Goal: Task Accomplishment & Management: Complete application form

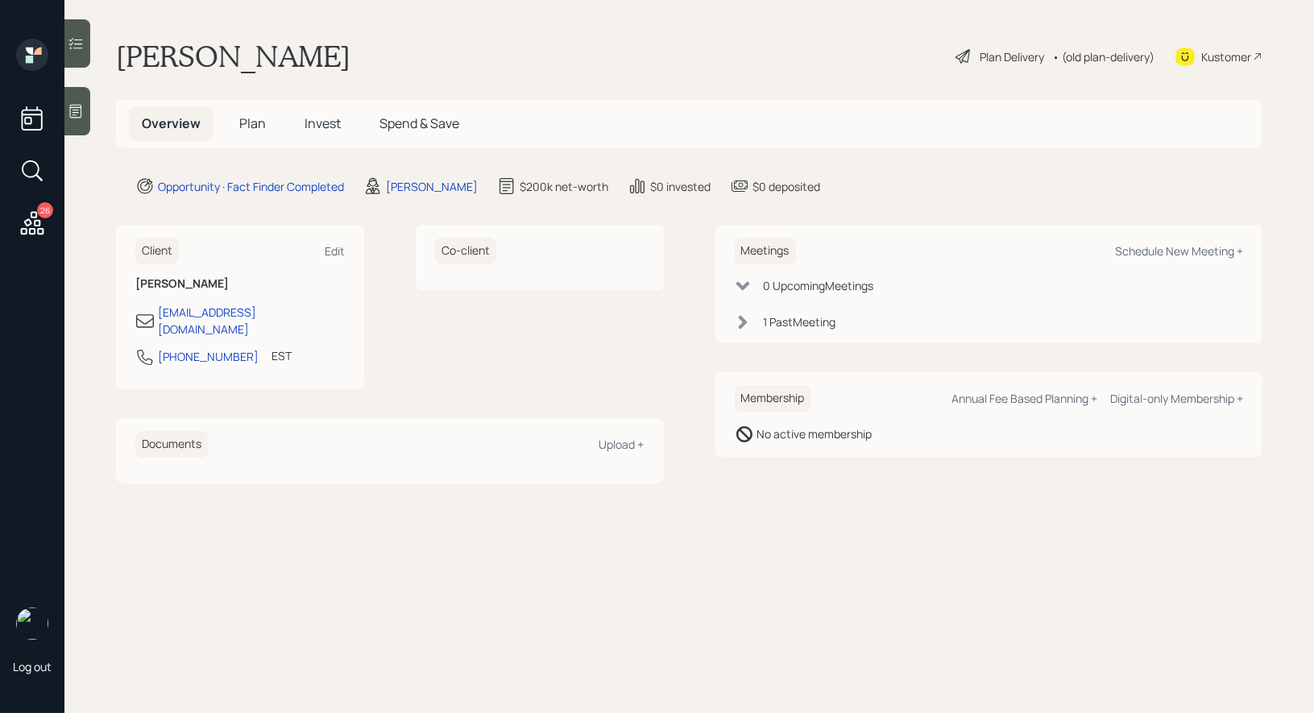
click at [247, 120] on span "Plan" at bounding box center [252, 123] width 27 height 18
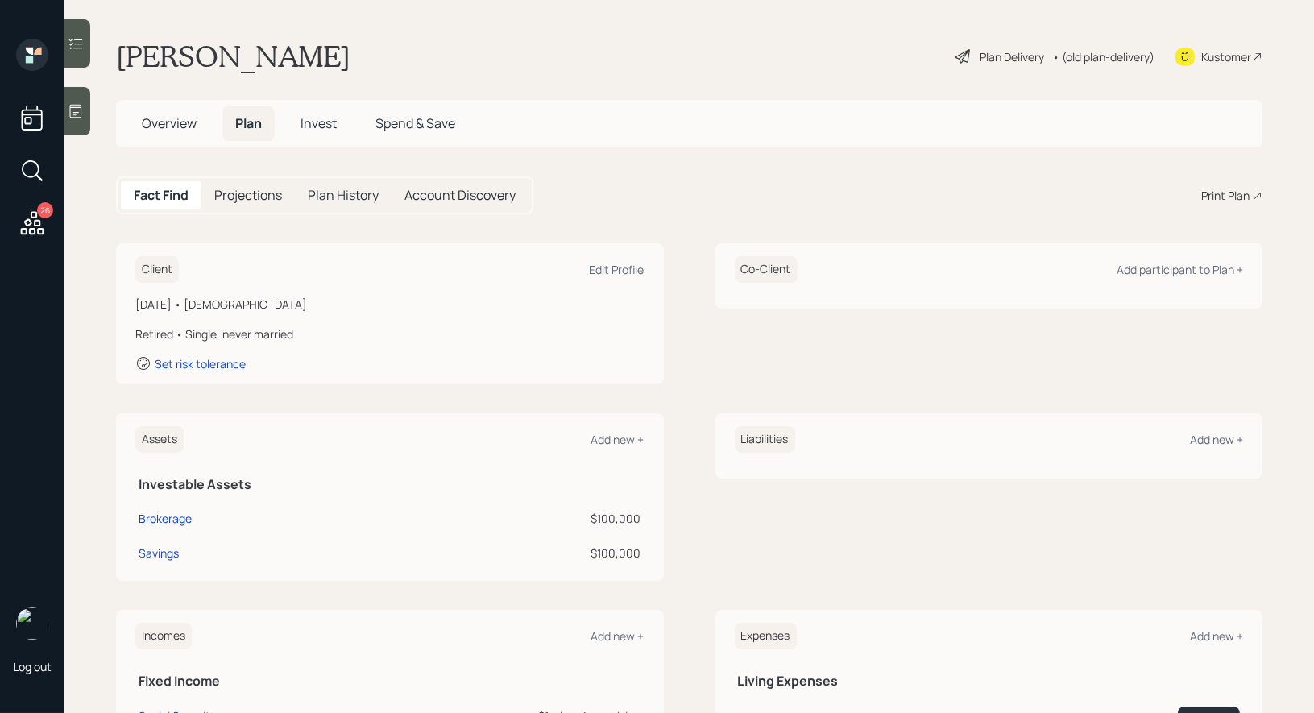
click at [980, 54] on div "Plan Delivery" at bounding box center [1012, 56] width 64 height 17
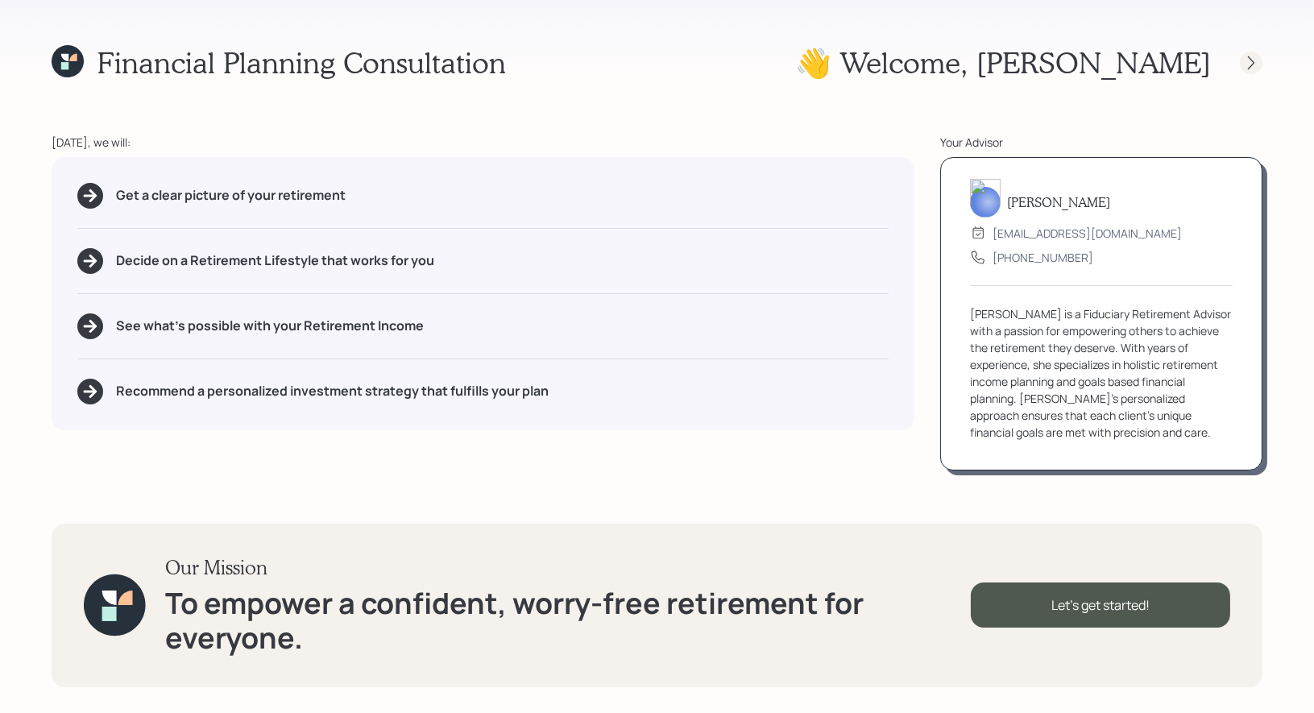
click at [1251, 63] on icon at bounding box center [1252, 63] width 16 height 16
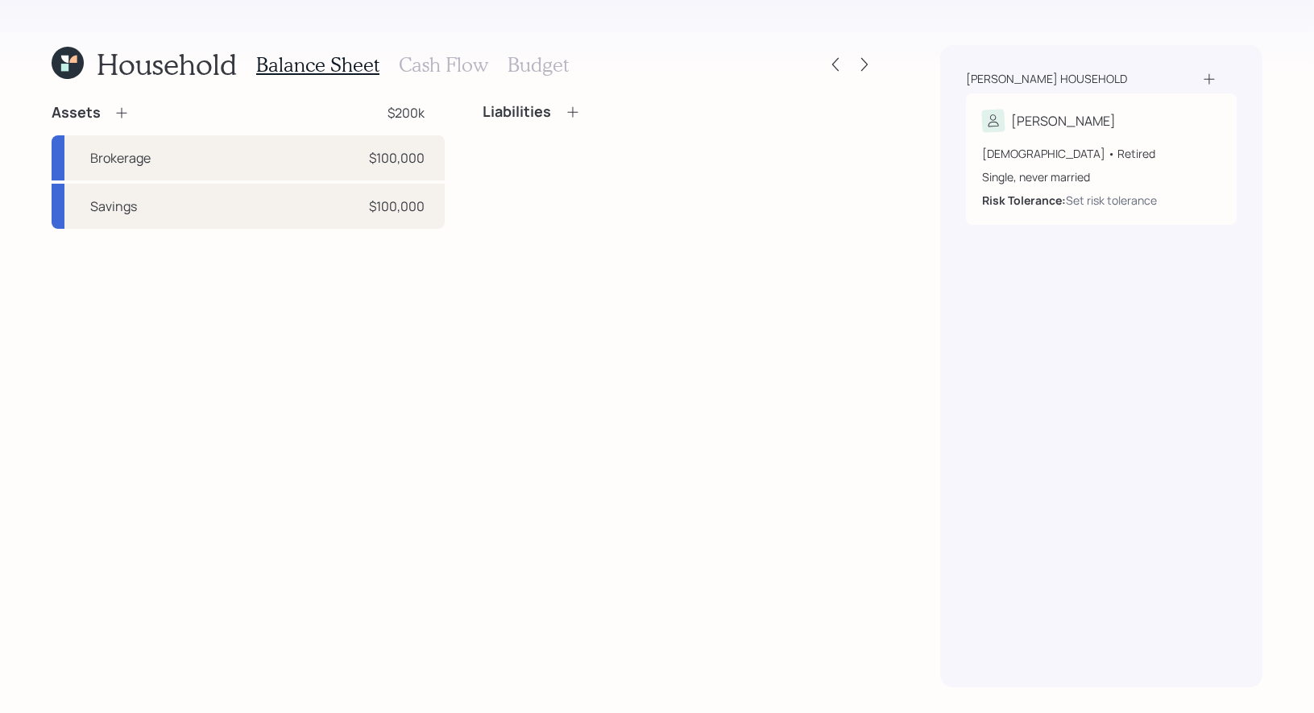
click at [122, 114] on icon at bounding box center [122, 113] width 16 height 16
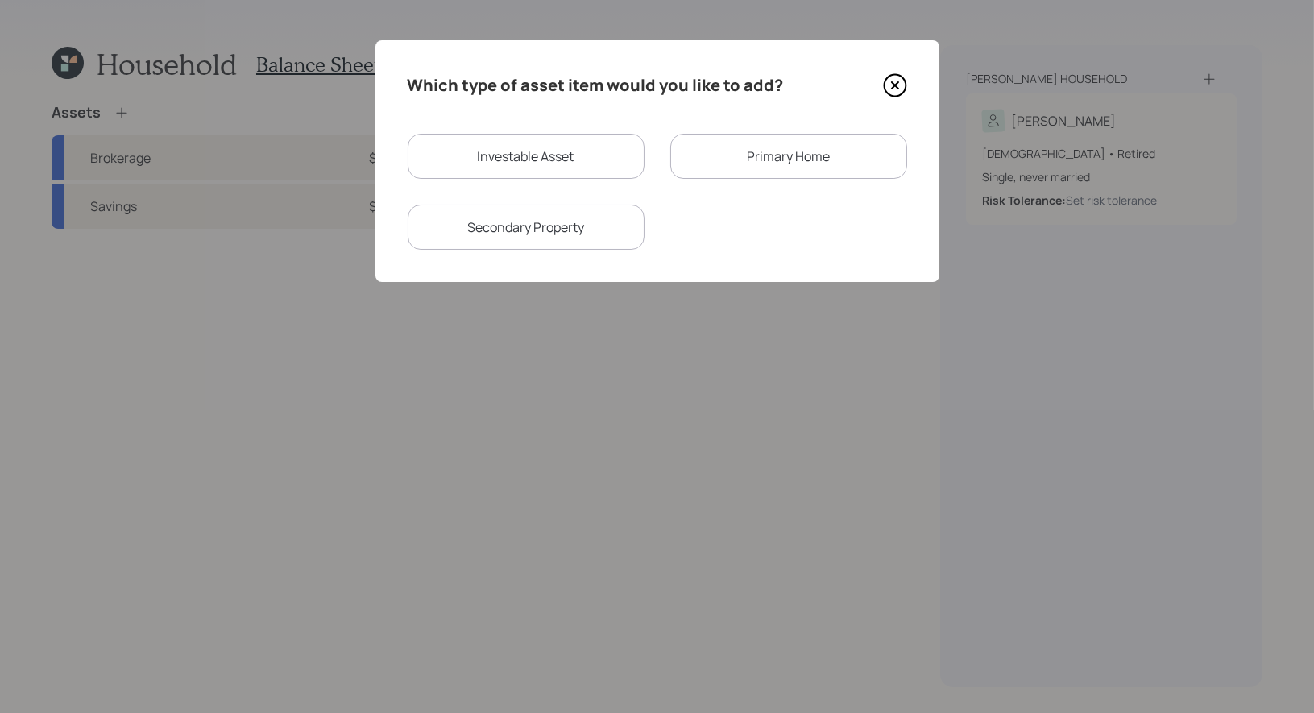
click at [497, 156] on div "Investable Asset" at bounding box center [526, 156] width 237 height 45
select select "taxable"
select select "balanced"
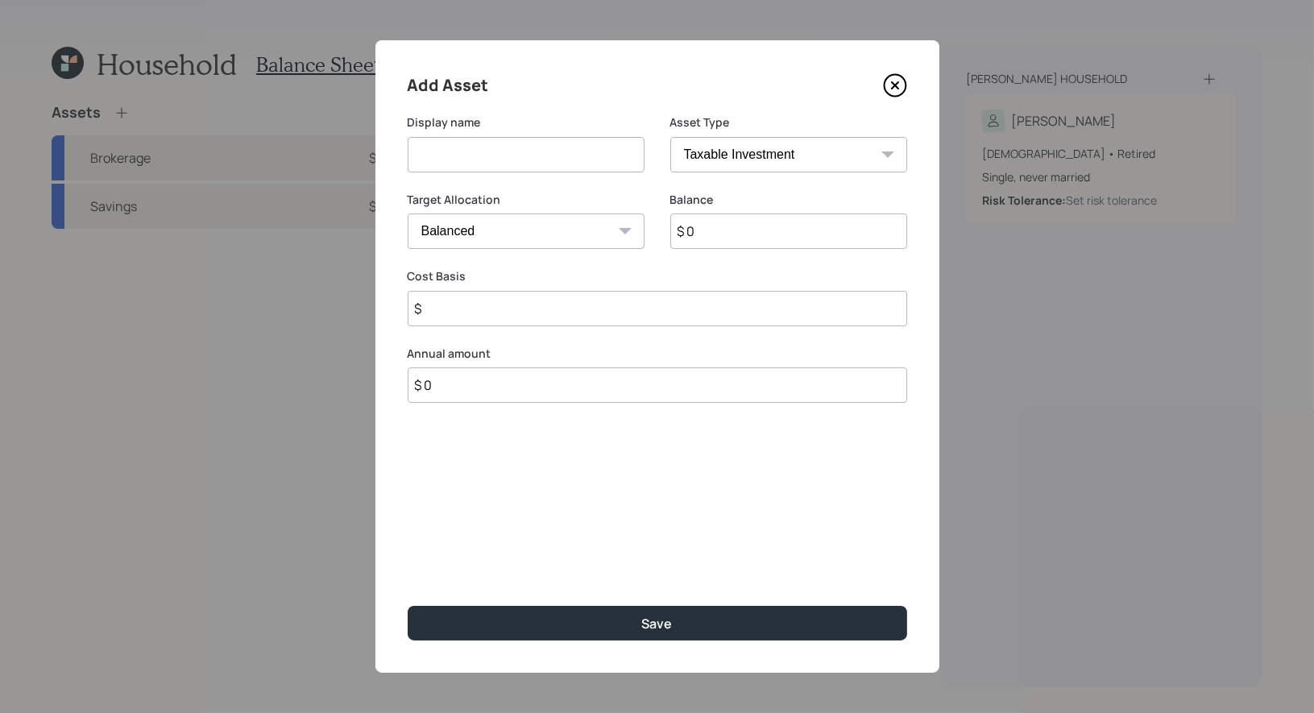
click at [480, 158] on input at bounding box center [526, 154] width 237 height 35
type input "Simple IRA"
click at [843, 152] on select "SEP [PERSON_NAME] IRA 401(k) [PERSON_NAME] 401(k) 403(b) [PERSON_NAME] 403(b) 4…" at bounding box center [789, 154] width 237 height 35
select select "ira"
type input "$"
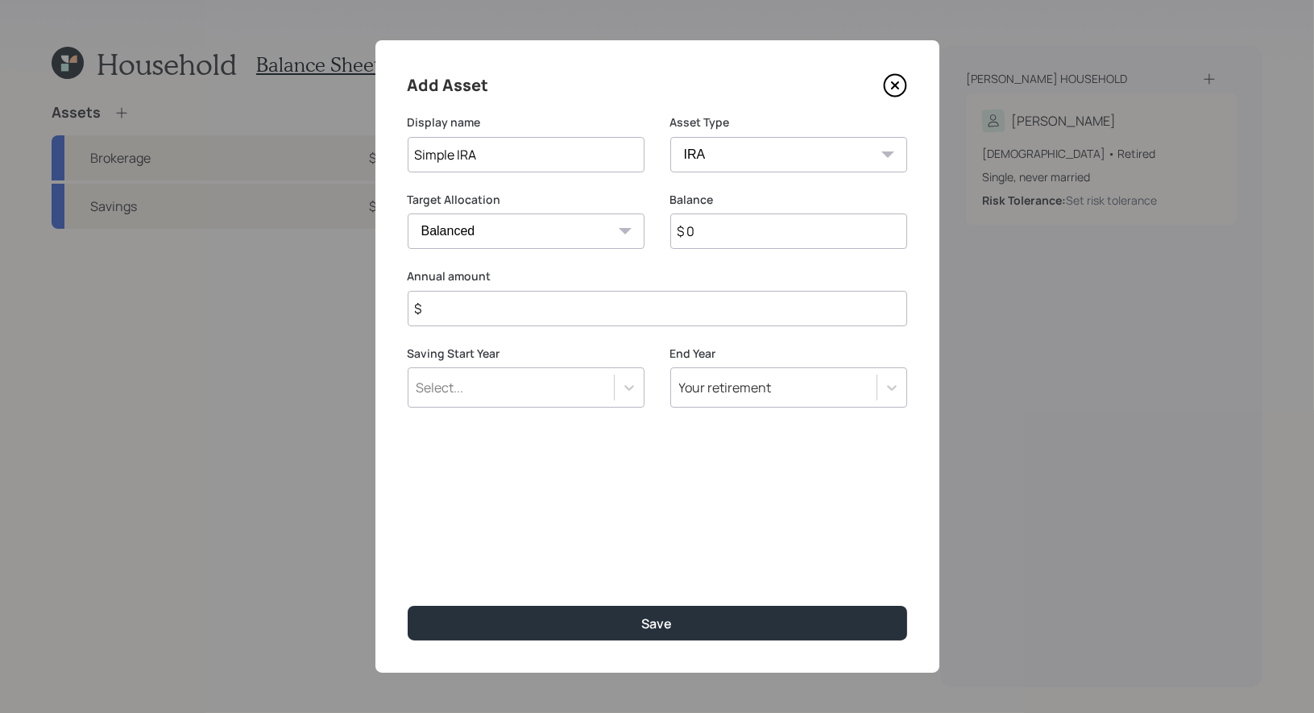
click at [766, 239] on input "$ 0" at bounding box center [789, 231] width 237 height 35
type input "$ 1"
click at [646, 320] on input "$" at bounding box center [658, 308] width 500 height 35
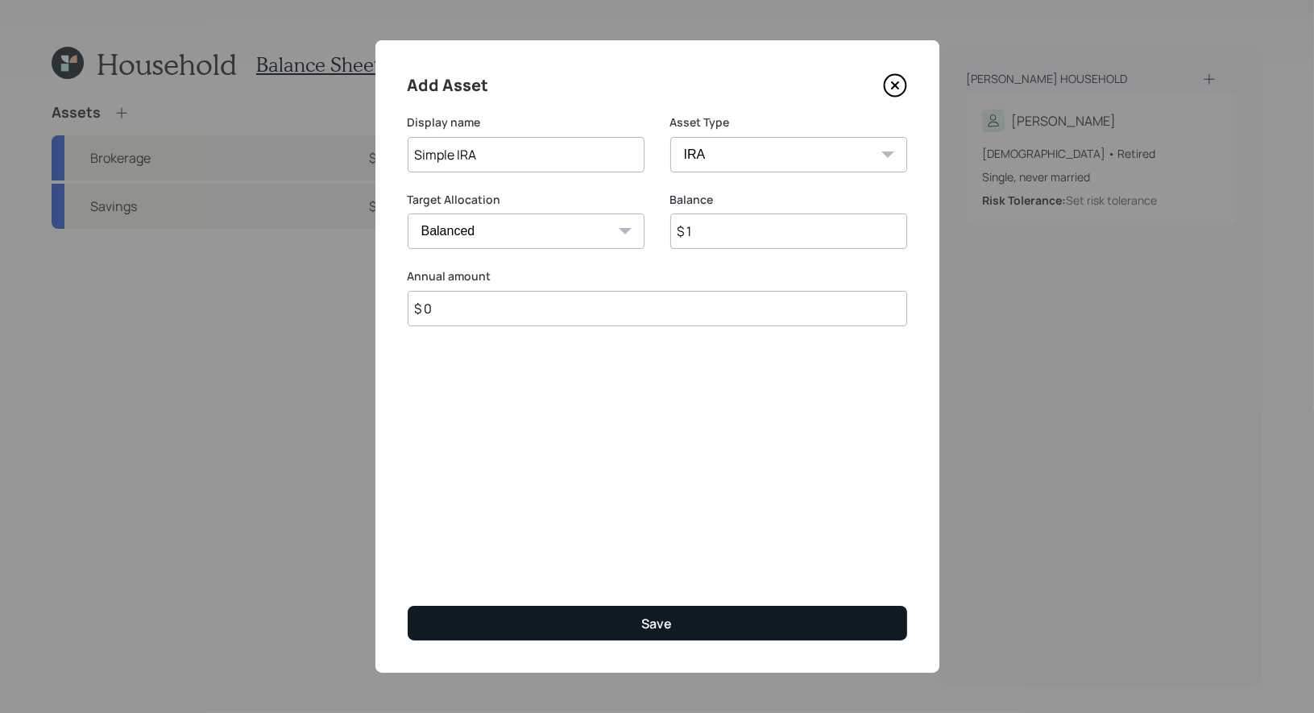
type input "$ 0"
click at [662, 629] on div "Save" at bounding box center [657, 624] width 31 height 18
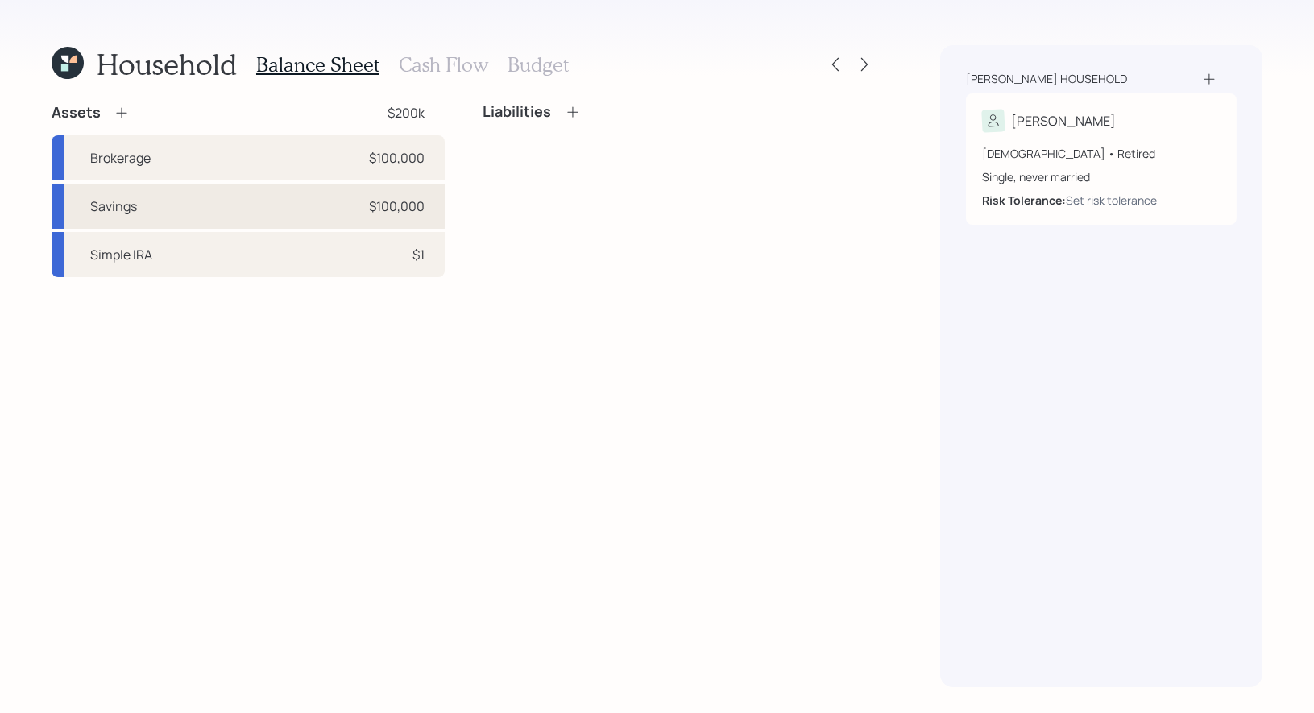
click at [334, 210] on div "Savings $100,000" at bounding box center [248, 206] width 393 height 45
select select "taxable"
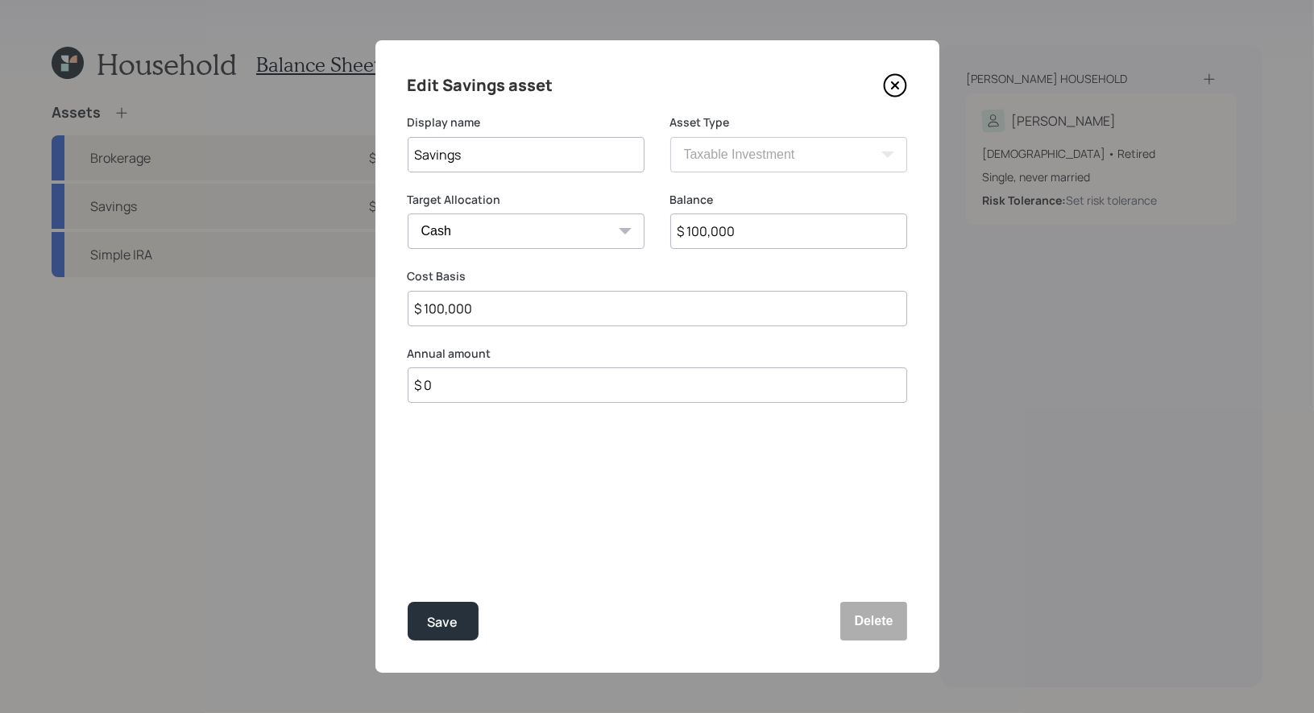
click at [746, 230] on input "$ 100,000" at bounding box center [789, 231] width 237 height 35
type input "$ 1"
type input "$ 11"
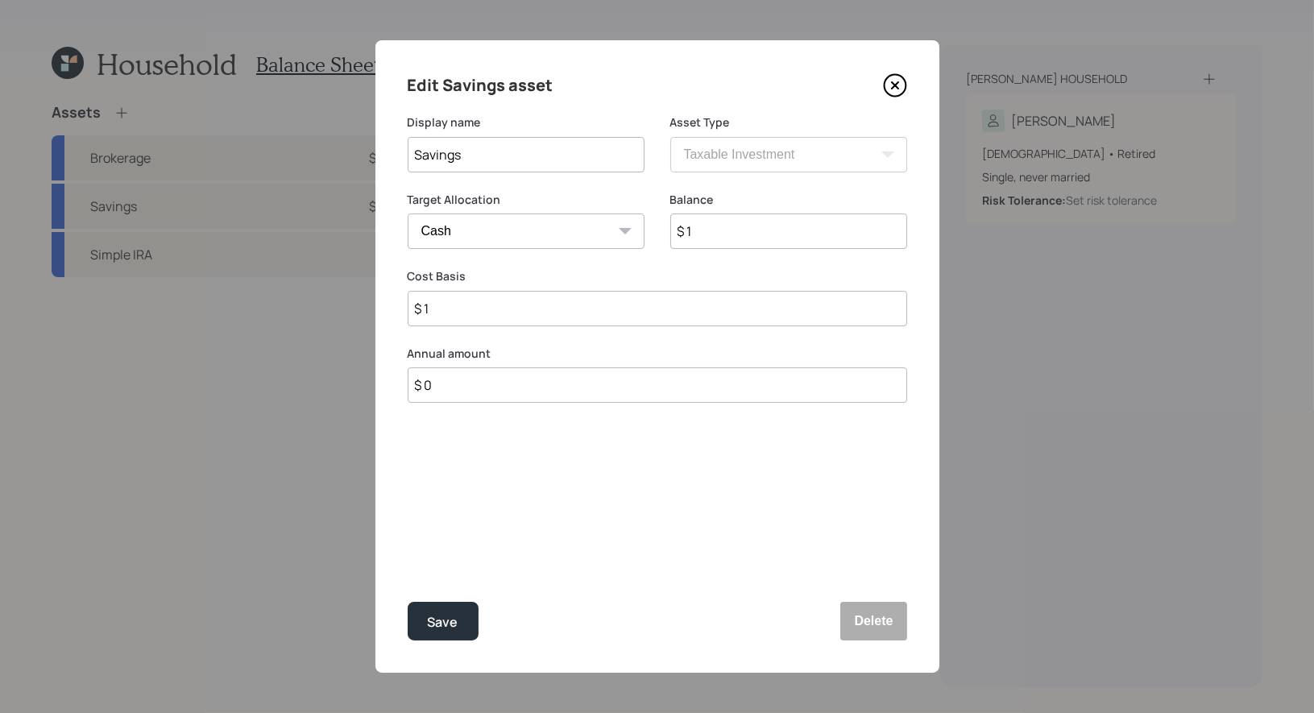
type input "$ 11"
type input "$ 115"
type input "$ 1,150"
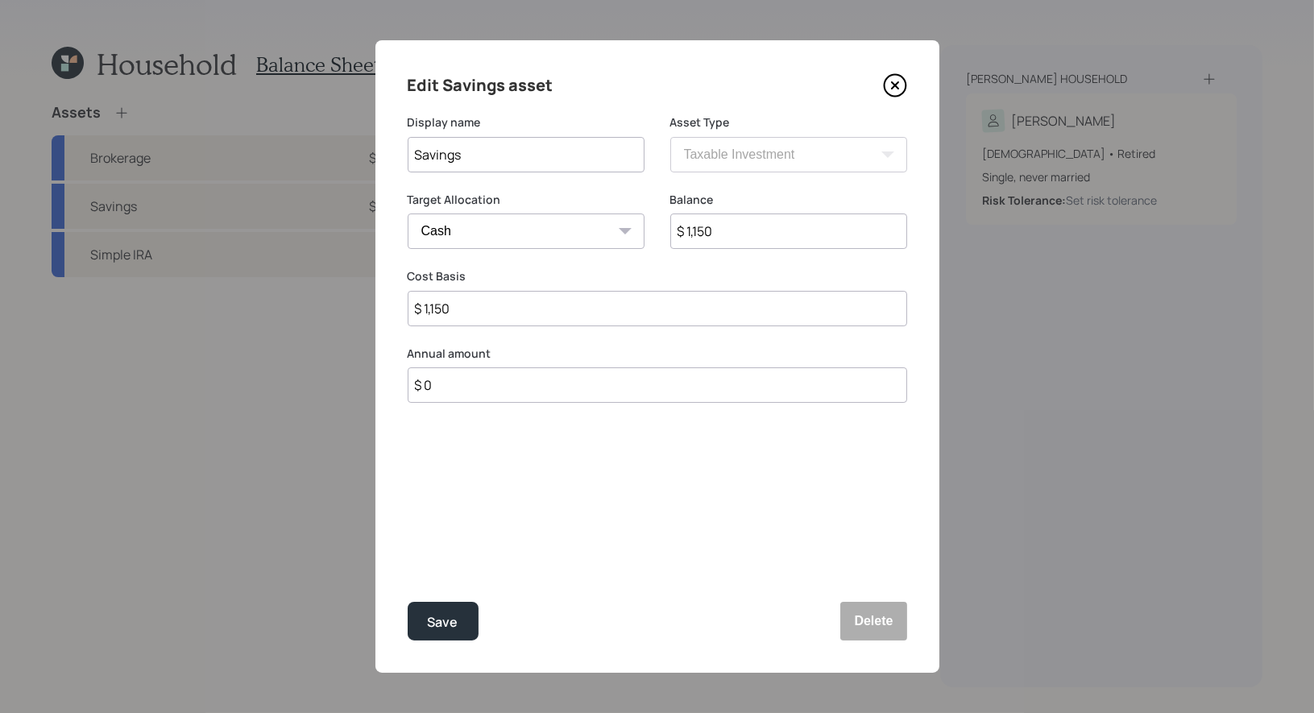
type input "$ 11,500"
type input "$ 115,000"
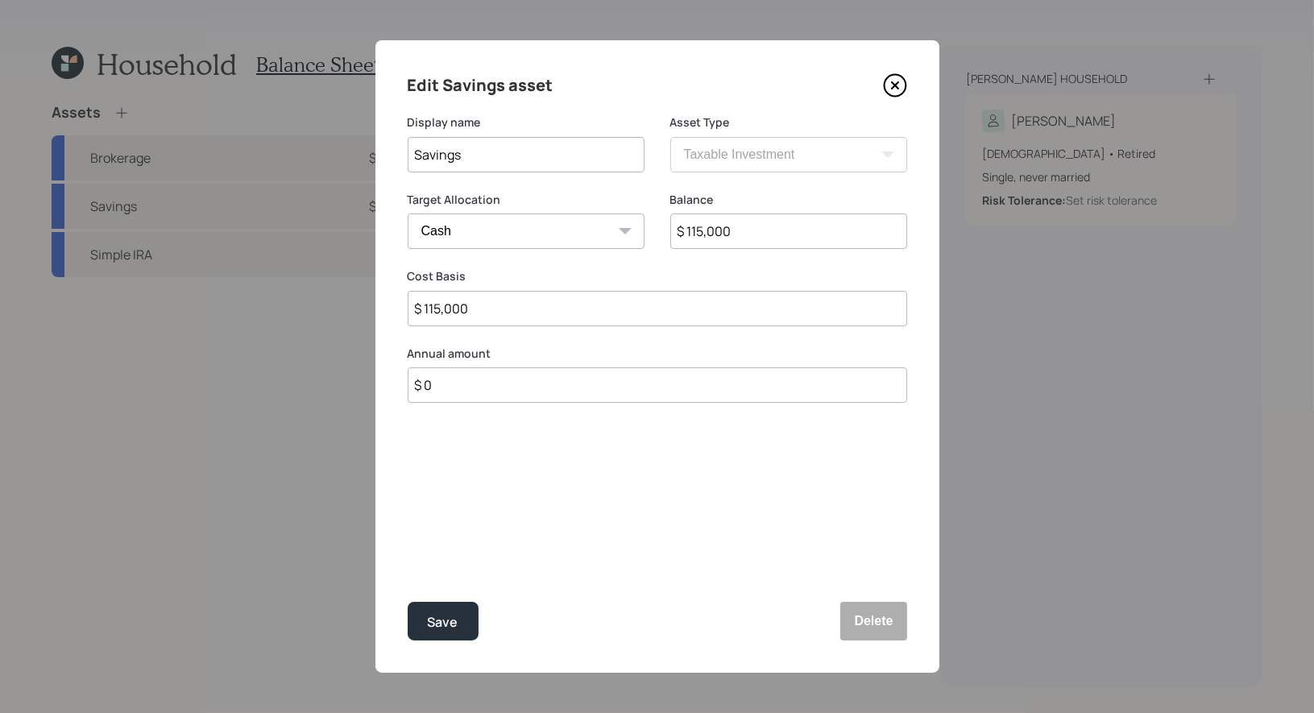
click at [544, 149] on input "Savings" at bounding box center [526, 154] width 237 height 35
type input "Savings / My Direct Savings"
click at [442, 618] on div "Save" at bounding box center [443, 623] width 31 height 22
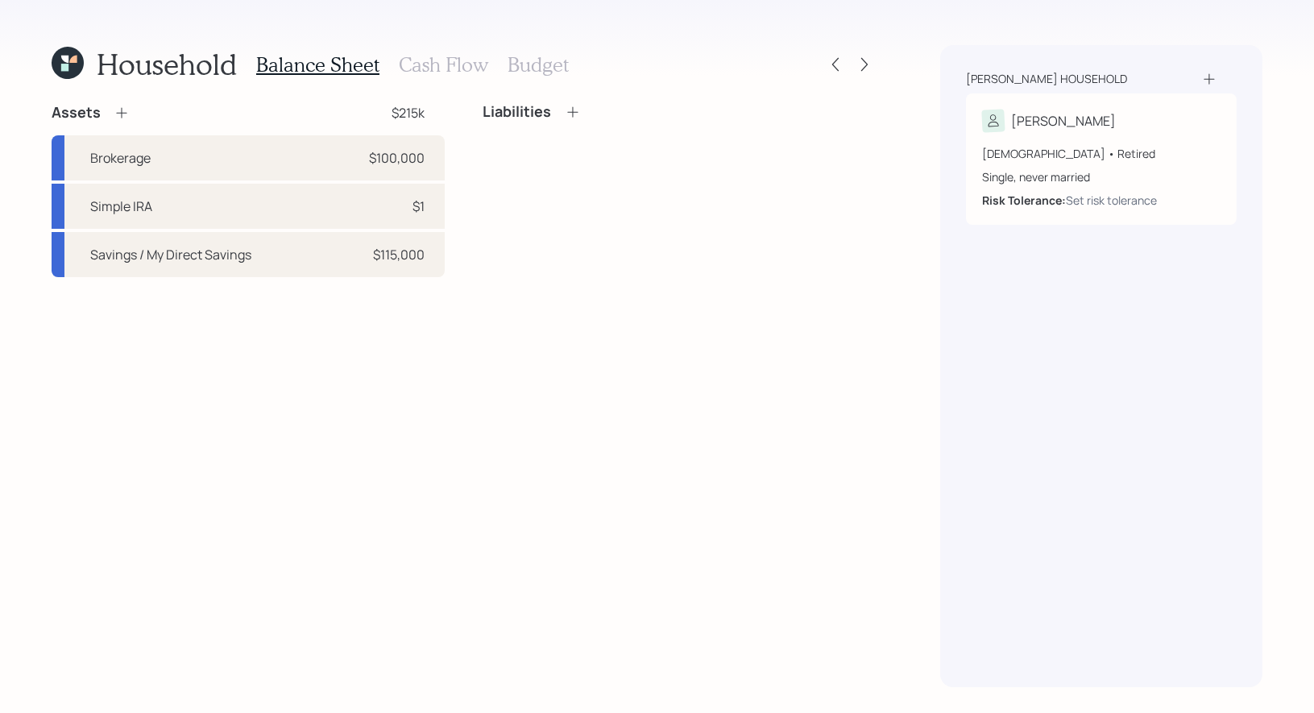
click at [122, 108] on icon at bounding box center [122, 113] width 16 height 16
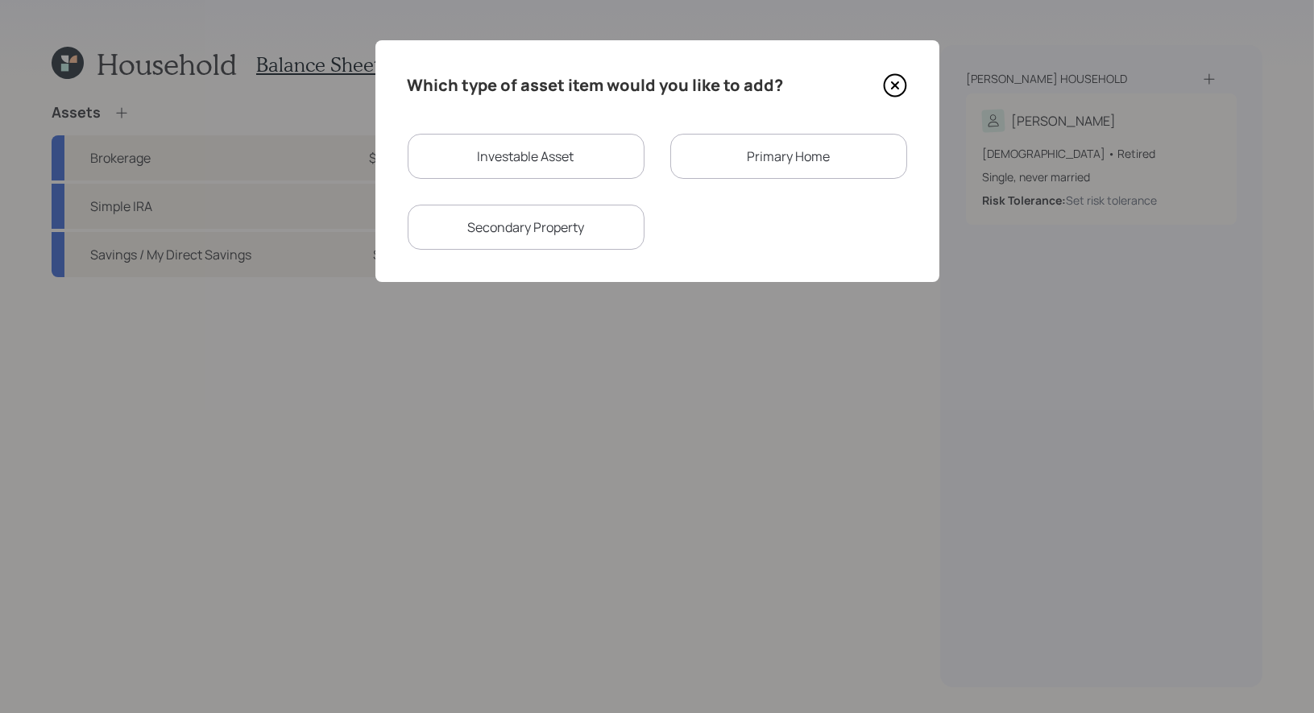
click at [503, 156] on div "Investable Asset" at bounding box center [526, 156] width 237 height 45
select select "taxable"
select select "balanced"
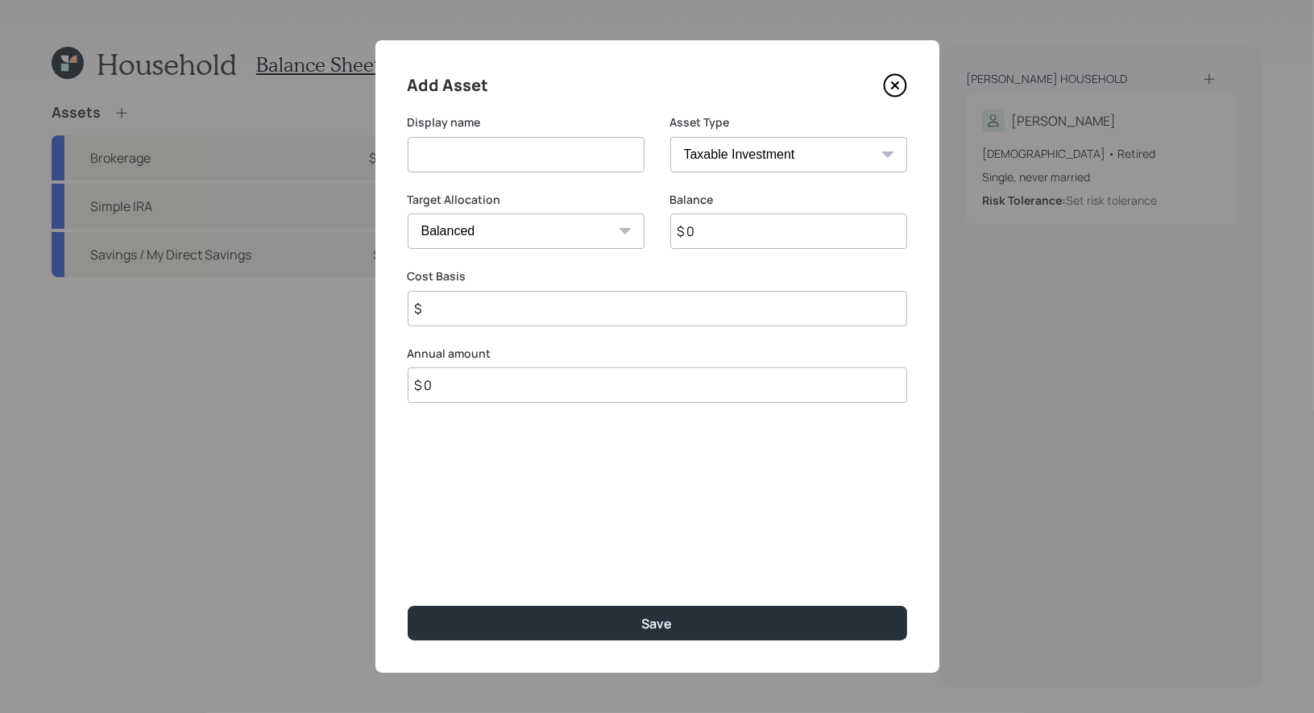
click at [503, 156] on input at bounding box center [526, 154] width 237 height 35
click at [746, 235] on input "$ 0" at bounding box center [789, 231] width 237 height 35
type input "$ 125,000"
click at [594, 305] on input "$" at bounding box center [658, 308] width 500 height 35
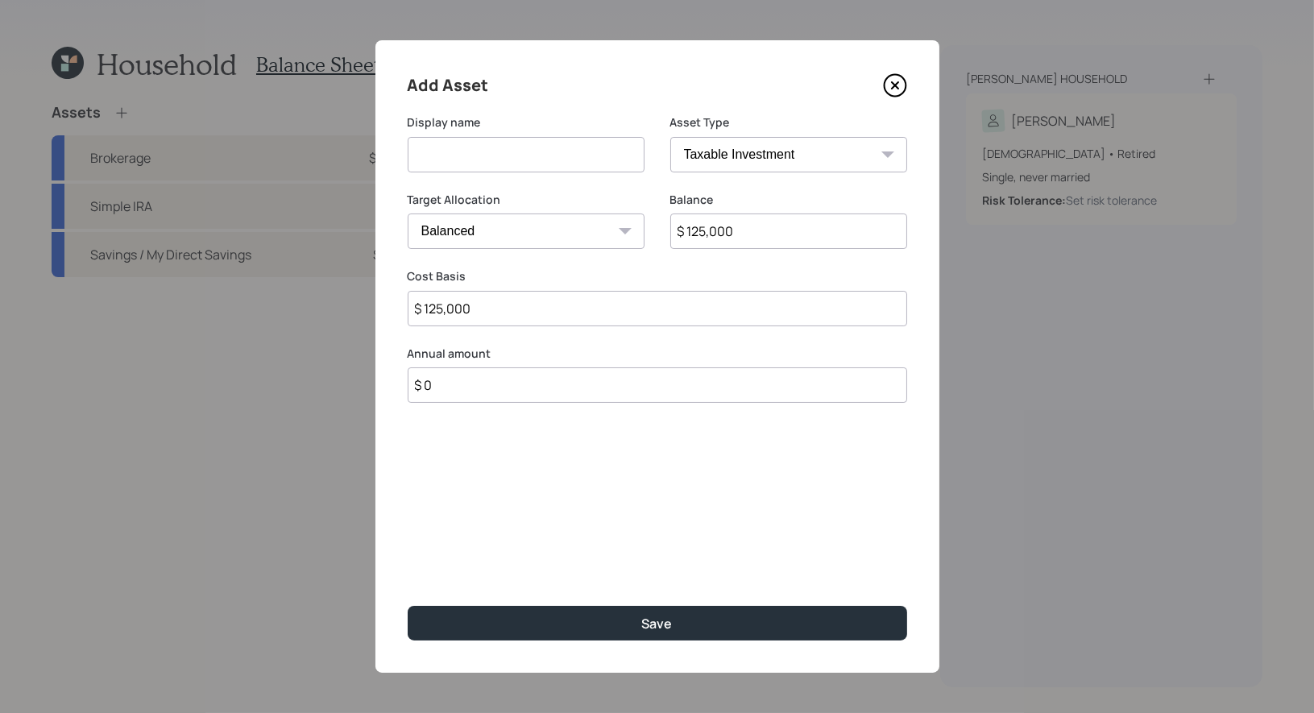
type input "$ 125,000"
click at [603, 238] on select "Cash Conservative Balanced Aggressive" at bounding box center [526, 231] width 237 height 35
select select "uninvested"
click at [550, 150] on input at bounding box center [526, 154] width 237 height 35
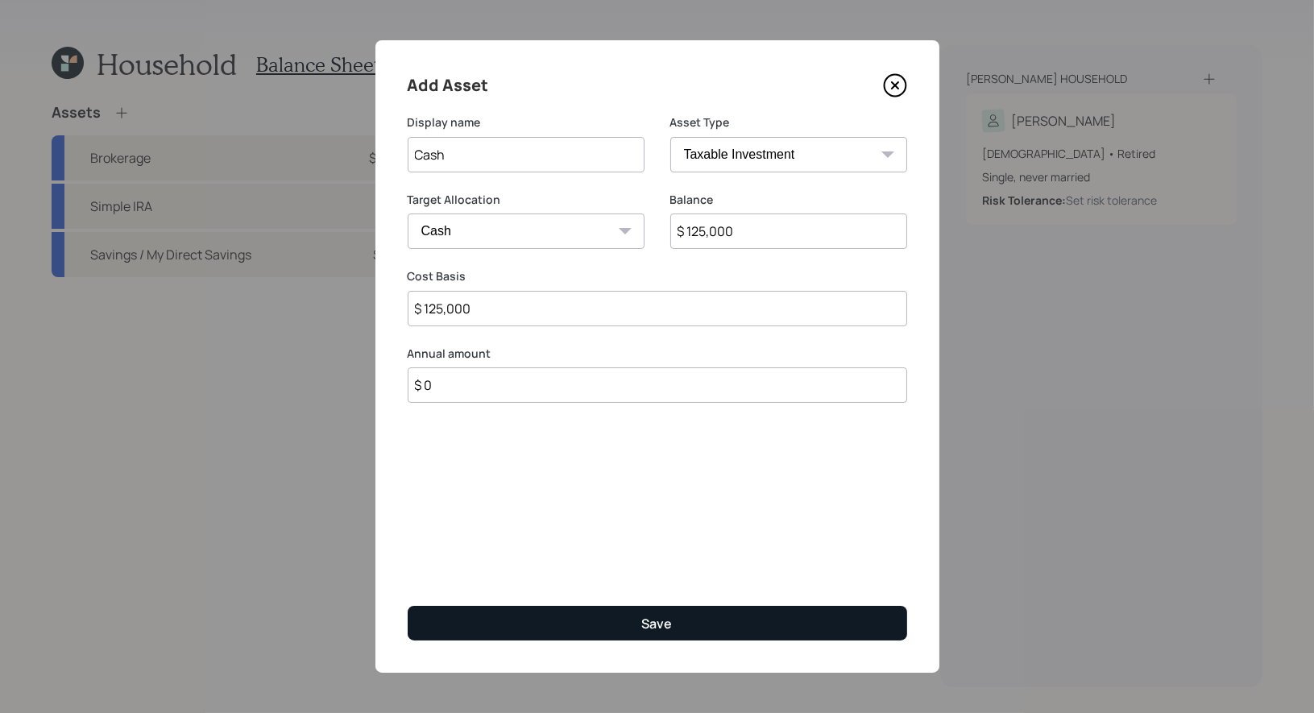
type input "Cash"
click at [596, 624] on button "Save" at bounding box center [658, 623] width 500 height 35
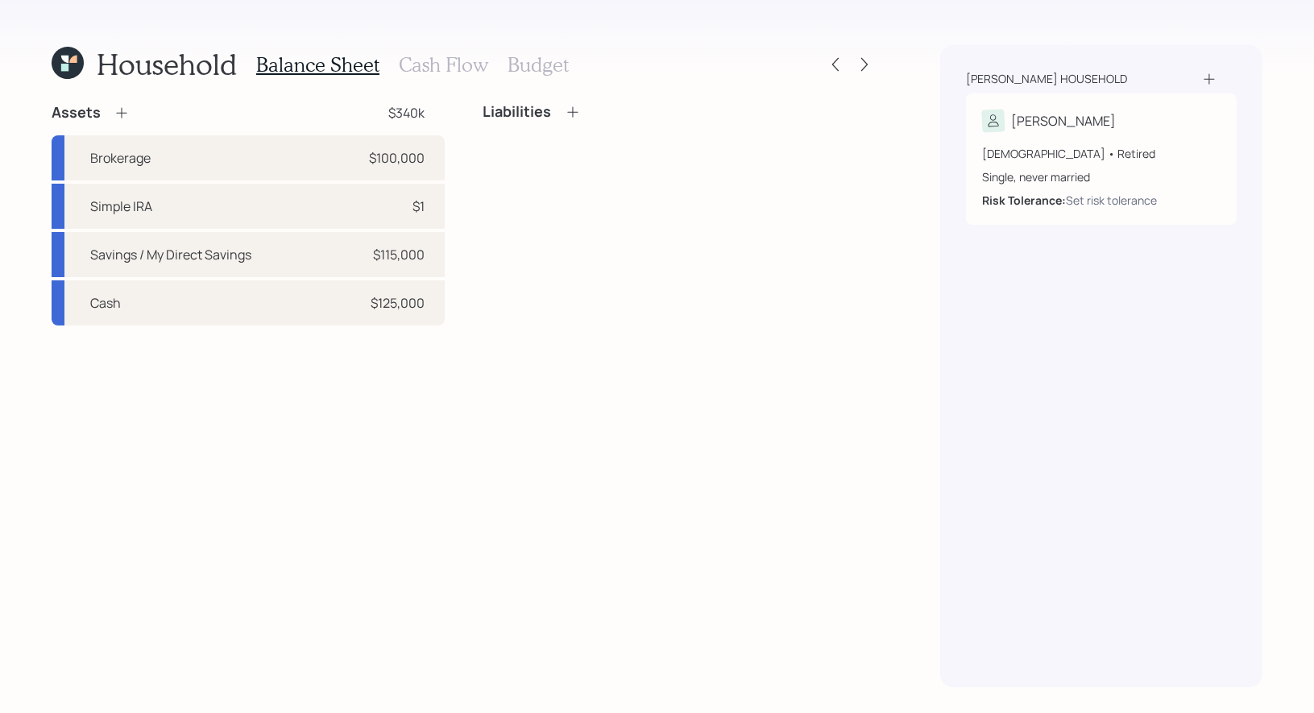
click at [122, 109] on icon at bounding box center [122, 113] width 16 height 16
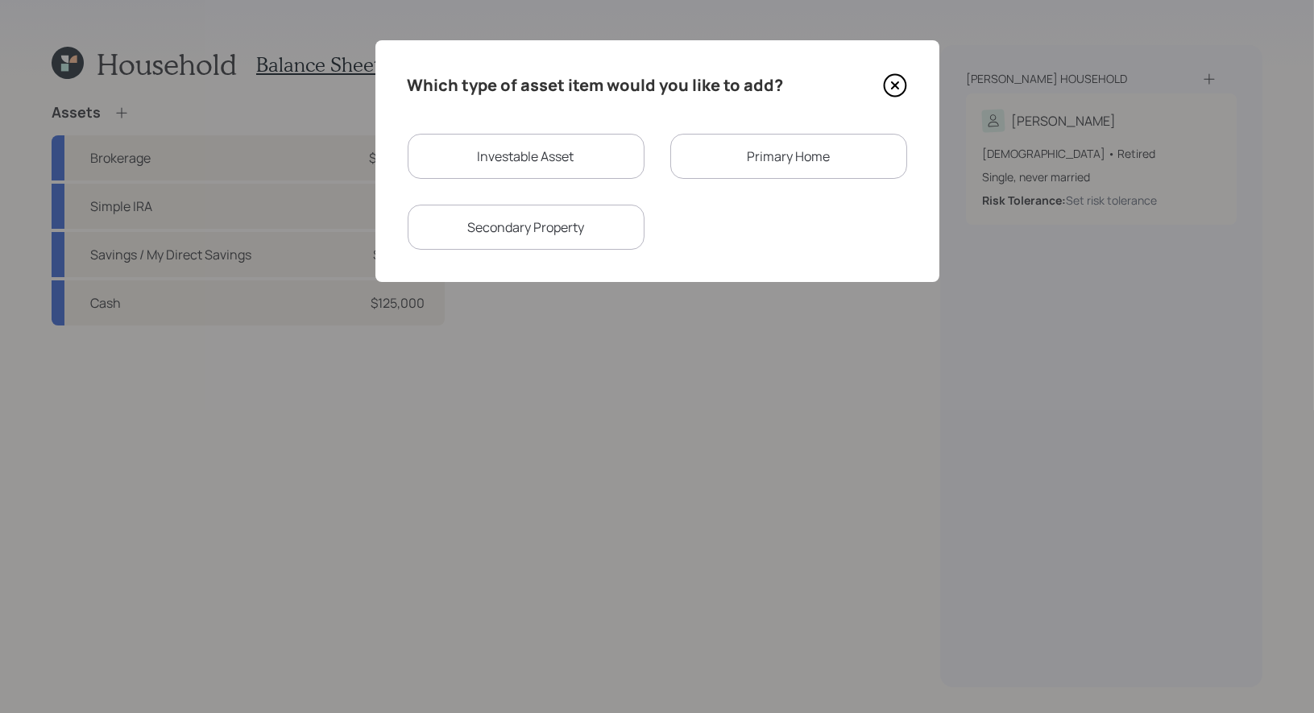
click at [499, 158] on div "Investable Asset" at bounding box center [526, 156] width 237 height 45
select select "taxable"
select select "balanced"
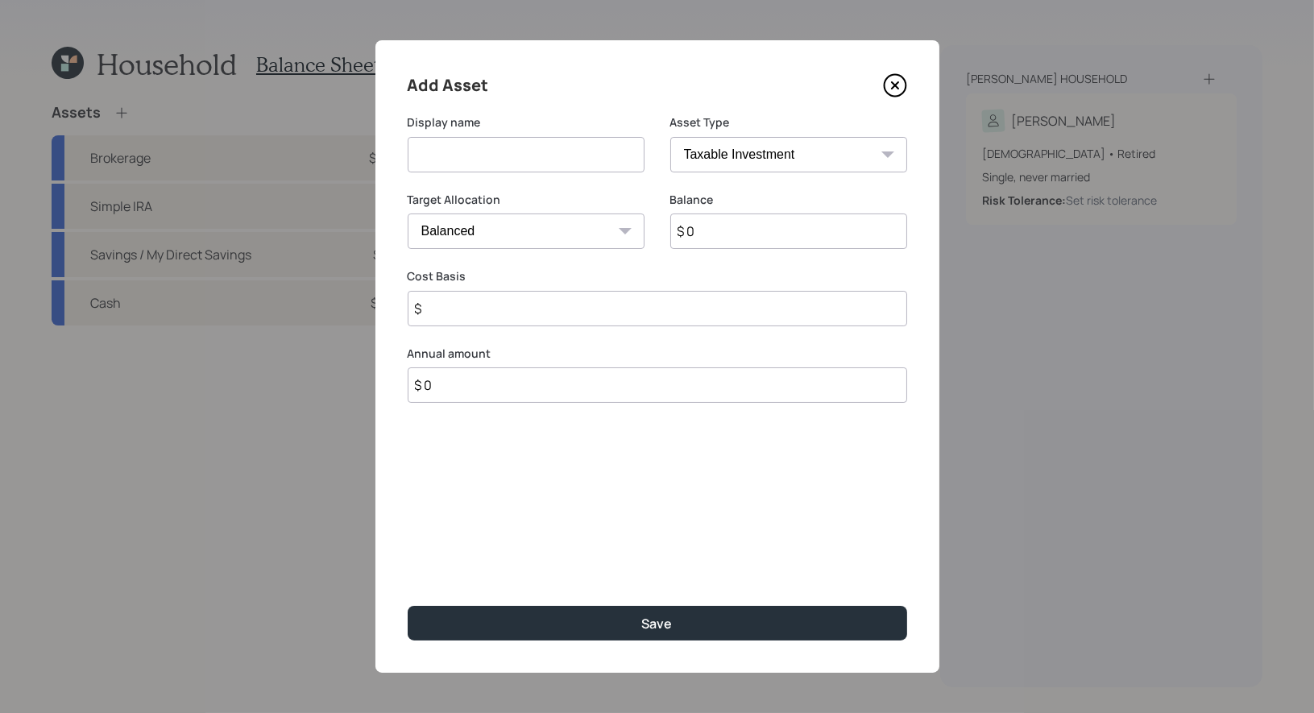
click at [492, 155] on input at bounding box center [526, 154] width 237 height 35
type input "Ally"
click at [735, 236] on input "$ 0" at bounding box center [789, 231] width 237 height 35
type input "$ 50,000"
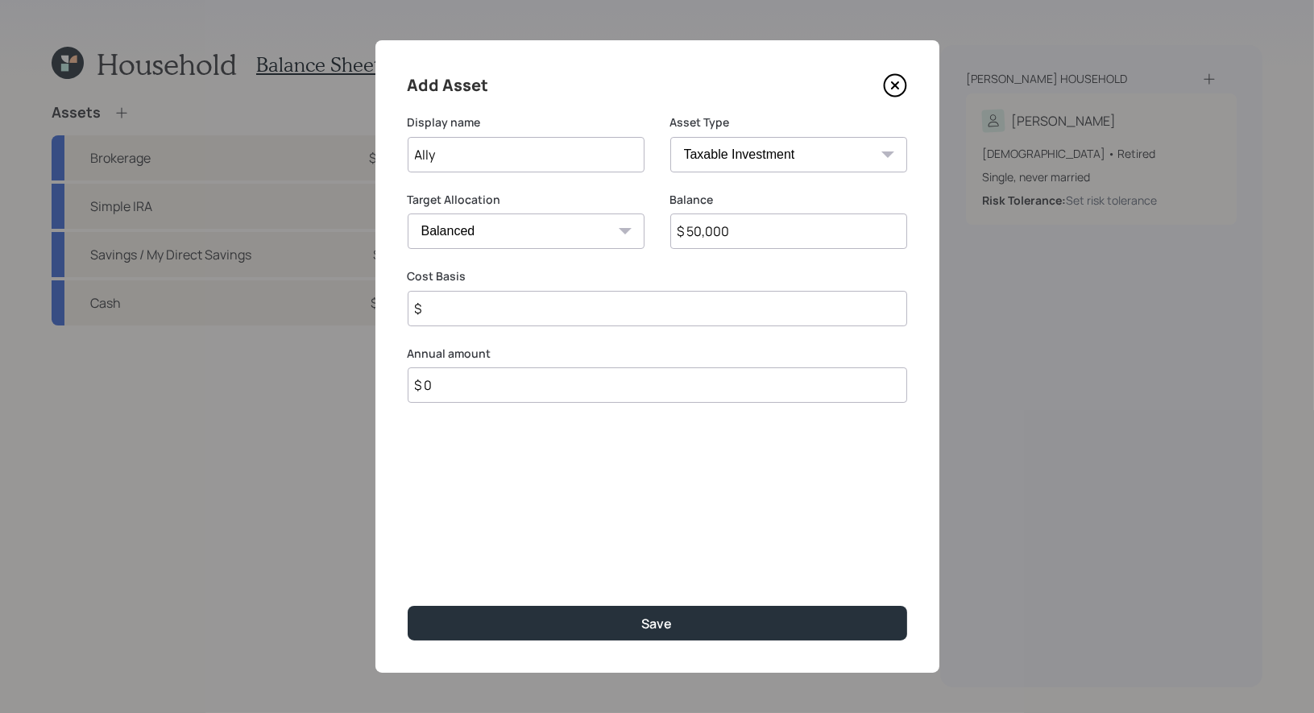
click at [487, 158] on input "Ally" at bounding box center [526, 154] width 237 height 35
type input "Ally Account"
click at [484, 235] on select "Cash Conservative Balanced Aggressive" at bounding box center [526, 231] width 237 height 35
select select "conservative"
click at [474, 309] on input "$" at bounding box center [658, 308] width 500 height 35
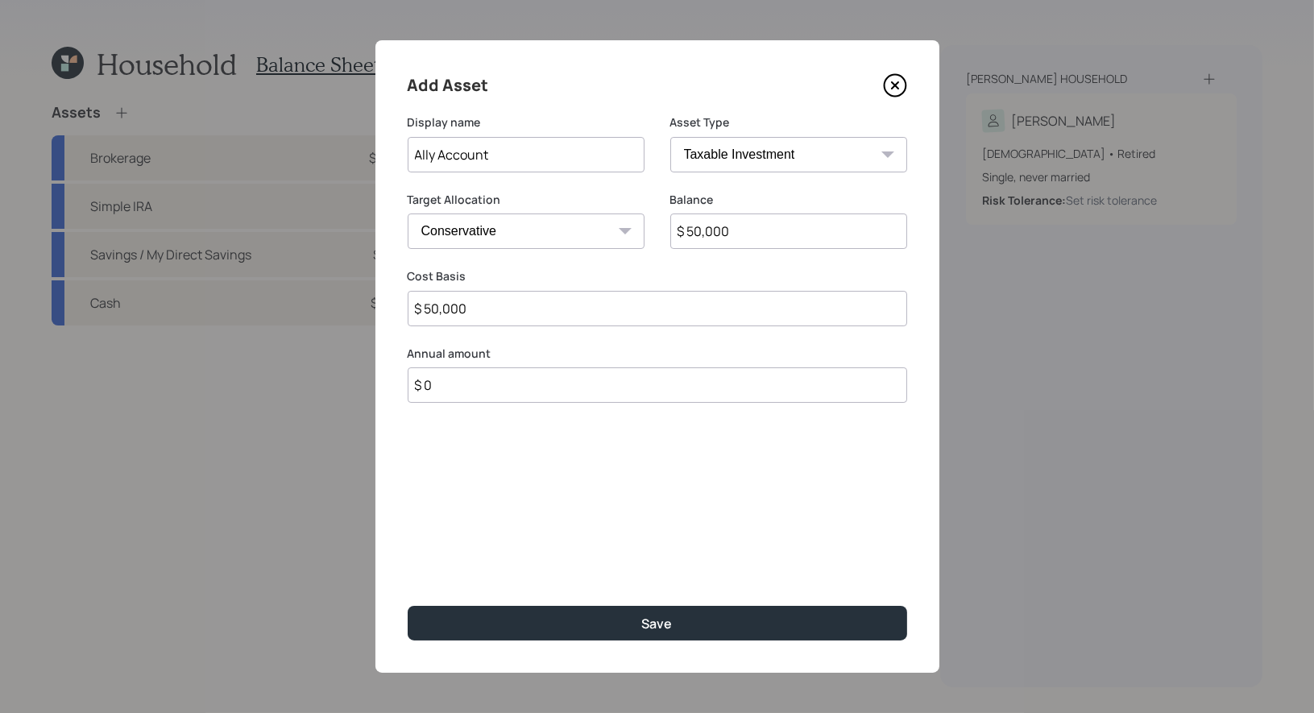
type input "$ 50,000"
click at [525, 154] on input "Ally Account" at bounding box center [526, 154] width 237 height 35
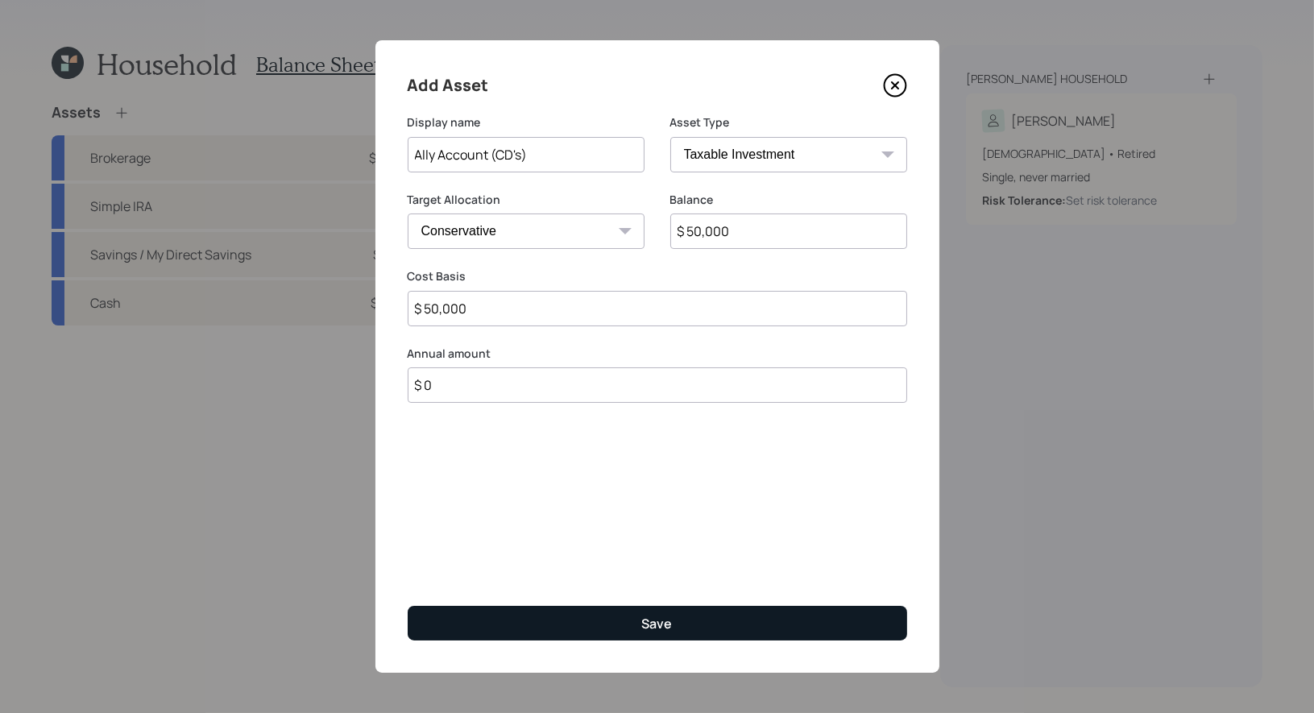
type input "Ally Account (CD's)"
click at [574, 626] on button "Save" at bounding box center [658, 623] width 500 height 35
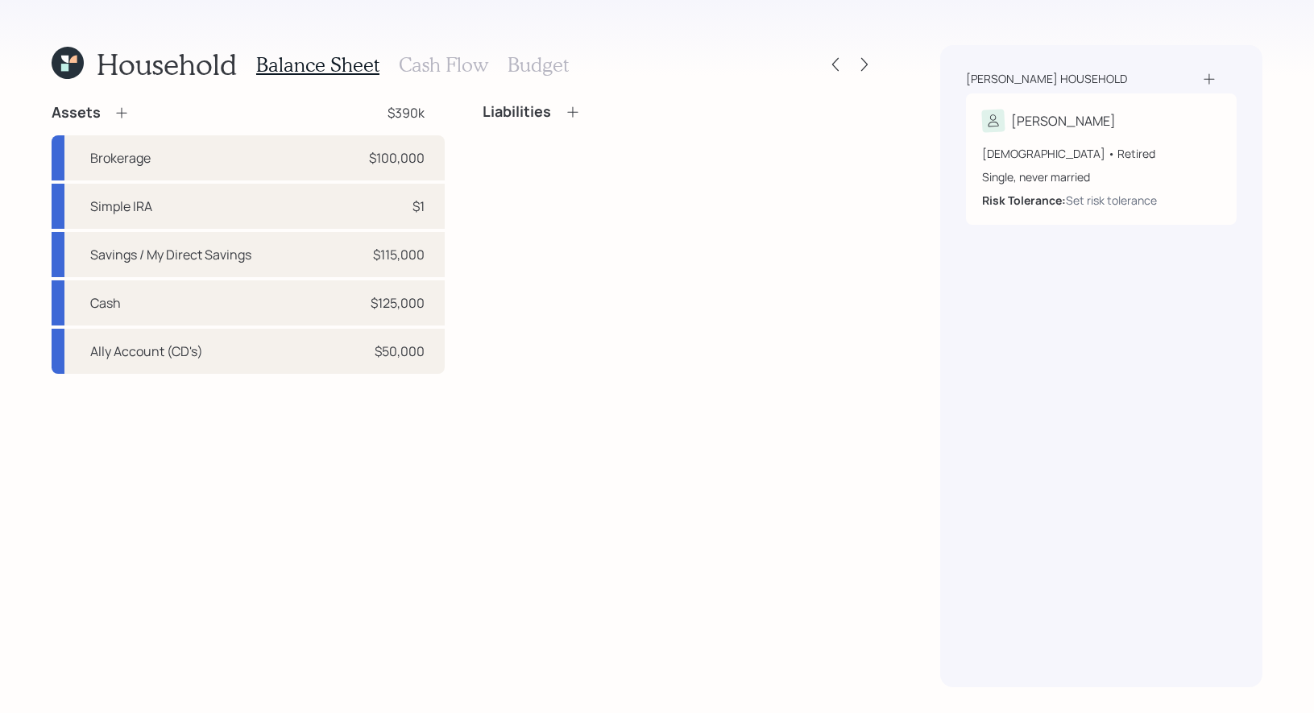
click at [444, 71] on h3 "Cash Flow" at bounding box center [443, 64] width 89 height 23
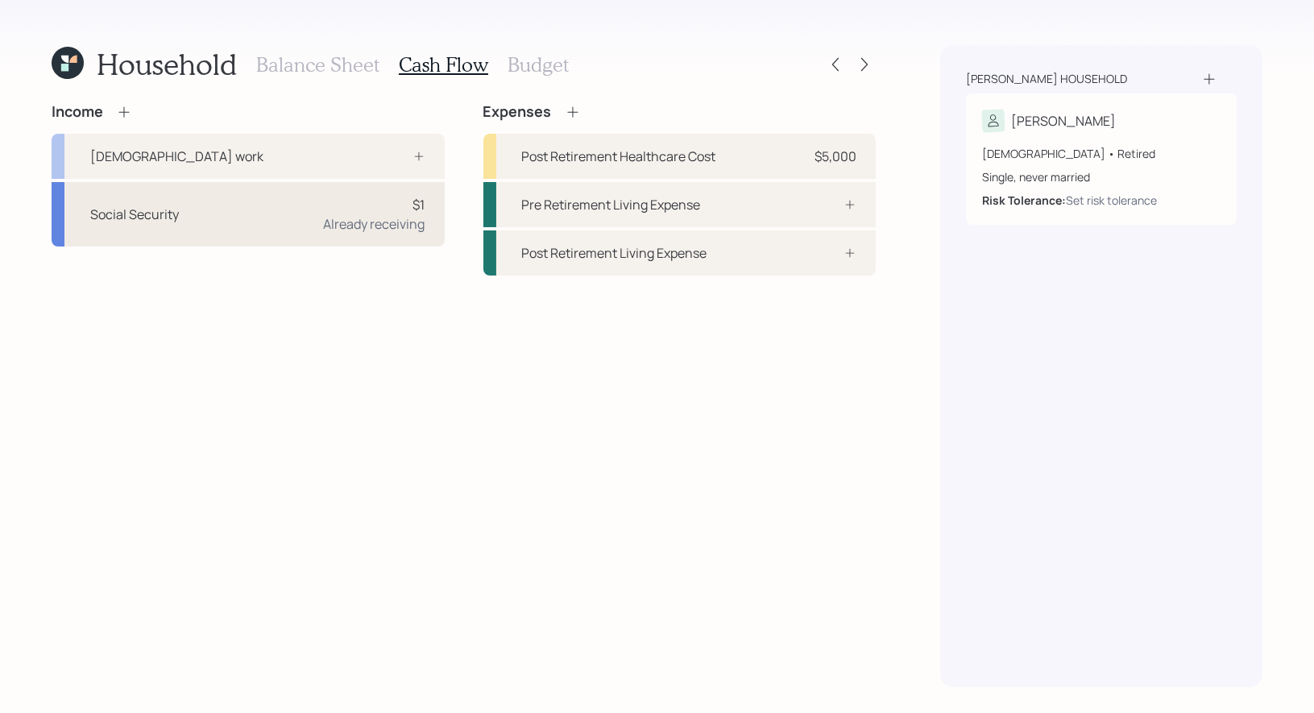
click at [284, 216] on div "Social Security $1 Already receiving" at bounding box center [248, 214] width 393 height 64
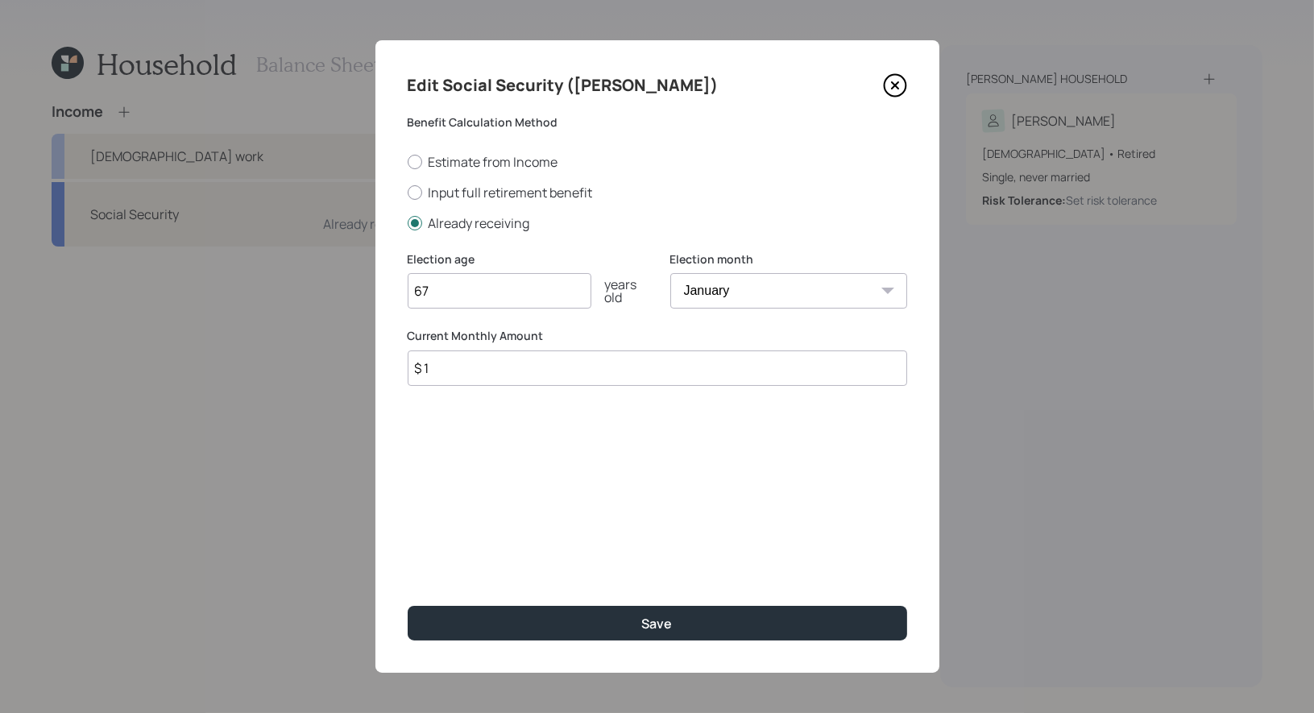
click at [489, 378] on input "$ 1" at bounding box center [658, 368] width 500 height 35
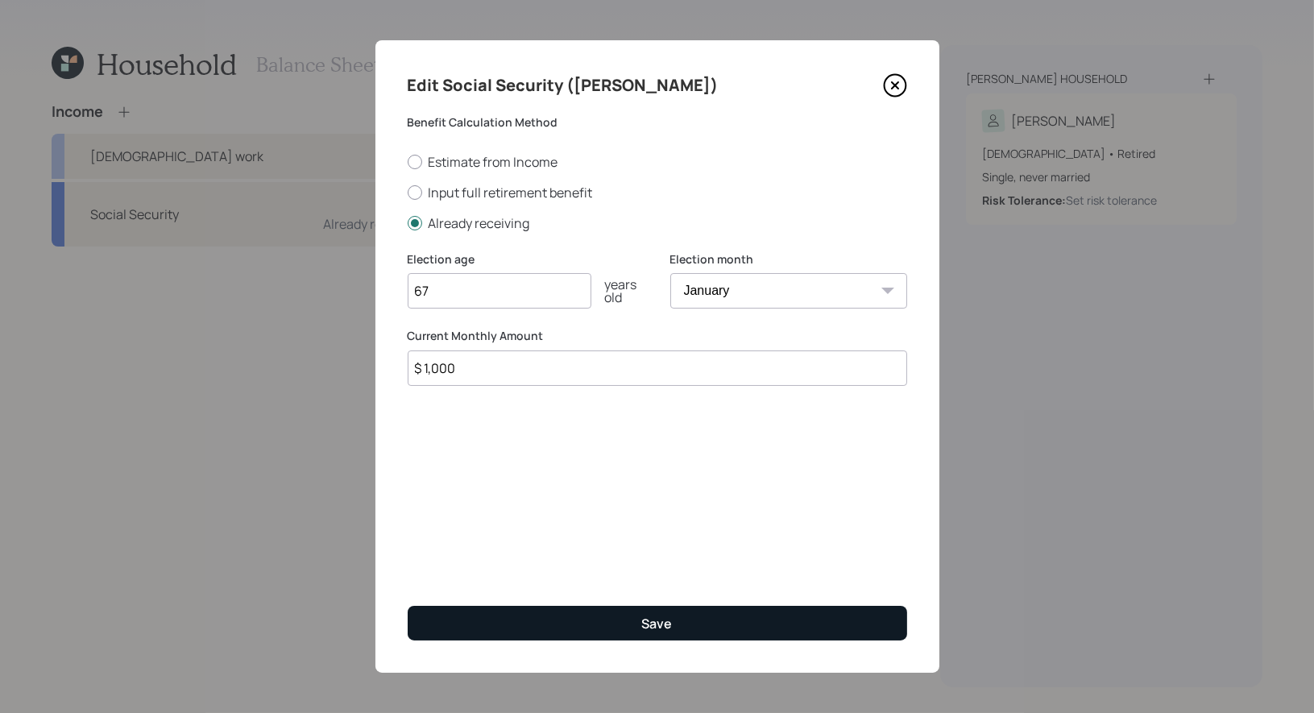
type input "$ 1,000"
click at [577, 626] on button "Save" at bounding box center [658, 623] width 500 height 35
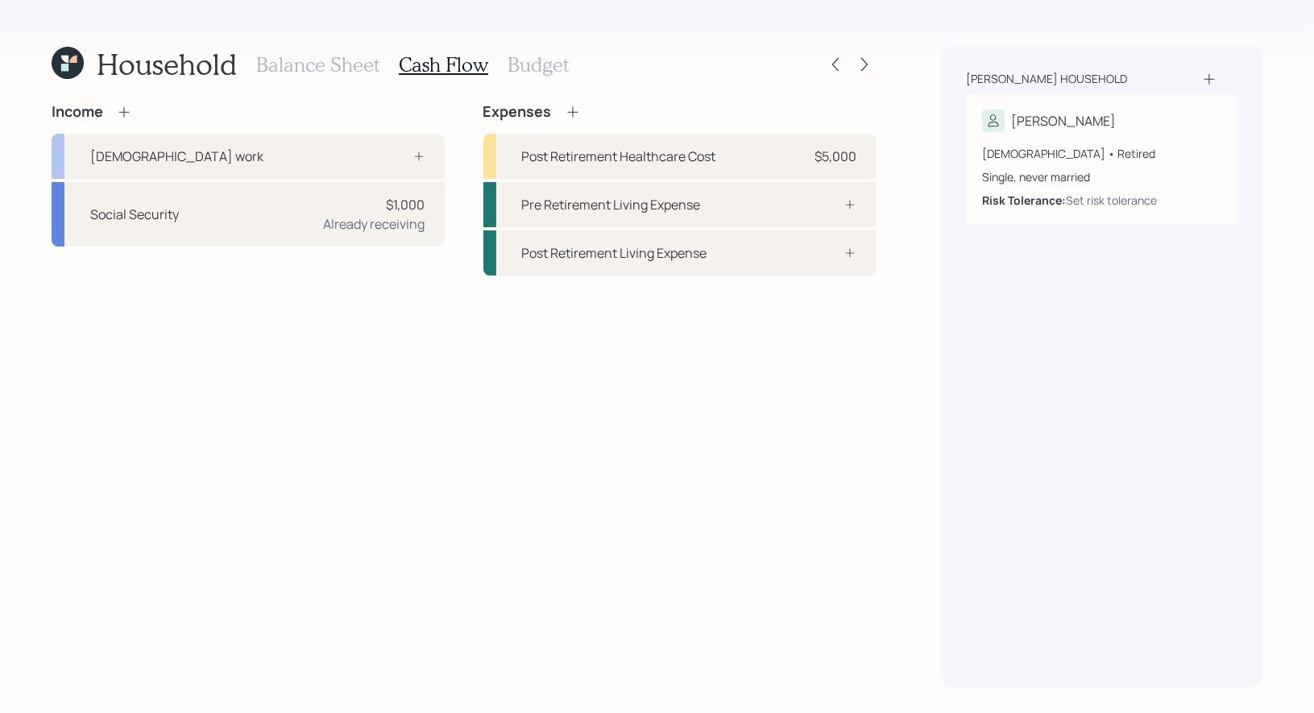
click at [124, 108] on icon at bounding box center [123, 111] width 10 height 10
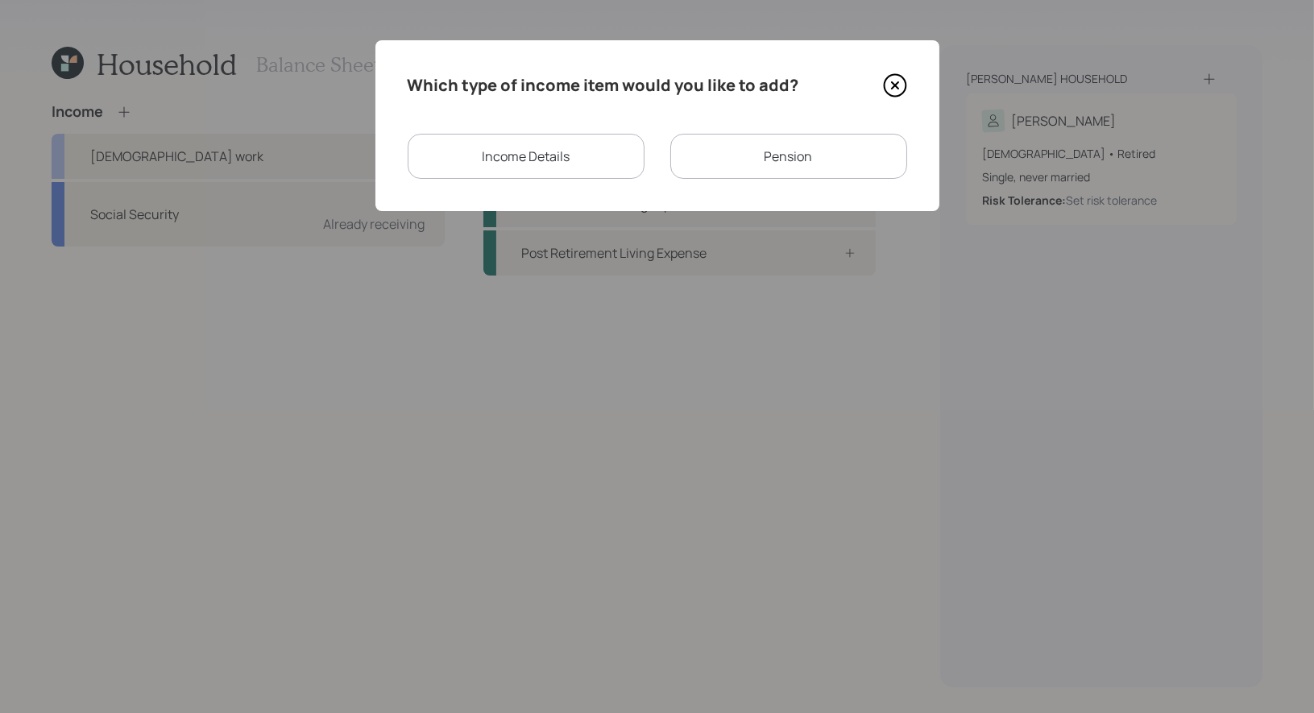
click at [582, 151] on div "Income Details" at bounding box center [526, 156] width 237 height 45
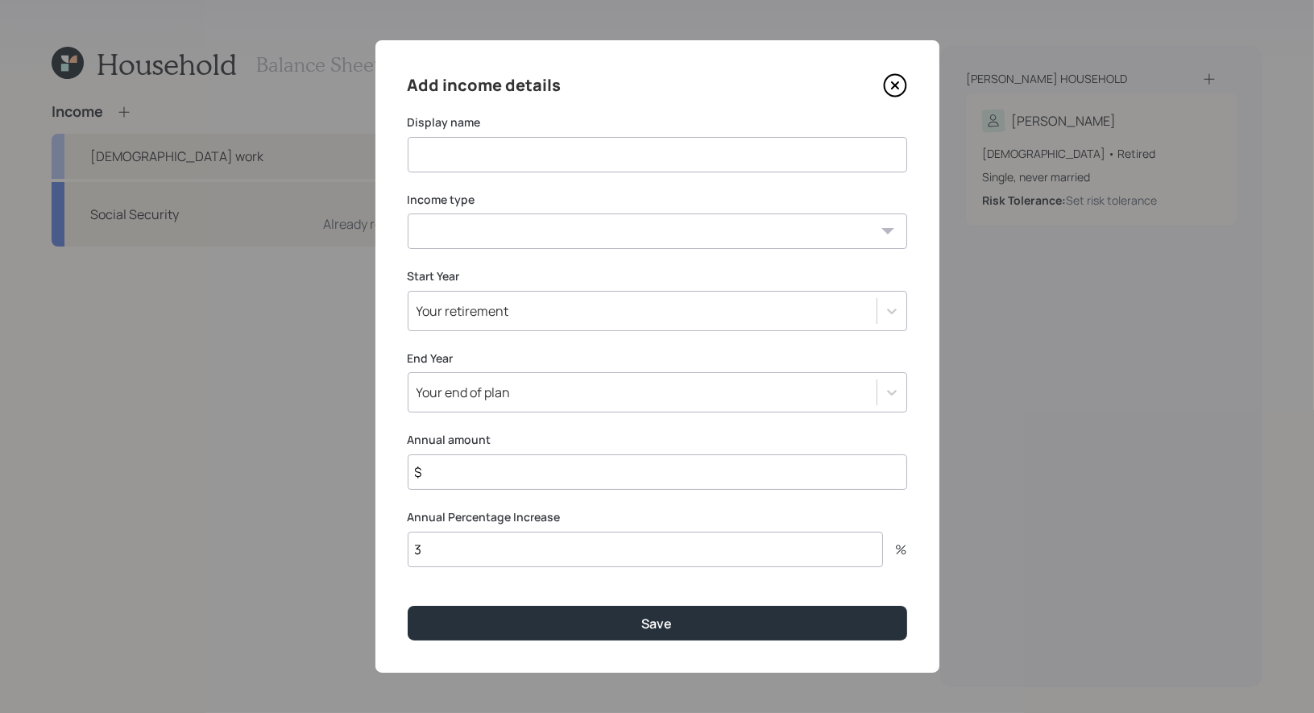
click at [556, 228] on select "[DEMOGRAPHIC_DATA] work [DEMOGRAPHIC_DATA] work Self employment Other" at bounding box center [658, 231] width 500 height 35
select select "other"
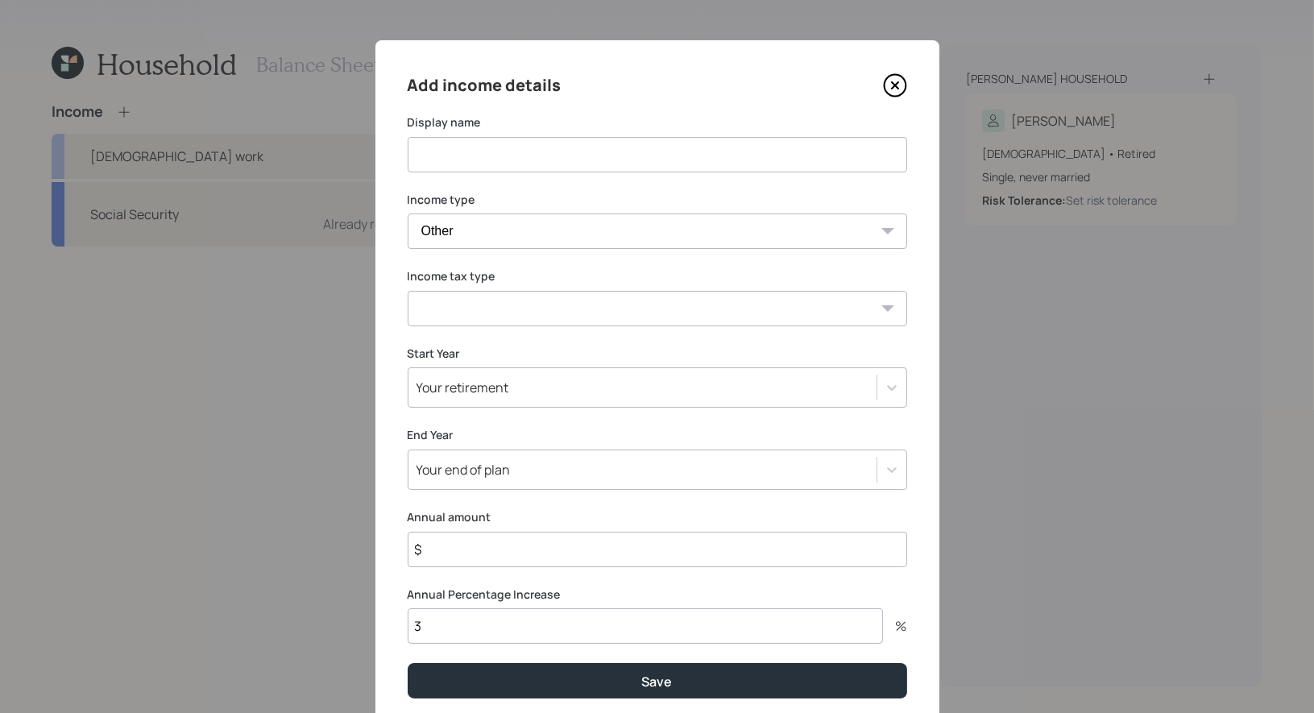
click at [545, 151] on input at bounding box center [658, 154] width 500 height 35
type input "Income"
click at [481, 301] on select "Tax-free Earned Self Employment Alimony Royalties Pension / Annuity Interest Di…" at bounding box center [658, 308] width 500 height 35
select select "earned"
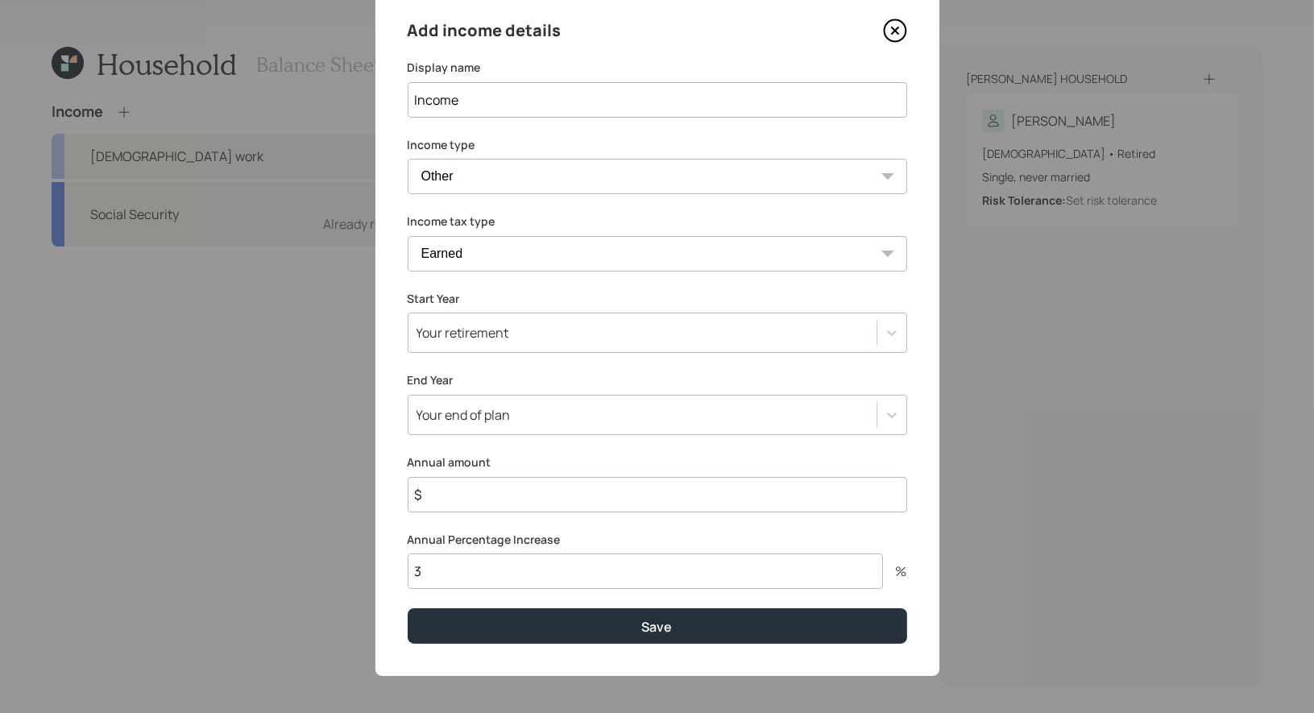
scroll to position [57, 0]
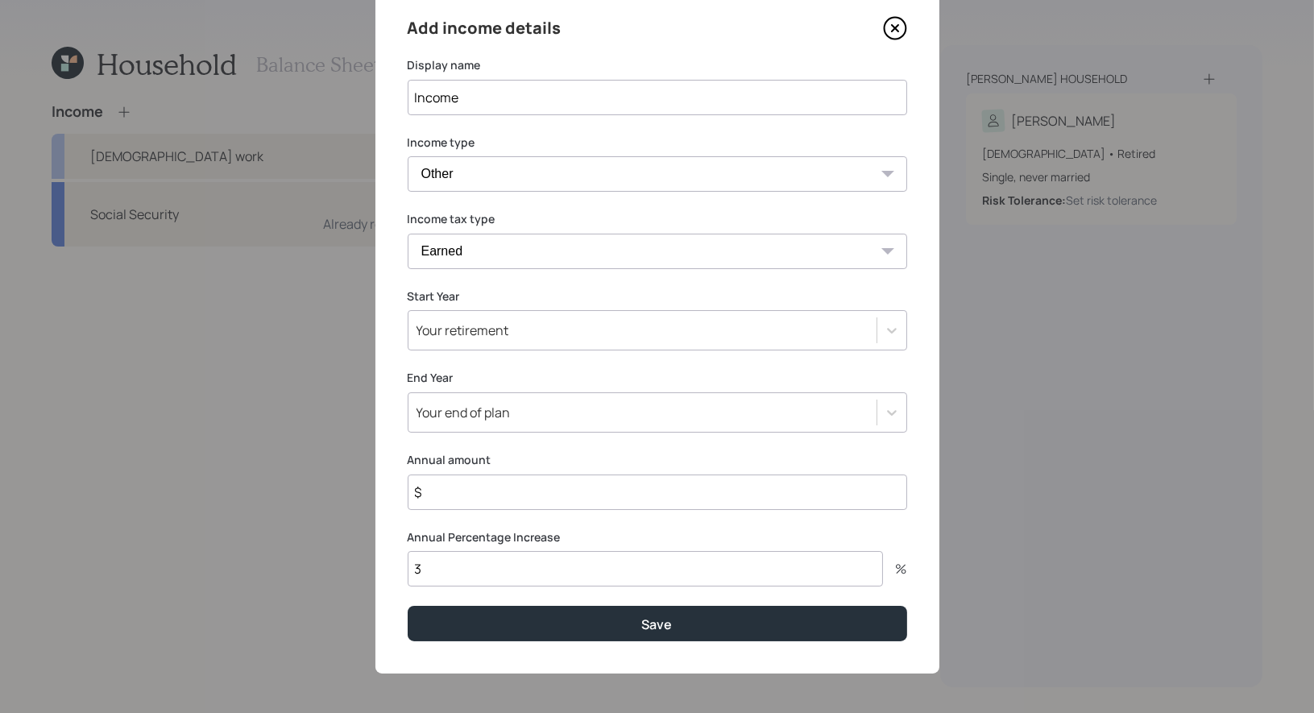
click at [480, 499] on input "$" at bounding box center [658, 492] width 500 height 35
type input "$ 28,800"
click at [455, 575] on input "3" at bounding box center [645, 568] width 475 height 35
type input "0"
click at [524, 329] on div "Your retirement" at bounding box center [643, 330] width 468 height 27
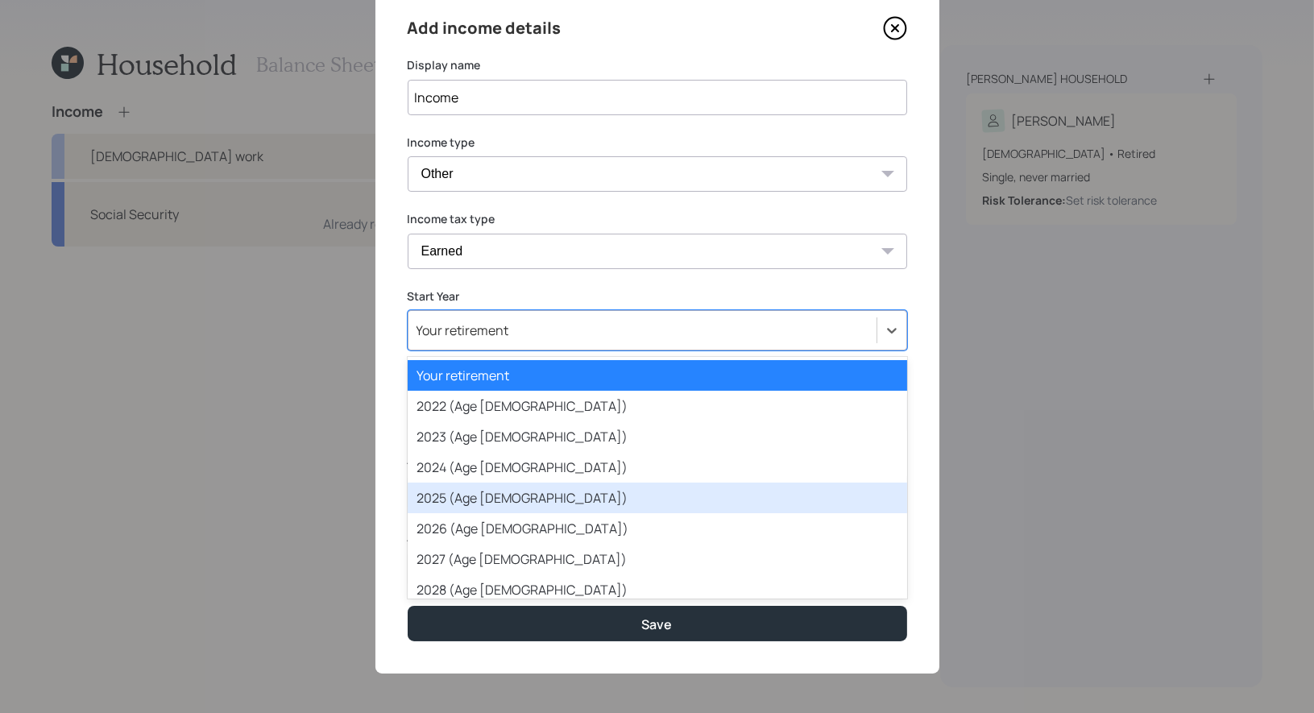
click at [517, 496] on div "2025 (Age [DEMOGRAPHIC_DATA])" at bounding box center [658, 498] width 500 height 31
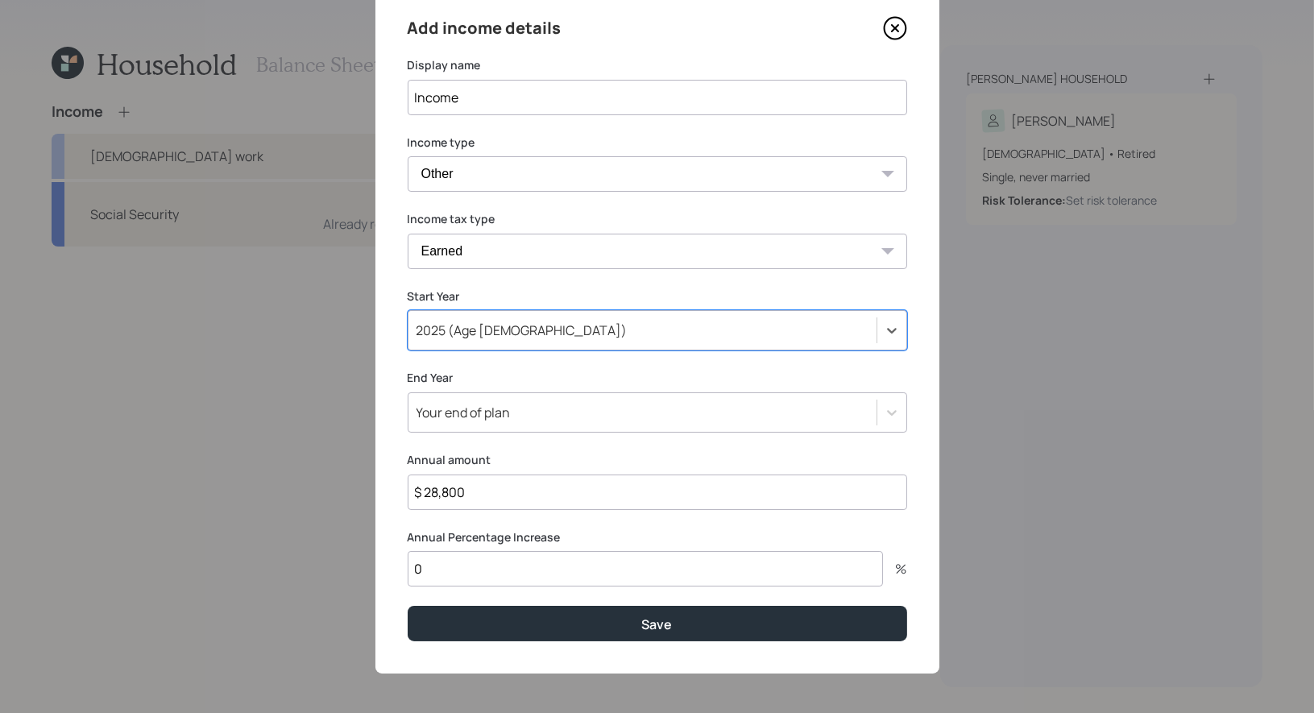
click at [549, 417] on div "Your end of plan" at bounding box center [643, 412] width 468 height 27
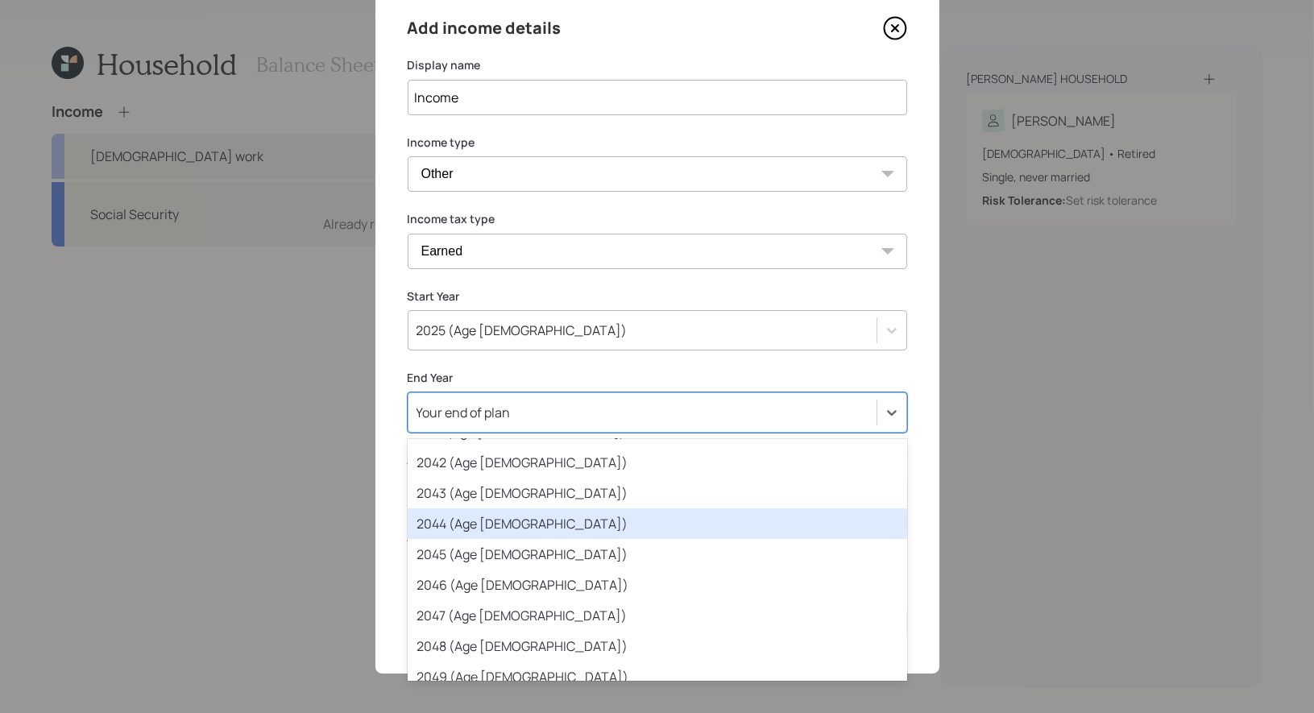
scroll to position [618, 0]
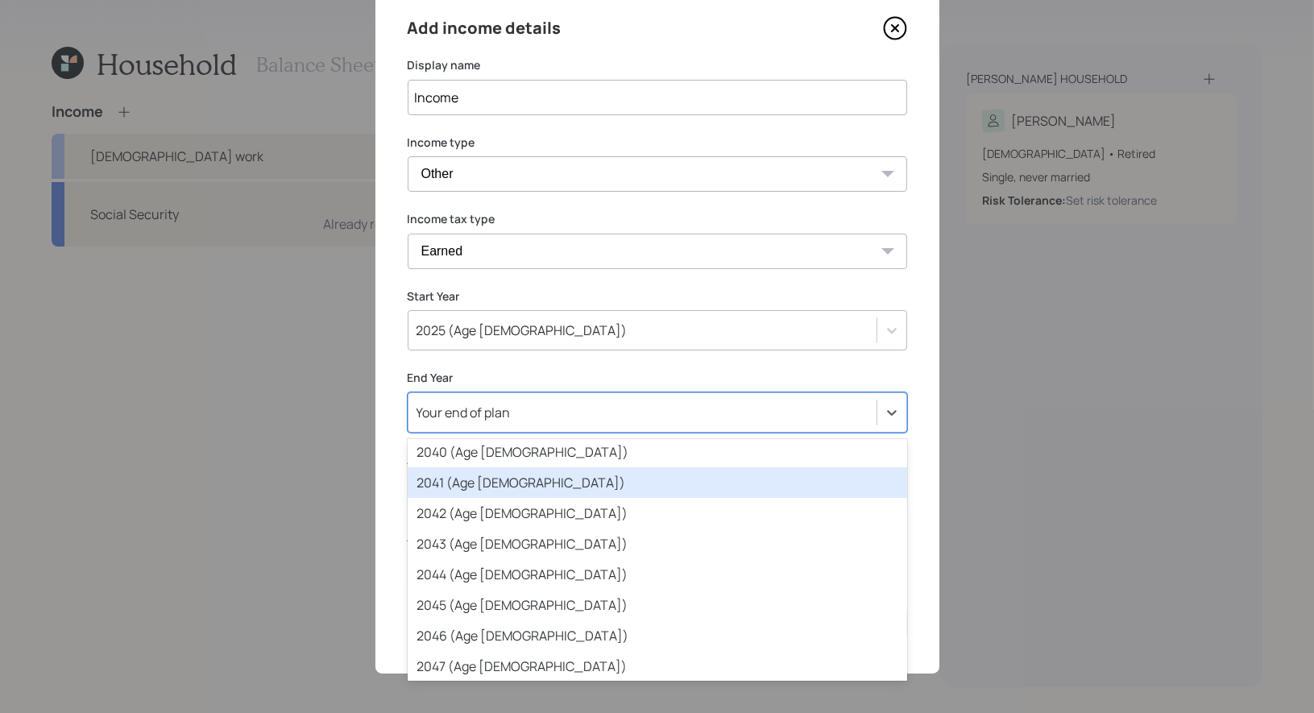
click at [555, 476] on div "2041 (Age [DEMOGRAPHIC_DATA])" at bounding box center [658, 482] width 500 height 31
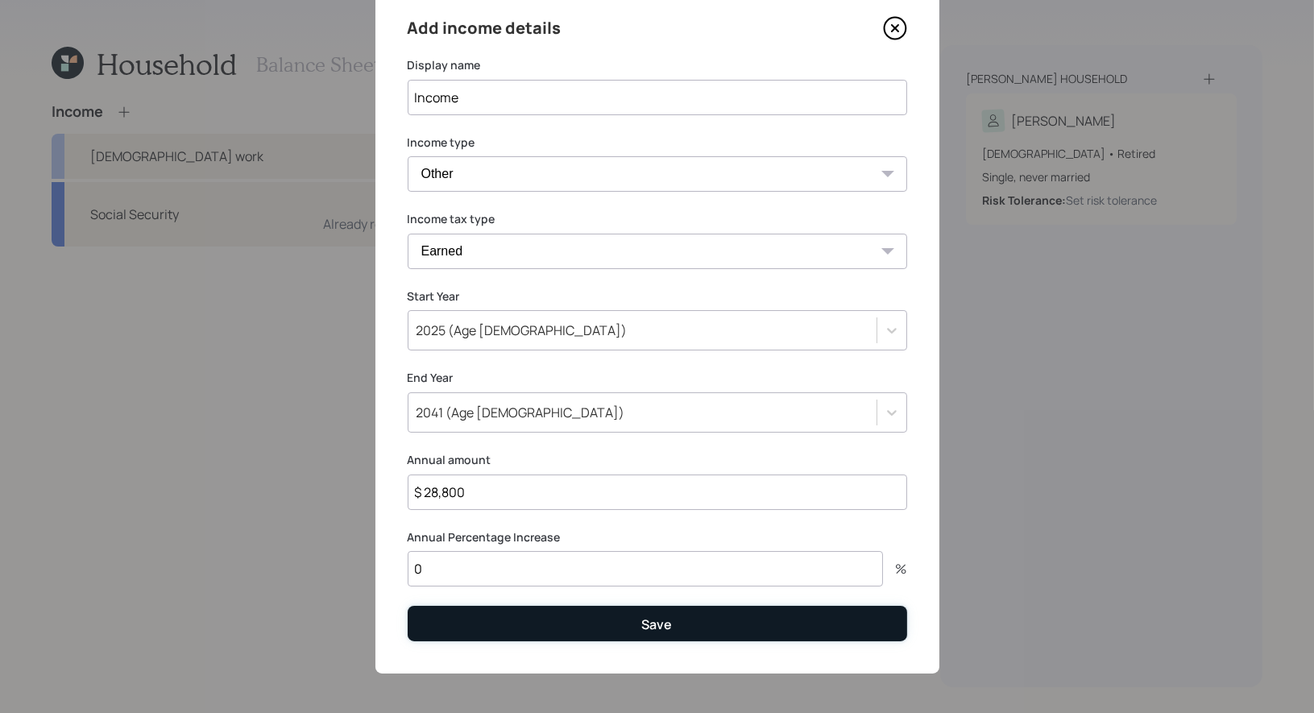
click at [534, 621] on button "Save" at bounding box center [658, 623] width 500 height 35
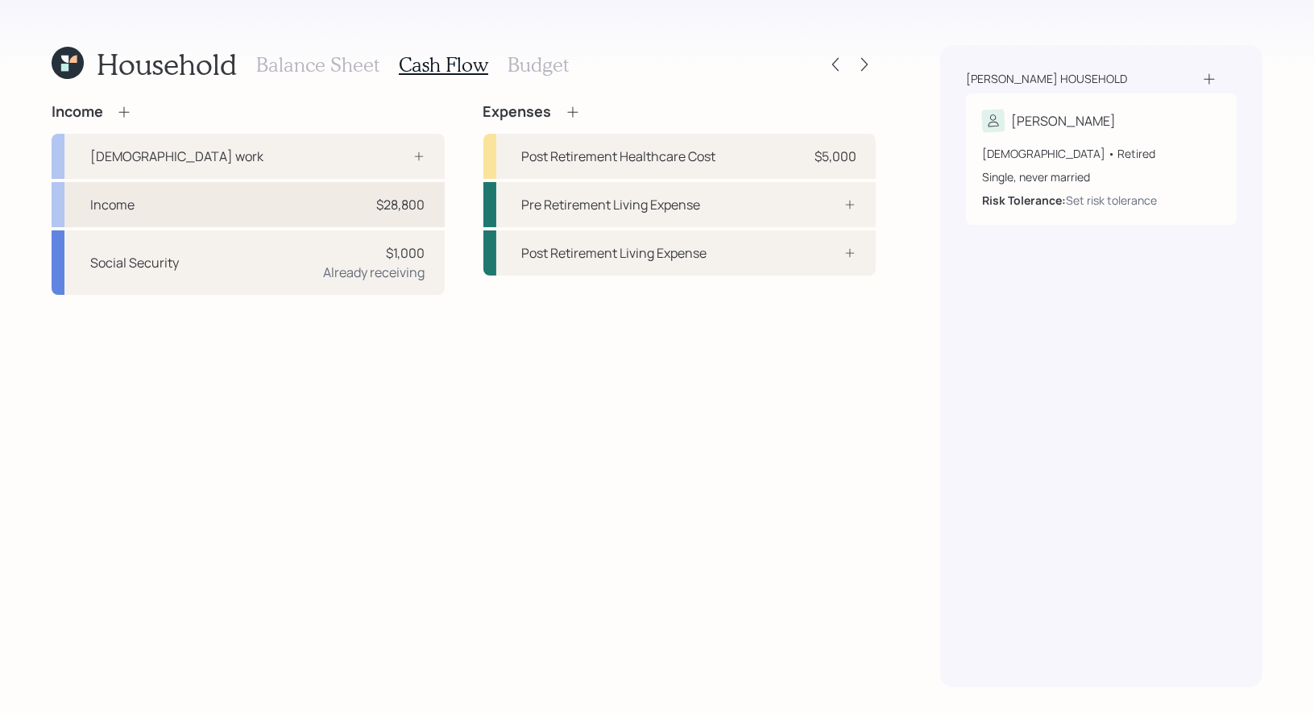
click at [226, 210] on div "Income $28,800" at bounding box center [248, 204] width 393 height 45
select select "other"
select select "earned"
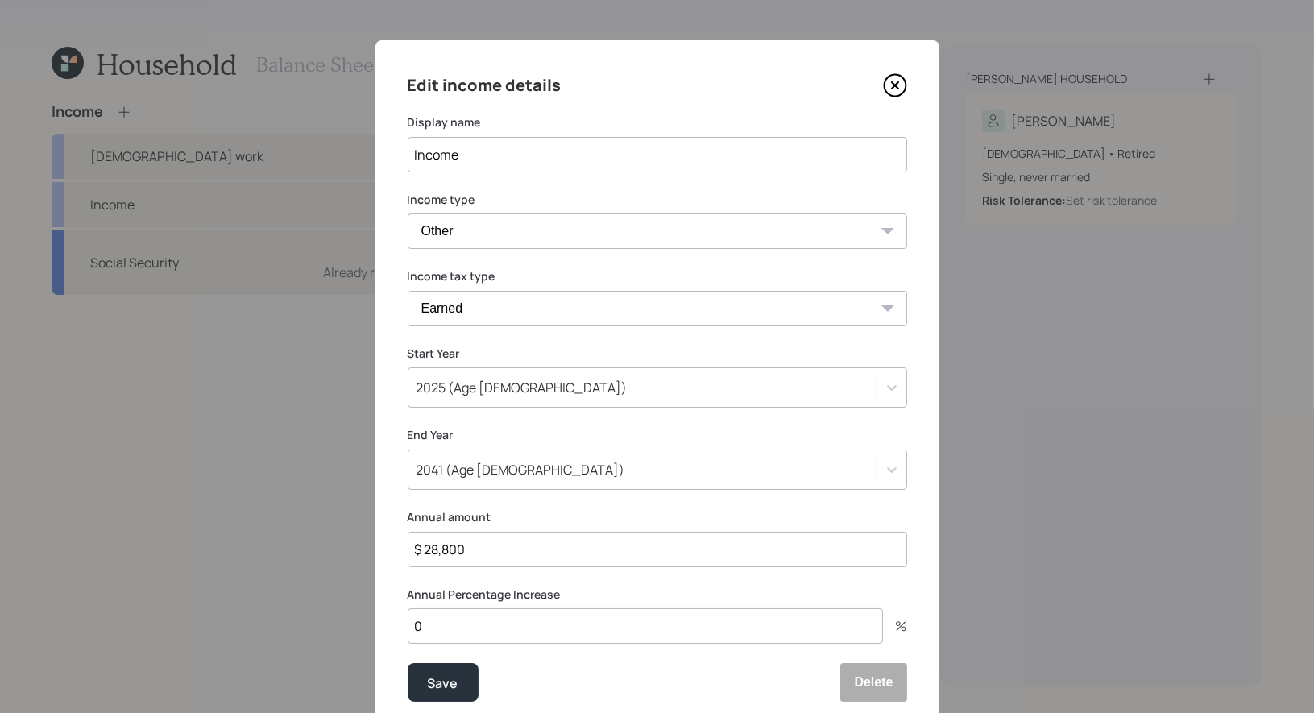
click at [411, 158] on input "Income" at bounding box center [658, 154] width 500 height 35
click at [551, 160] on input "Mortgage Income" at bounding box center [658, 154] width 500 height 35
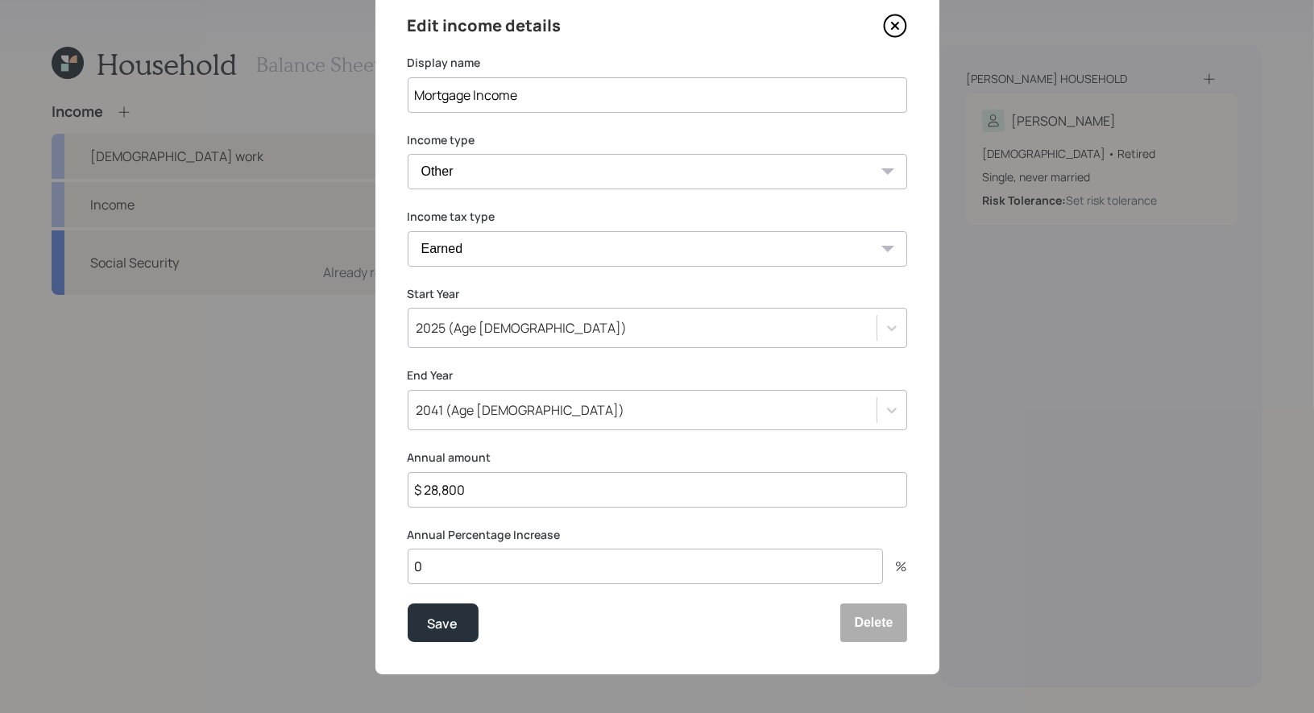
scroll to position [60, 0]
type input "Mortgage Income"
click at [559, 242] on select "Tax-free Earned Self Employment Alimony Royalties Pension / Annuity Interest Di…" at bounding box center [658, 247] width 500 height 35
select select "pension_annuity"
click at [450, 624] on div "Save" at bounding box center [443, 623] width 31 height 22
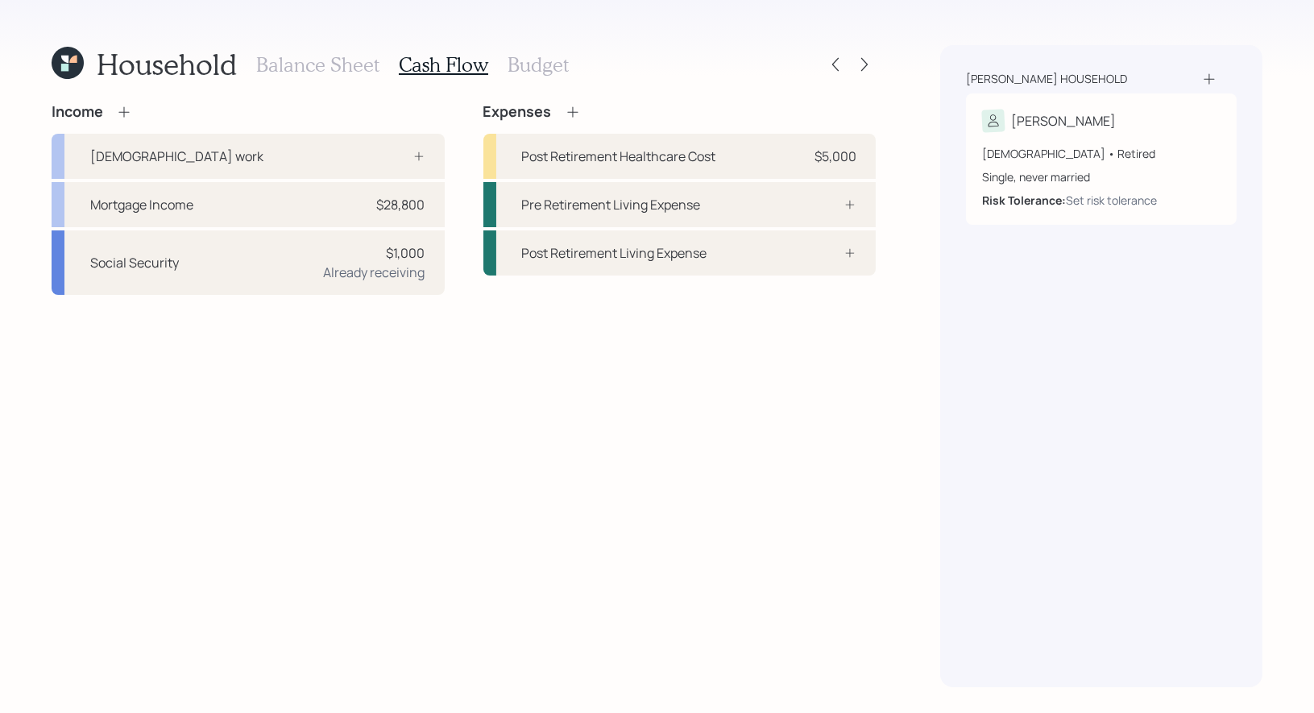
click at [124, 108] on icon at bounding box center [123, 111] width 10 height 10
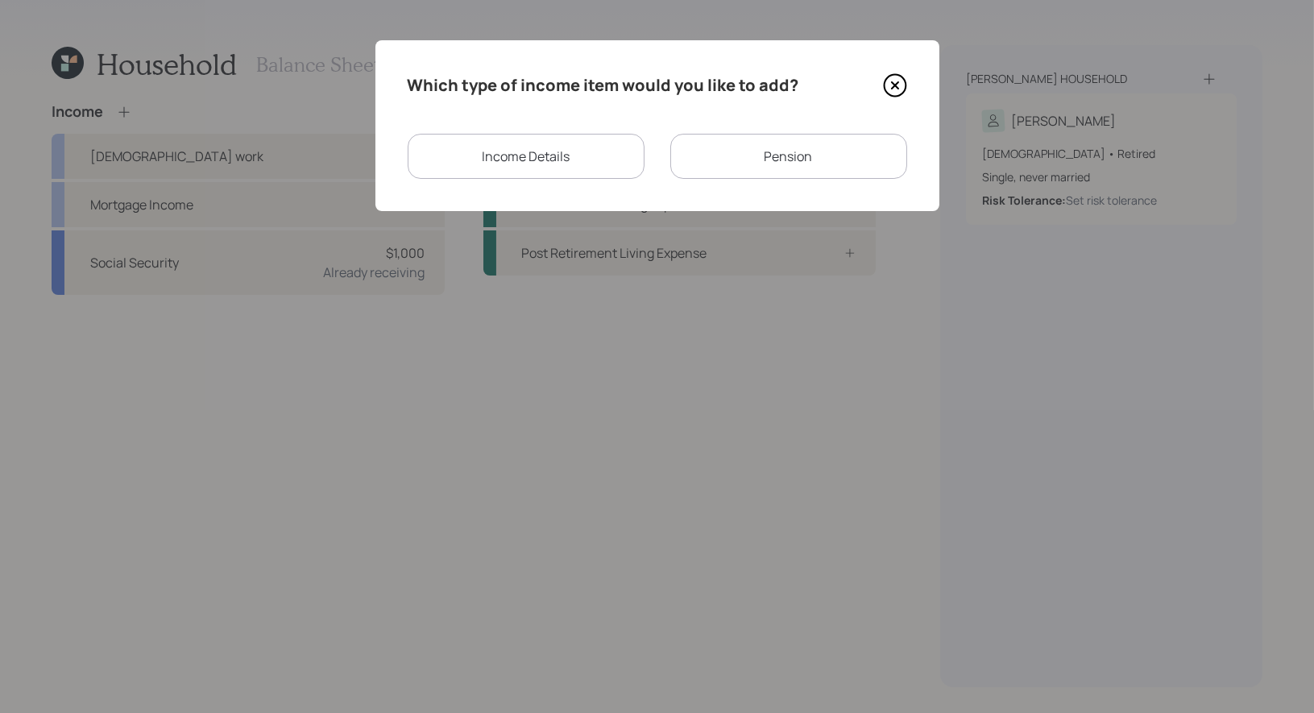
click at [515, 165] on div "Income Details" at bounding box center [526, 156] width 237 height 45
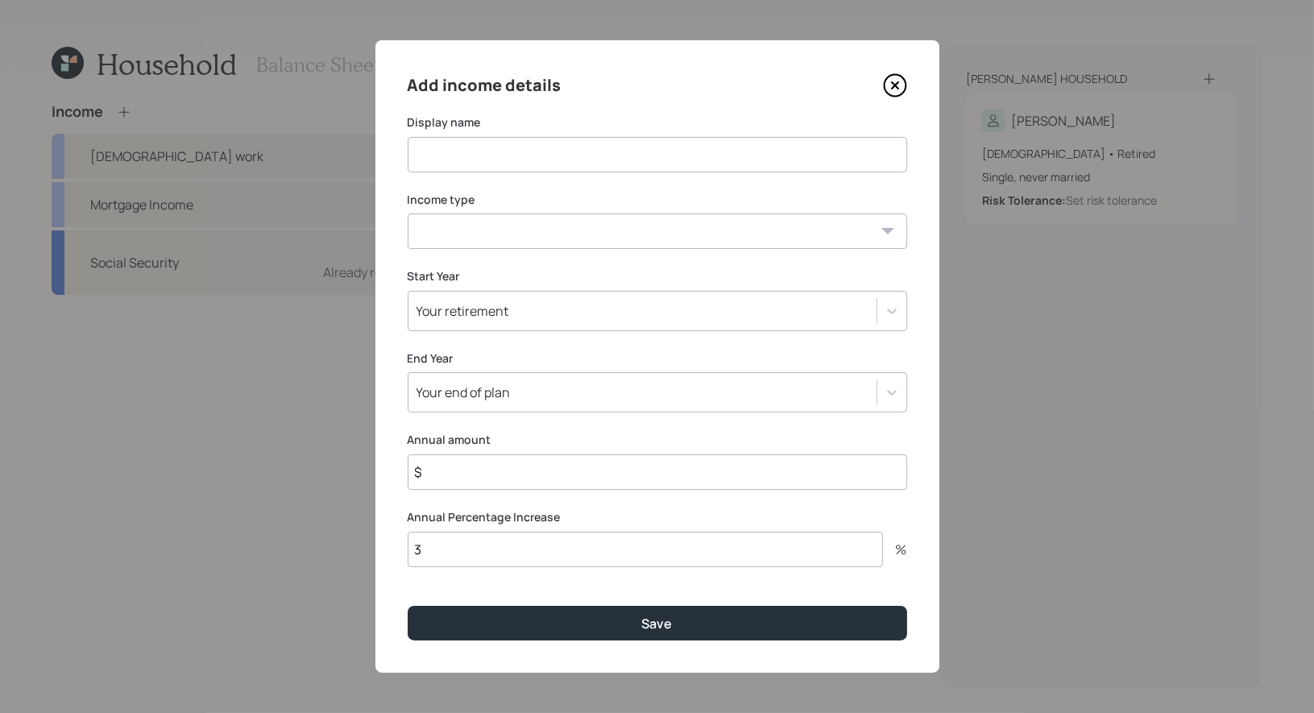
click at [506, 161] on input at bounding box center [658, 154] width 500 height 35
type input "Mortgage Income"
click at [505, 230] on select "[DEMOGRAPHIC_DATA] work [DEMOGRAPHIC_DATA] work Self employment Other" at bounding box center [658, 231] width 500 height 35
select select "other"
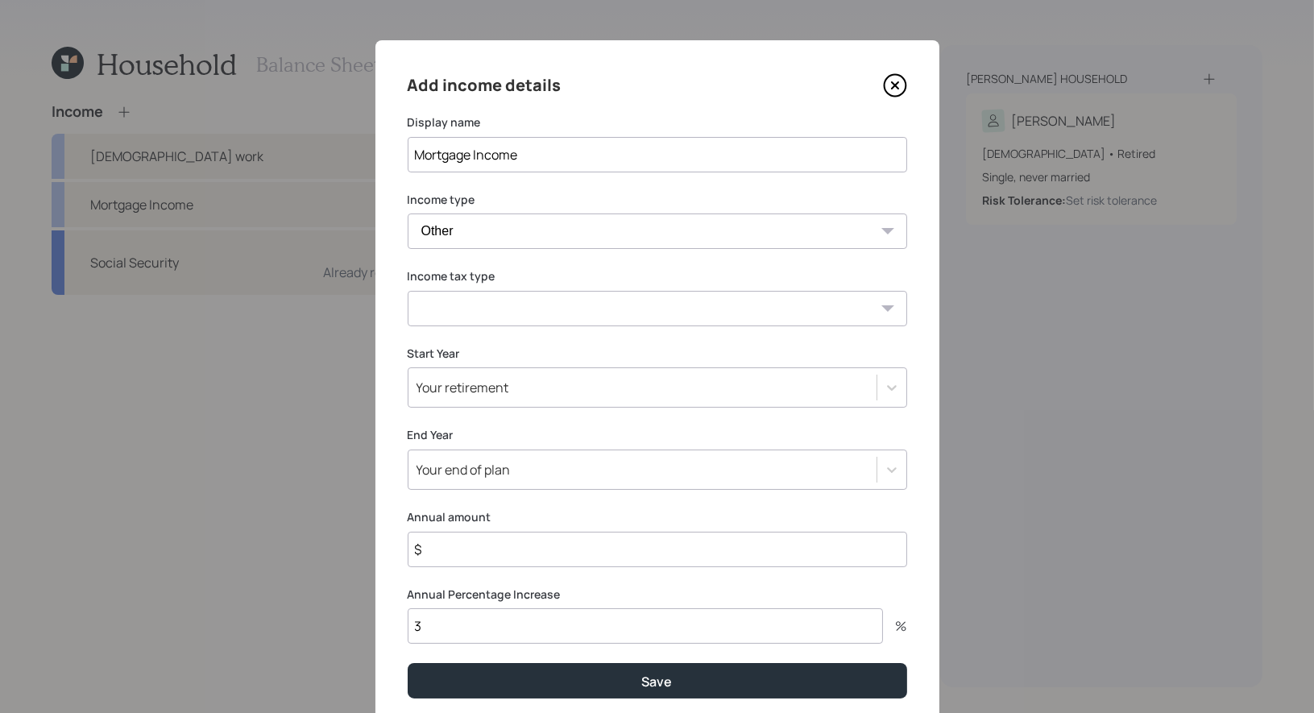
click at [565, 316] on select "Tax-free Earned Self Employment Alimony Royalties Pension / Annuity Interest Di…" at bounding box center [658, 308] width 500 height 35
select select "alimony"
click at [457, 396] on div "Your retirement" at bounding box center [463, 388] width 93 height 18
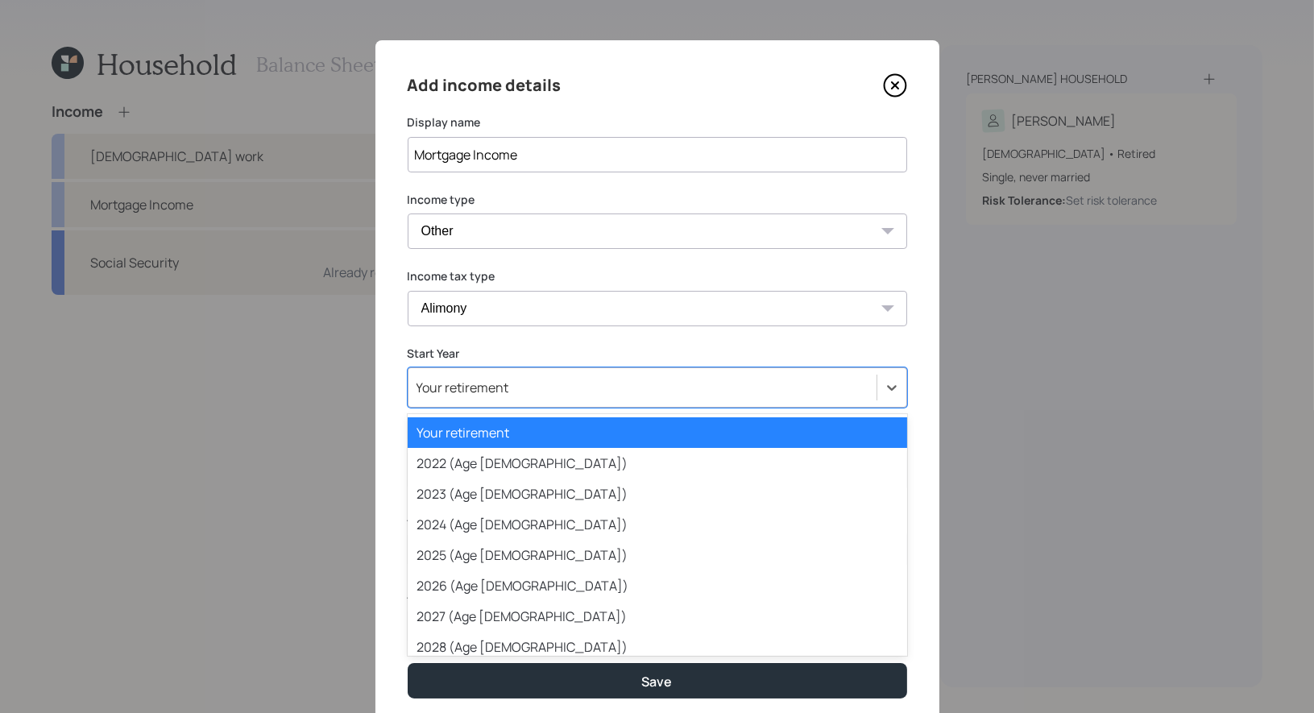
click at [475, 390] on div "Your retirement" at bounding box center [463, 388] width 93 height 18
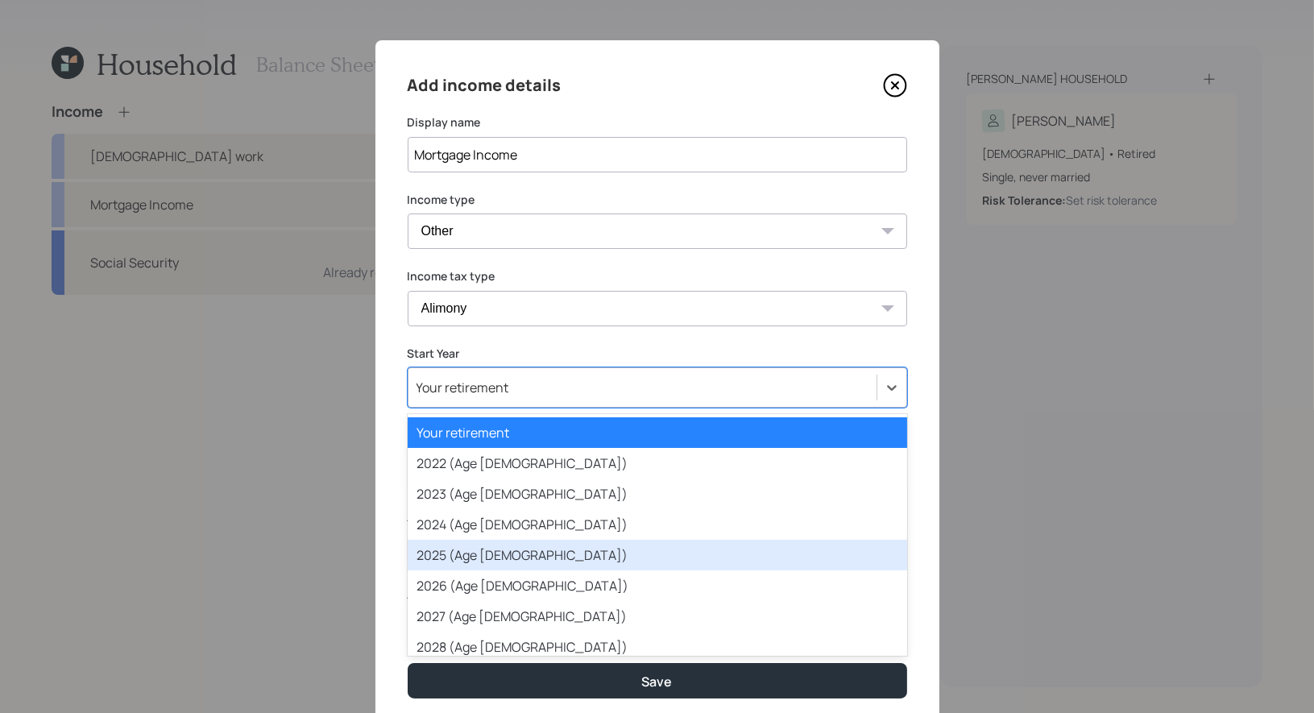
click at [472, 557] on div "2025 (Age [DEMOGRAPHIC_DATA])" at bounding box center [658, 555] width 500 height 31
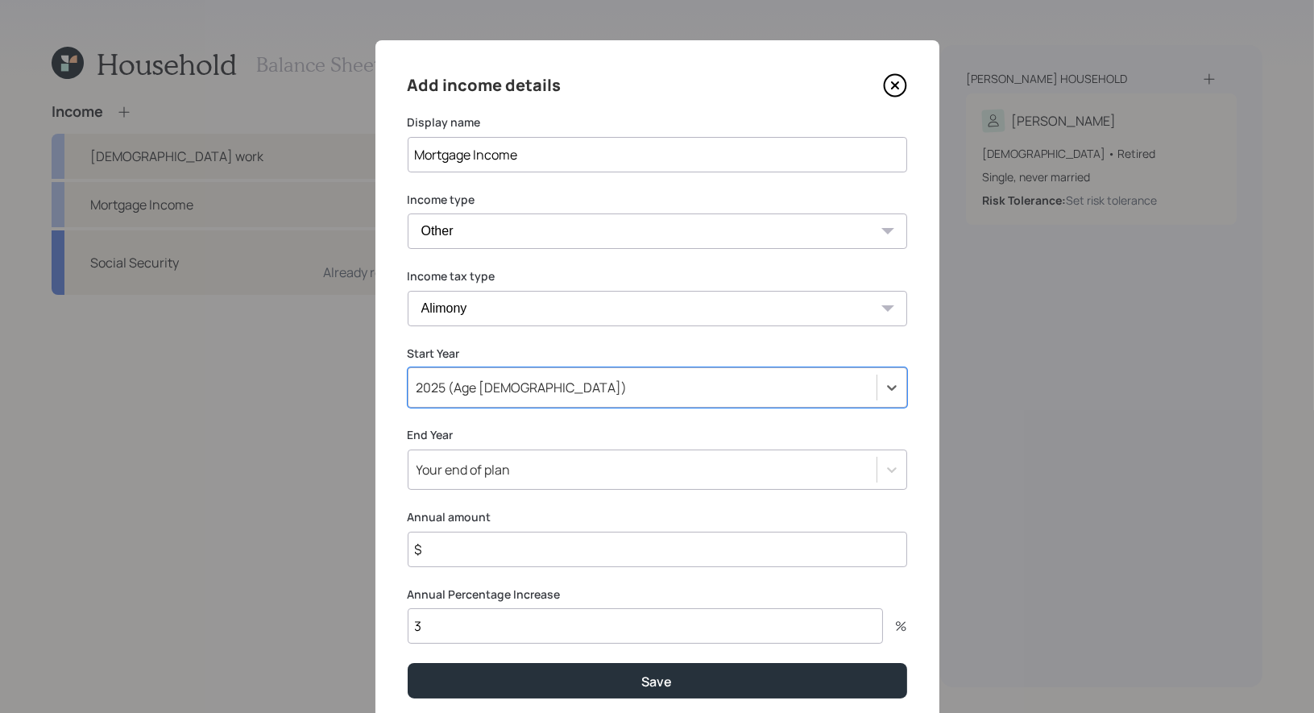
click at [475, 550] on input "$" at bounding box center [658, 549] width 500 height 35
type input "$ 16,512"
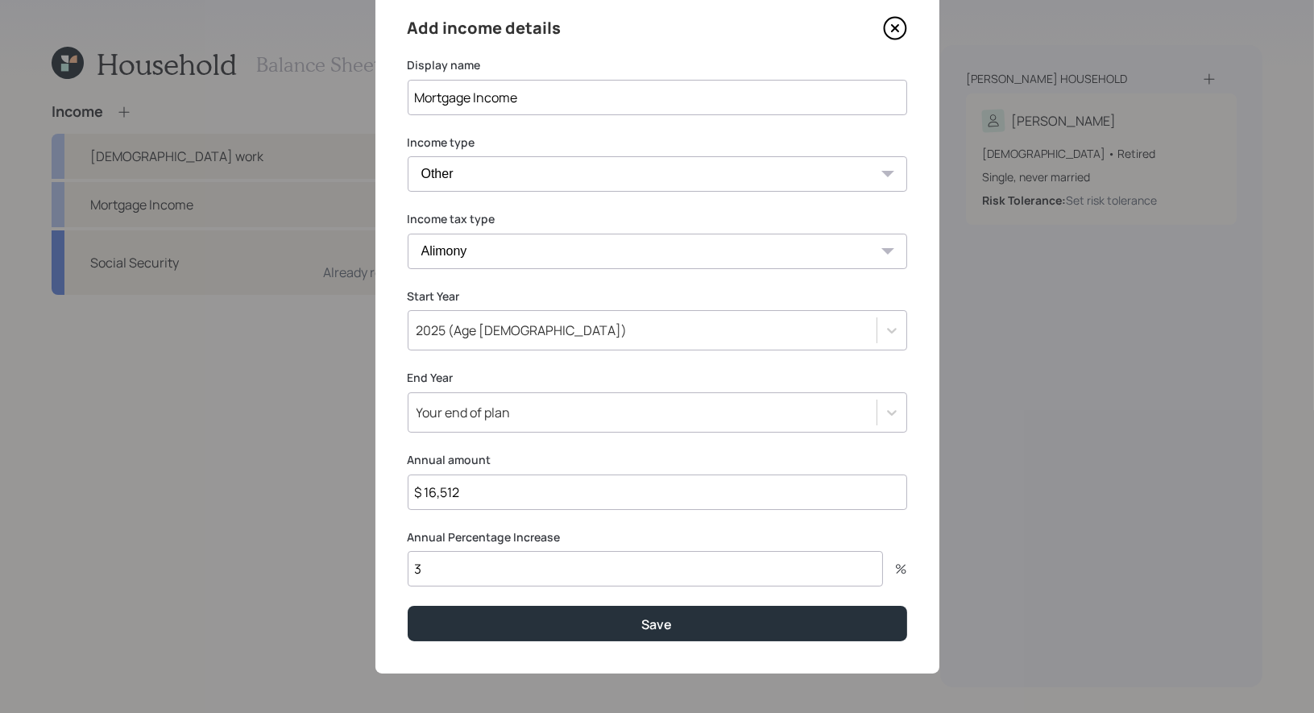
click at [476, 567] on input "3" at bounding box center [645, 568] width 475 height 35
type input "0"
click at [540, 424] on div "Your end of plan" at bounding box center [643, 412] width 468 height 27
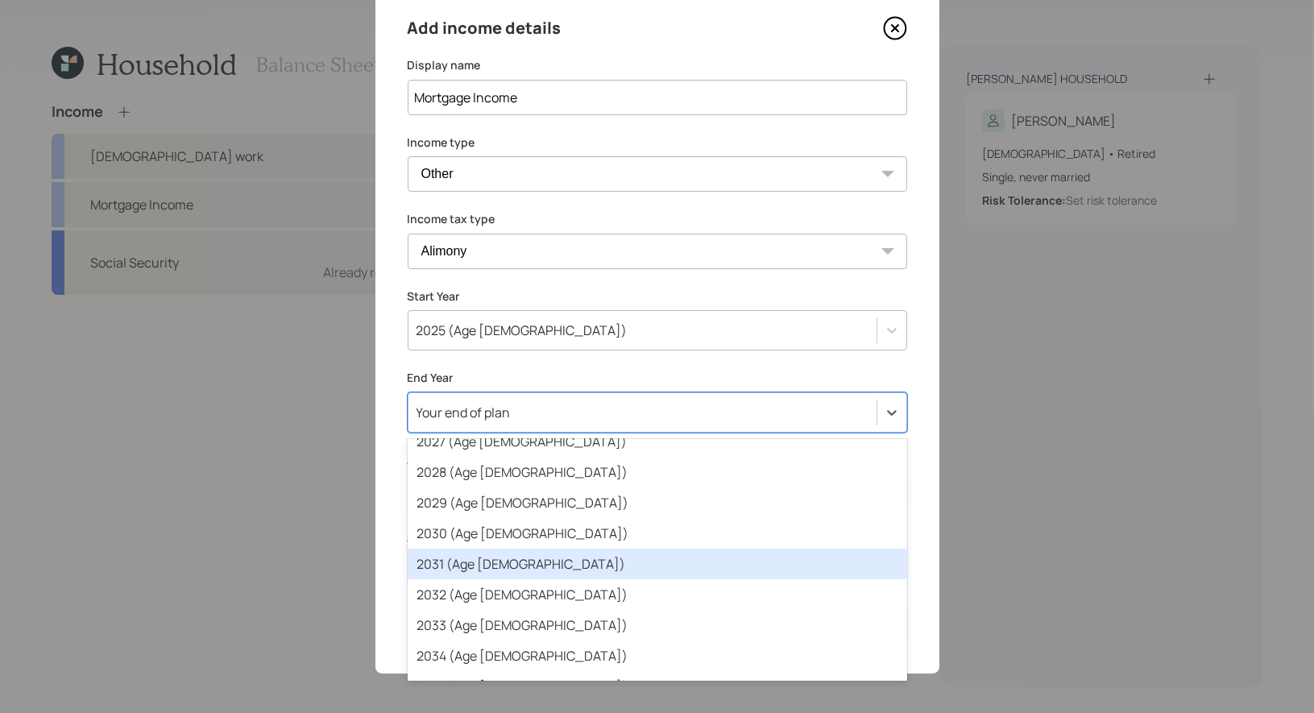
scroll to position [231, 0]
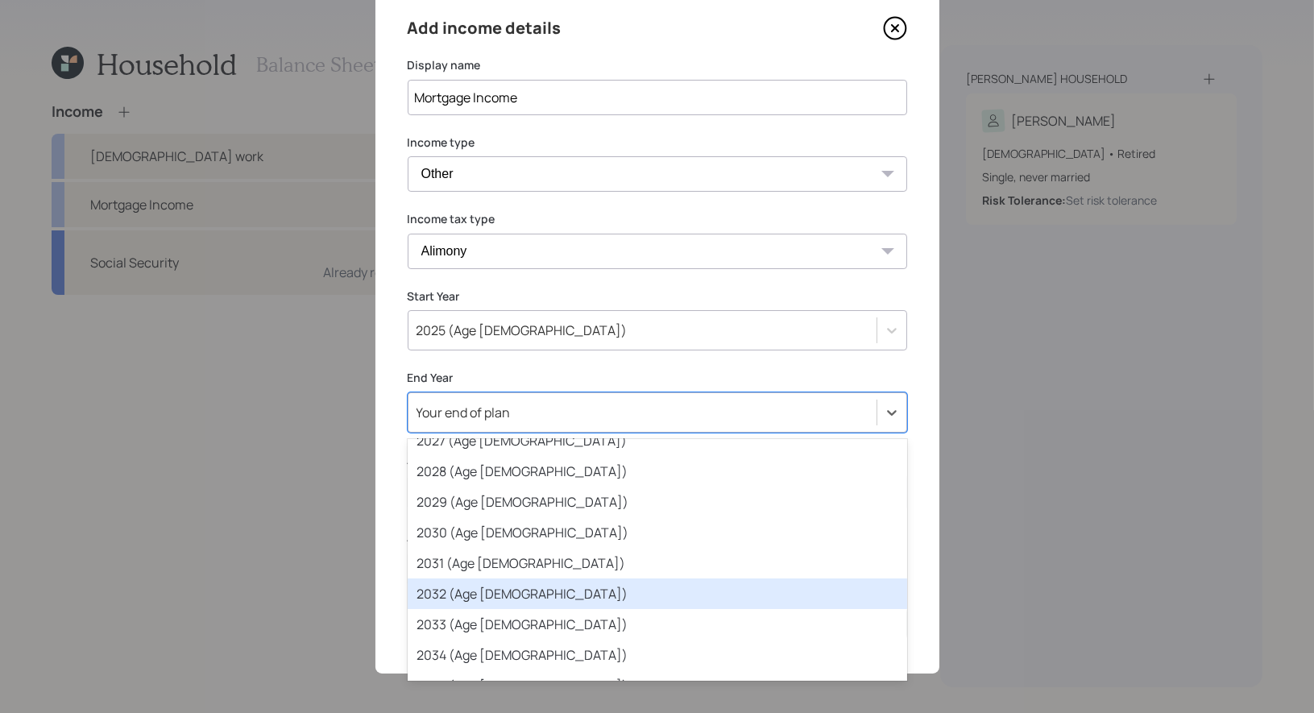
click at [549, 587] on div "2032 (Age [DEMOGRAPHIC_DATA])" at bounding box center [658, 594] width 500 height 31
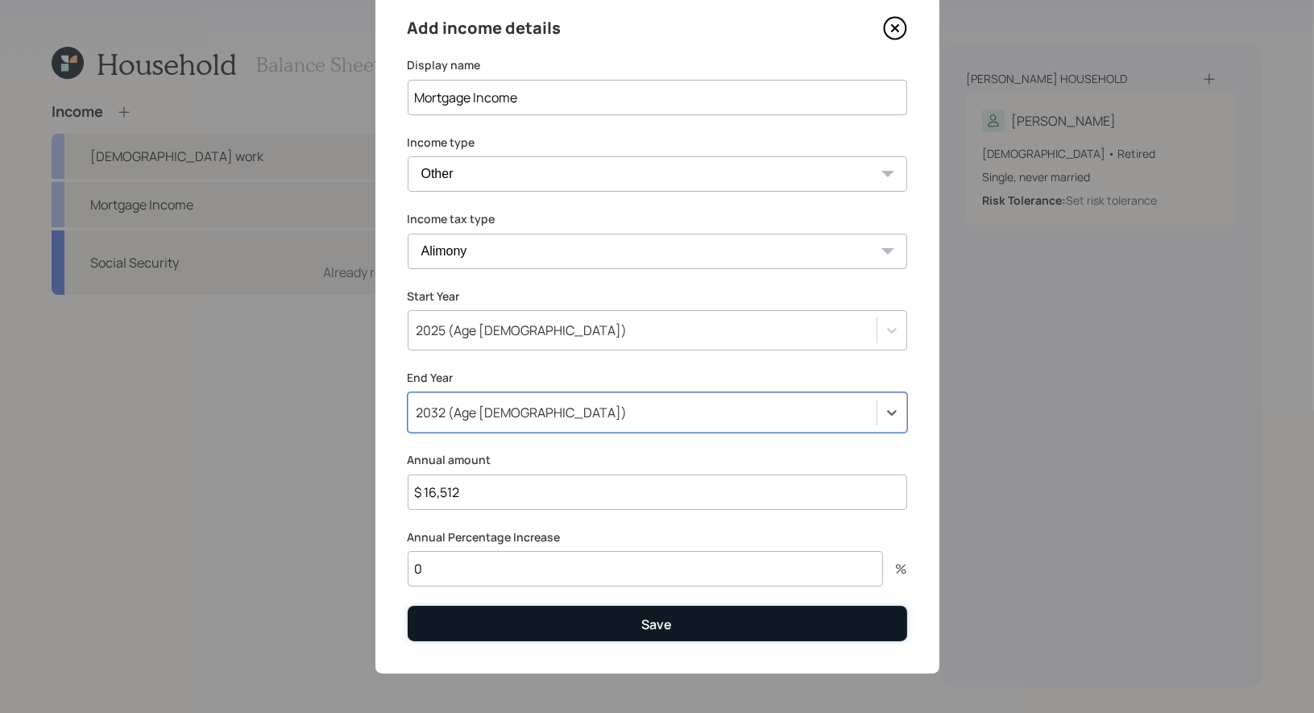
click at [567, 628] on button "Save" at bounding box center [658, 623] width 500 height 35
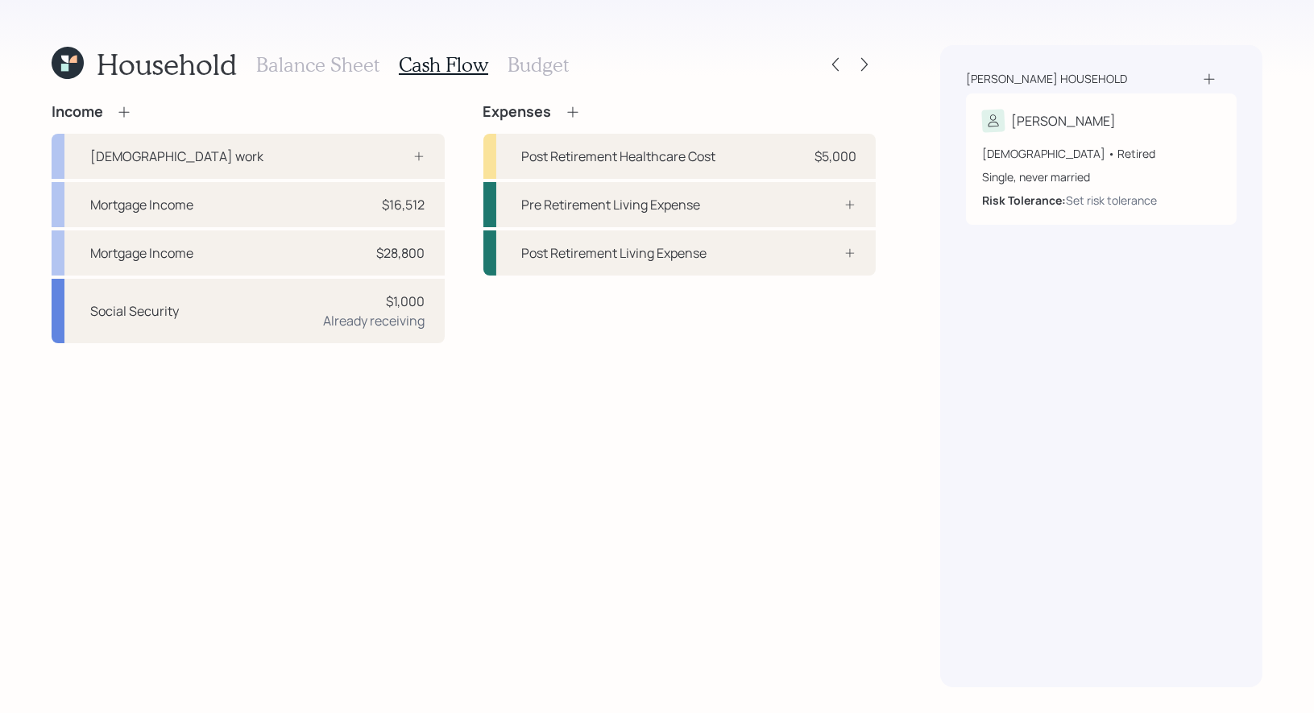
click at [324, 64] on h3 "Balance Sheet" at bounding box center [317, 64] width 123 height 23
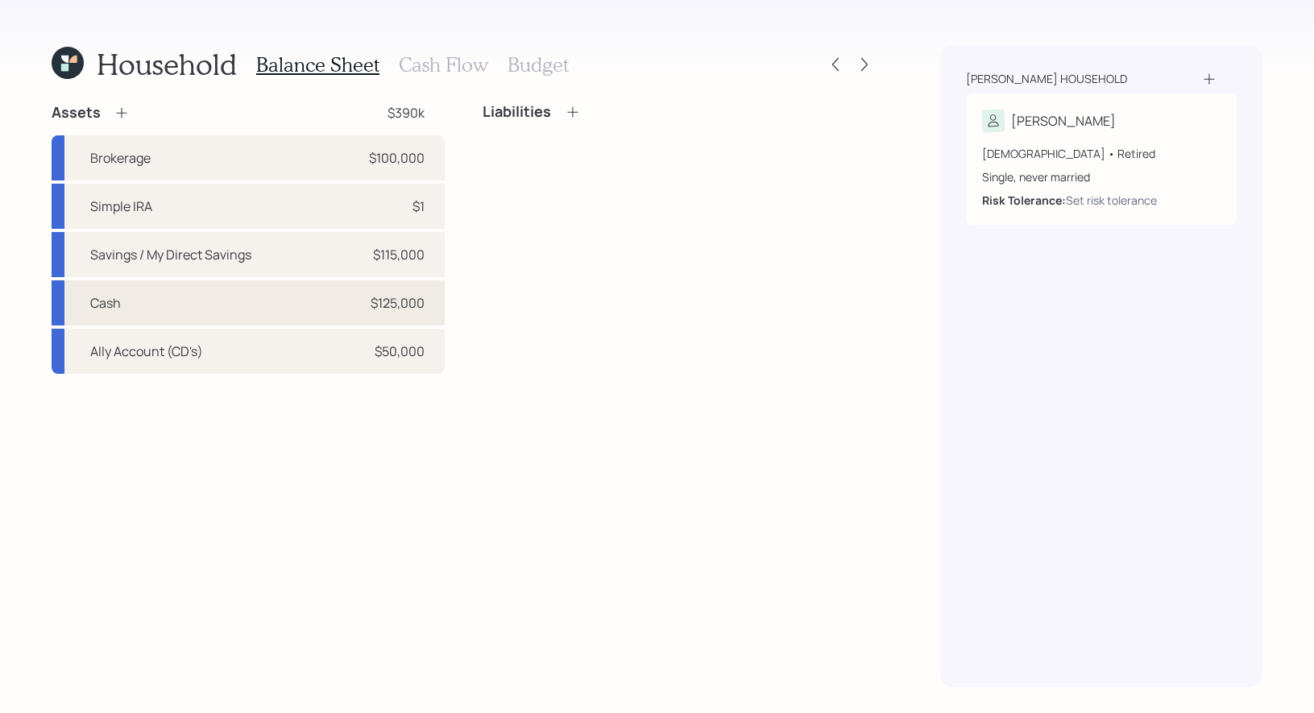
click at [247, 301] on div "Cash $125,000" at bounding box center [248, 302] width 393 height 45
select select "taxable"
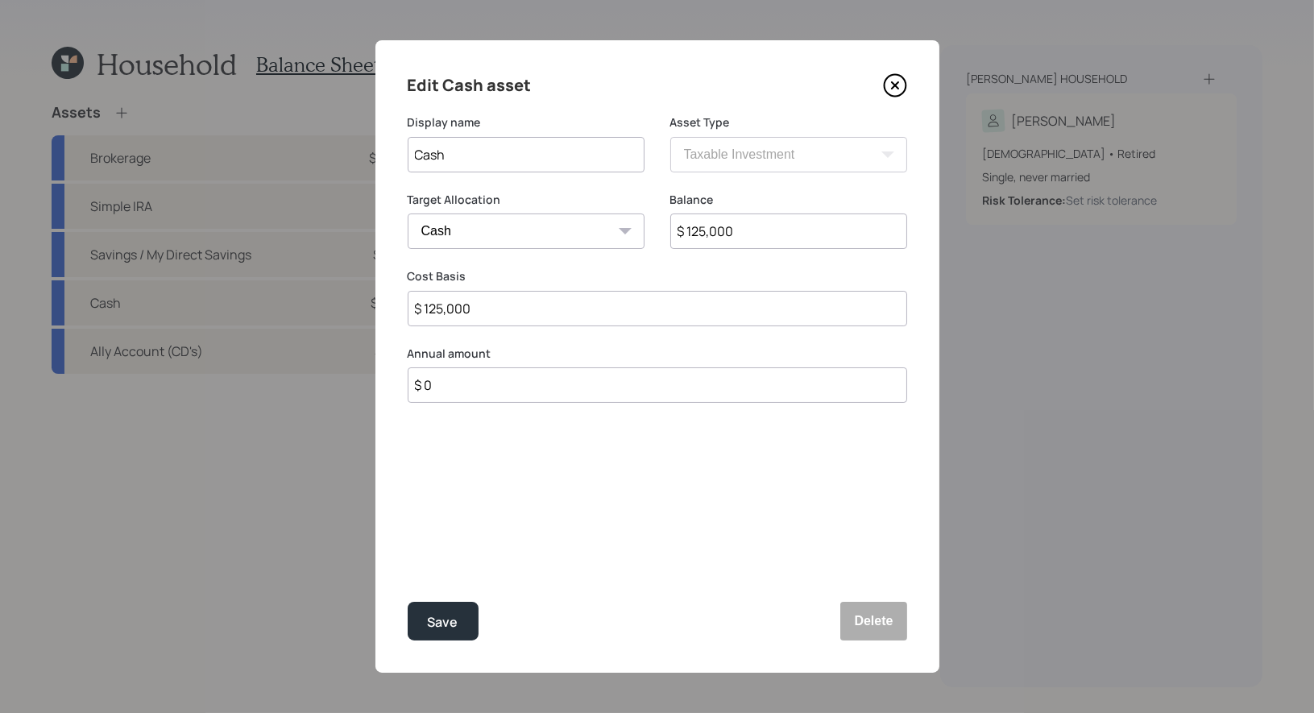
click at [490, 389] on input "$ 0" at bounding box center [658, 384] width 500 height 35
type input "$ 16,512"
click at [484, 462] on div "Select..." at bounding box center [512, 464] width 206 height 27
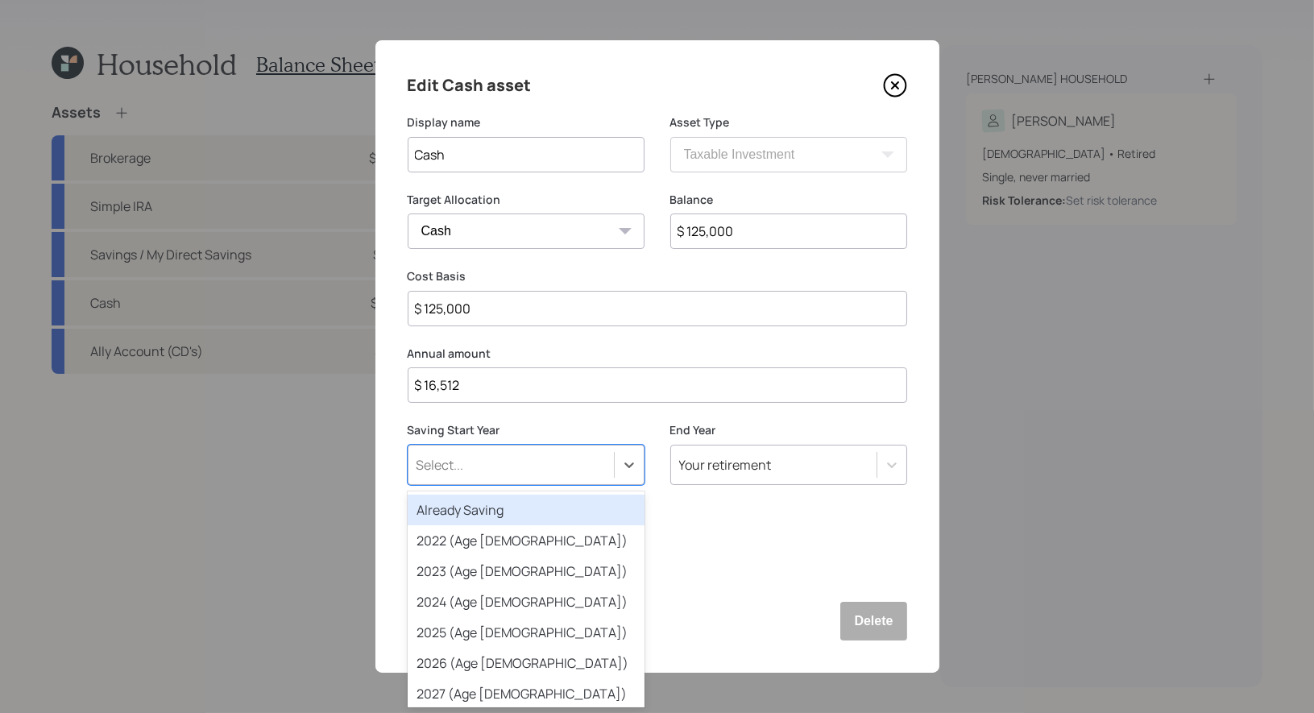
click at [475, 516] on div "Already Saving" at bounding box center [526, 510] width 237 height 31
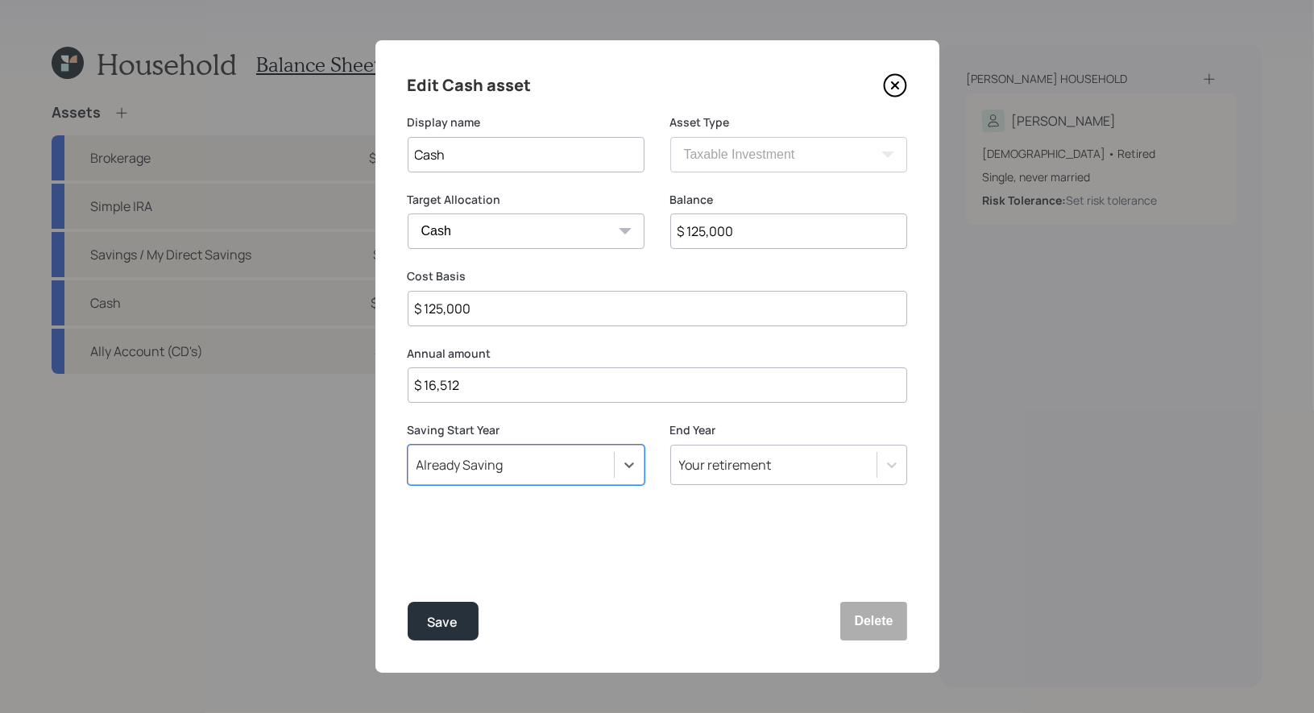
click at [757, 469] on div "Your retirement" at bounding box center [725, 465] width 93 height 18
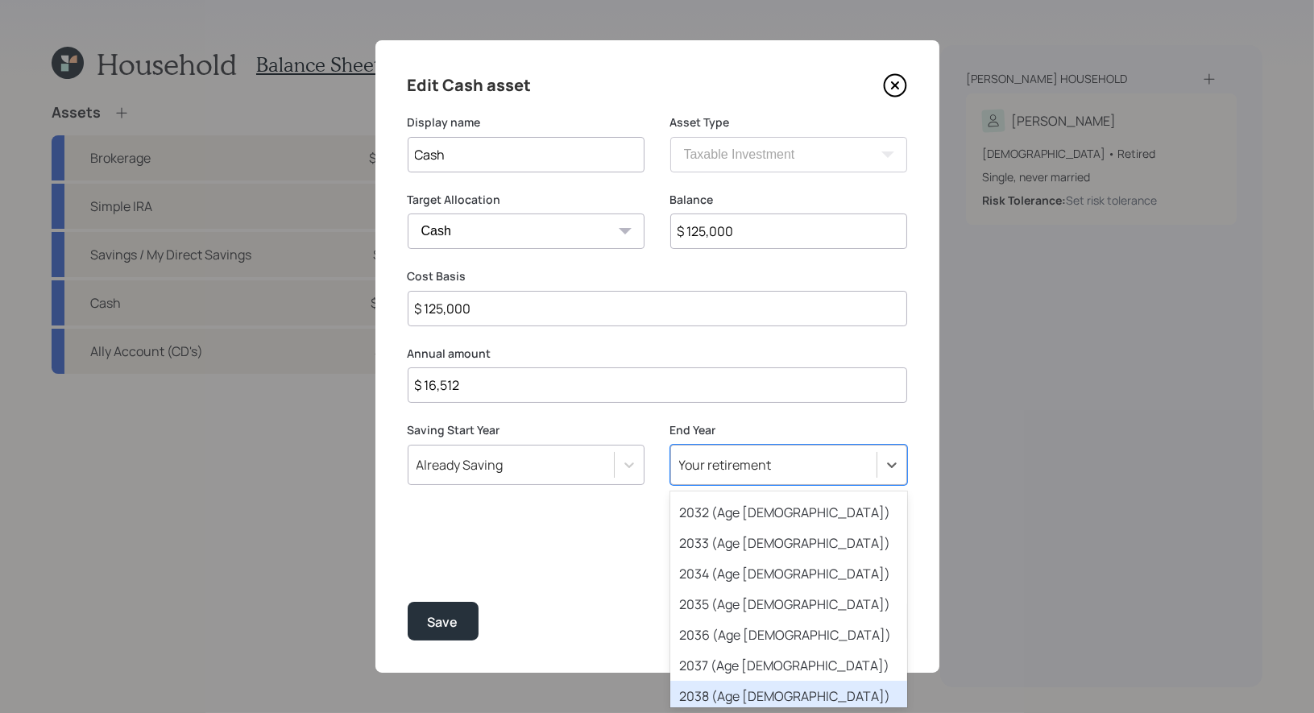
scroll to position [292, 0]
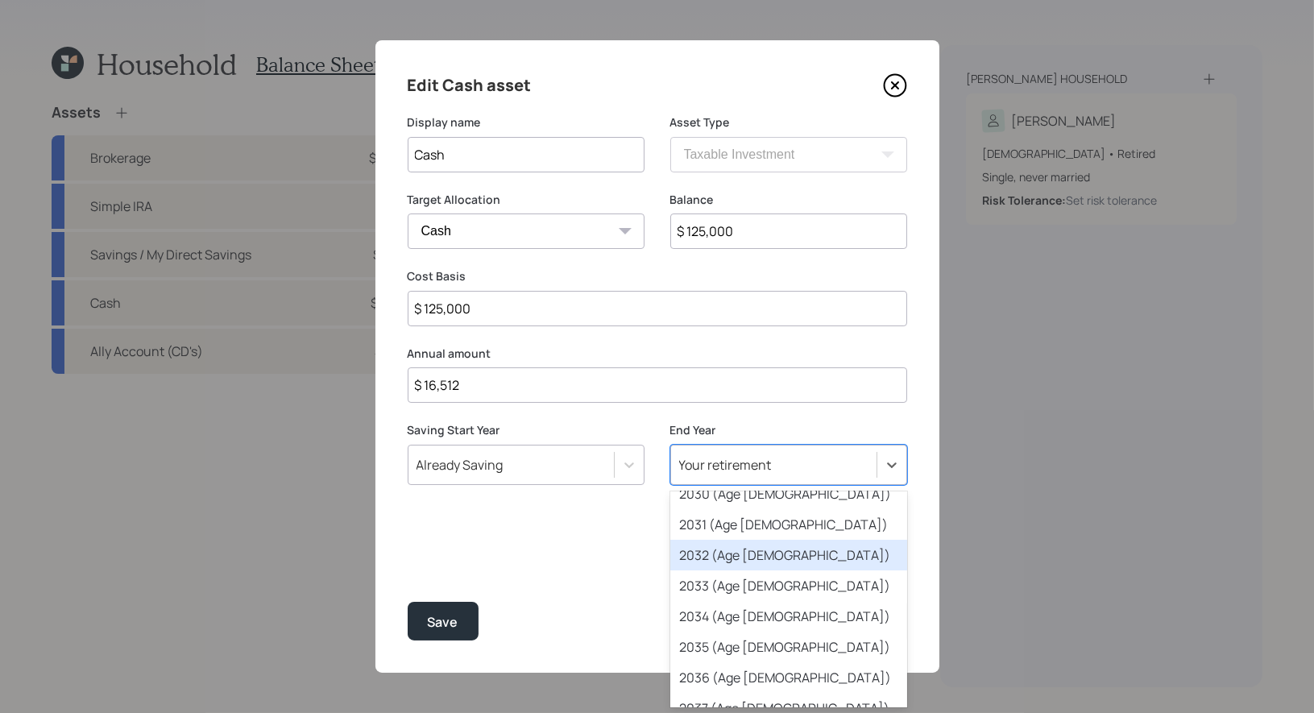
click at [745, 560] on div "2032 (Age [DEMOGRAPHIC_DATA])" at bounding box center [789, 555] width 237 height 31
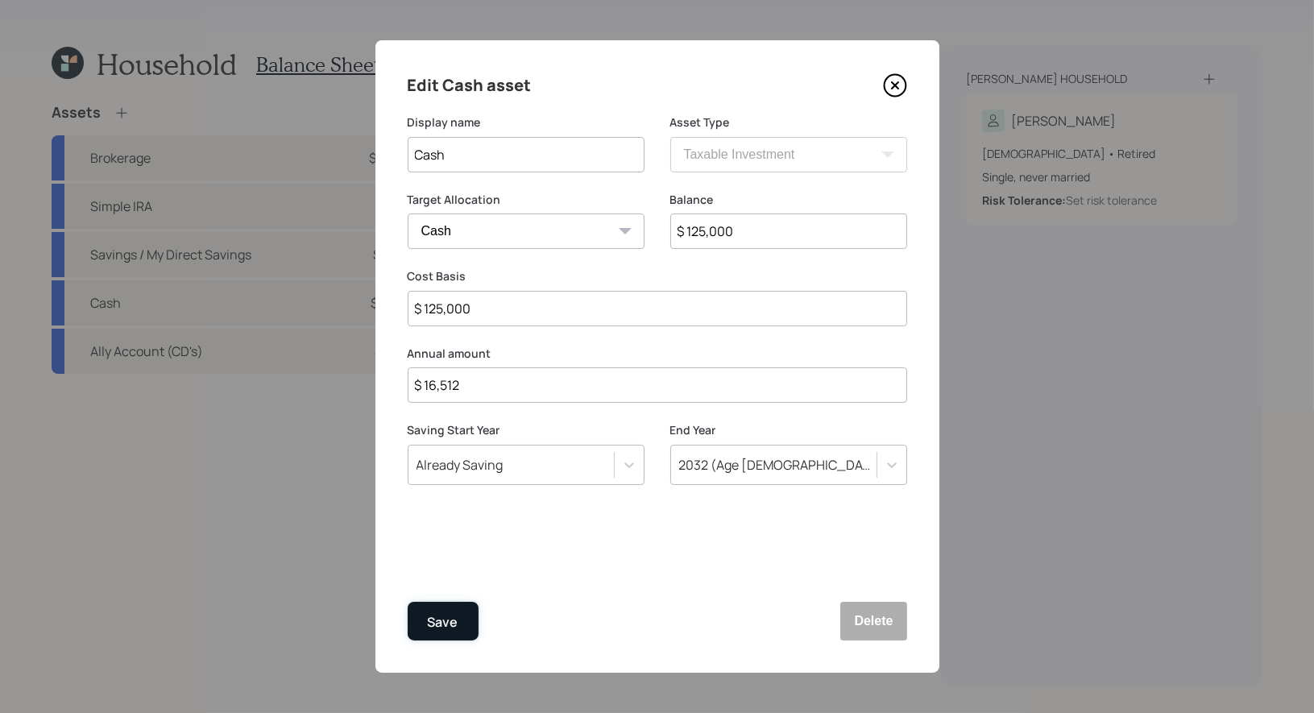
click at [450, 615] on div "Save" at bounding box center [443, 623] width 31 height 22
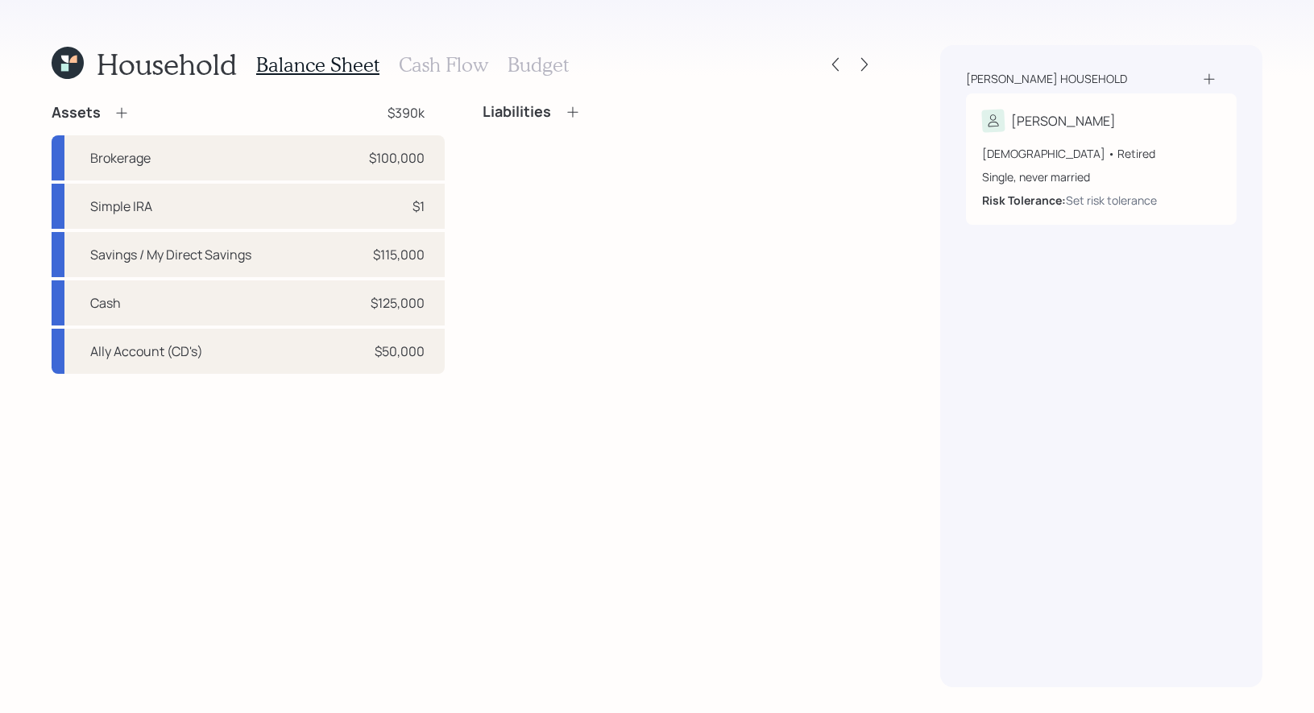
click at [445, 58] on h3 "Cash Flow" at bounding box center [443, 64] width 89 height 23
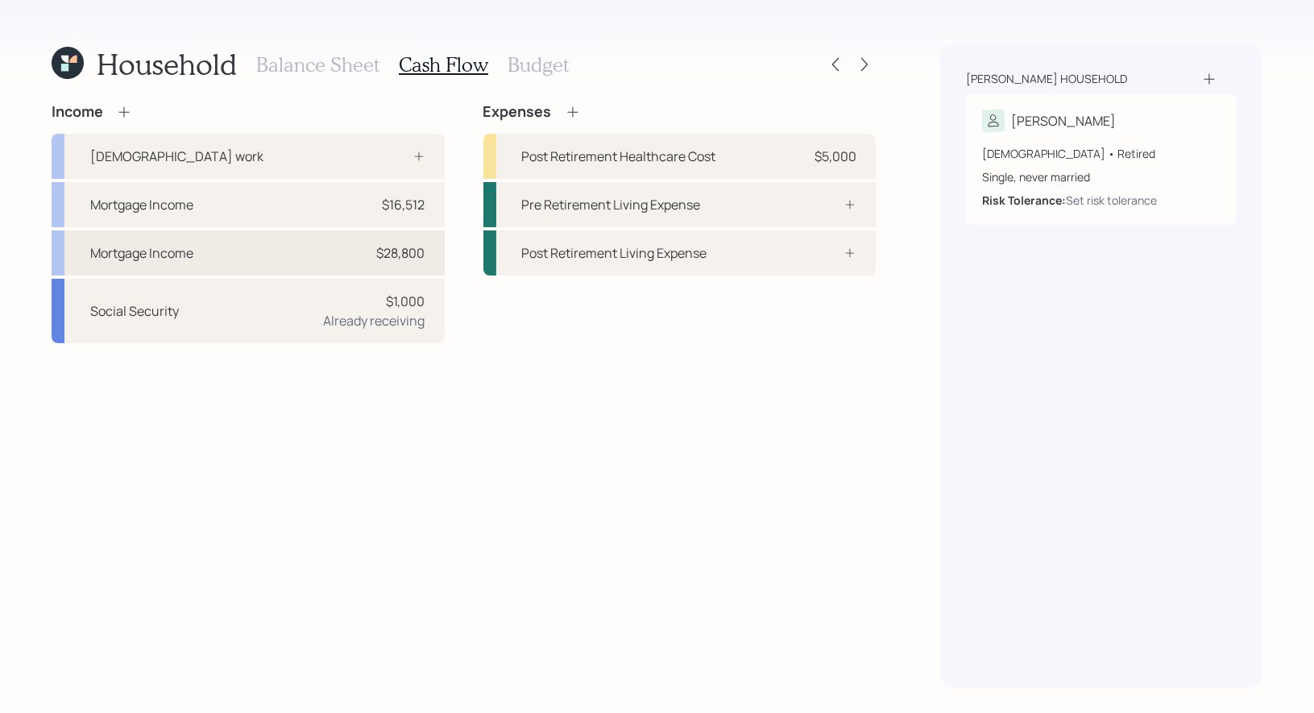
click at [265, 251] on div "Mortgage Income $28,800" at bounding box center [248, 252] width 393 height 45
select select "other"
select select "pension_annuity"
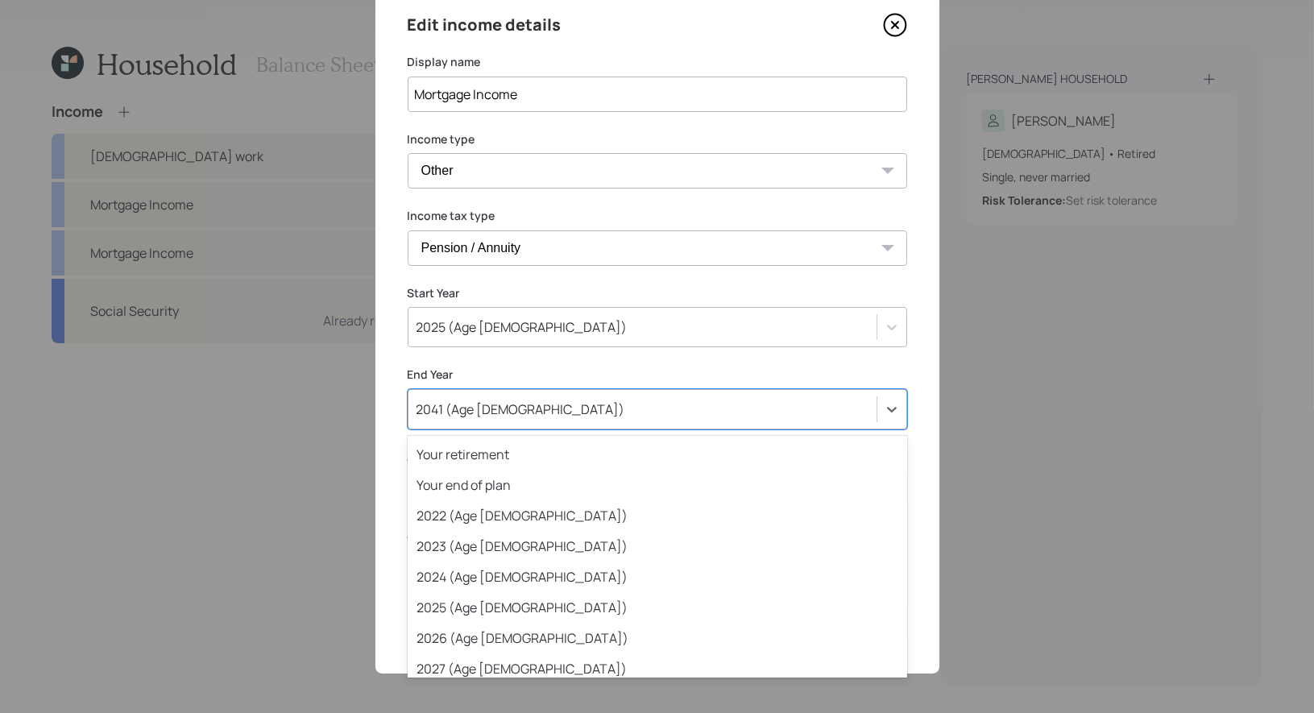
scroll to position [448, 0]
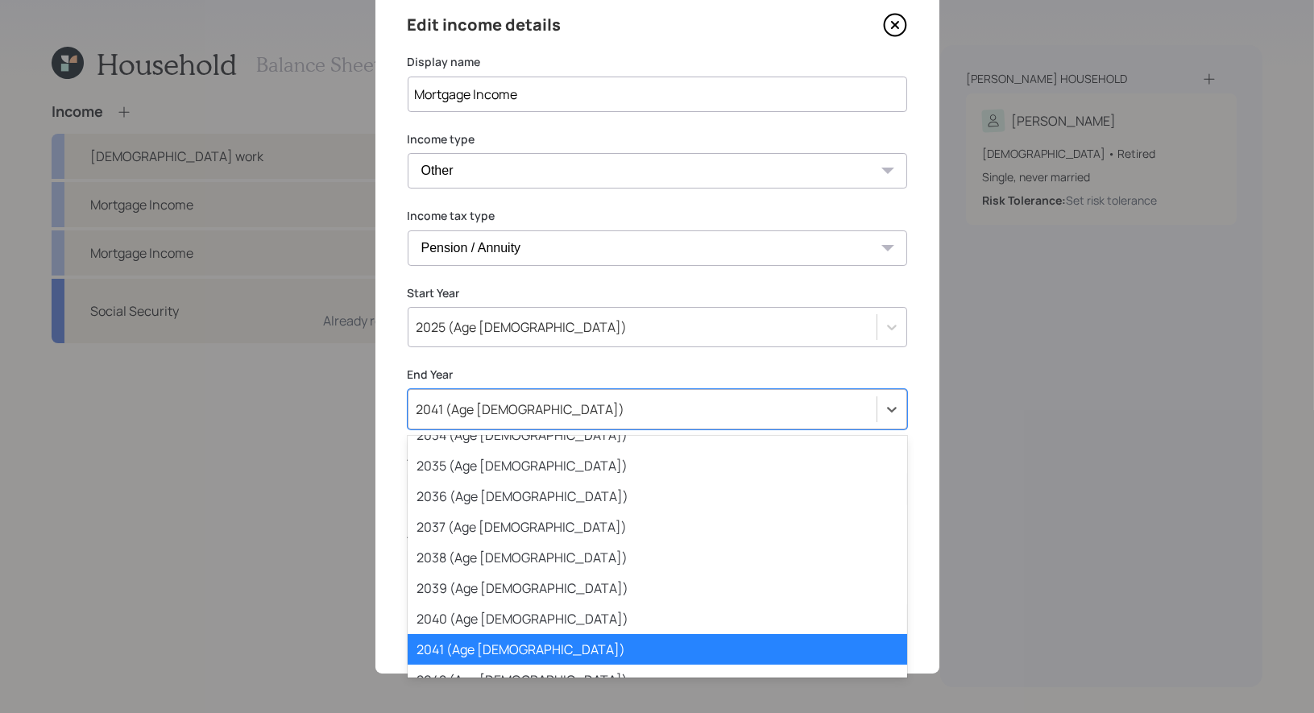
click at [554, 410] on div "2041 (Age [DEMOGRAPHIC_DATA])" at bounding box center [643, 409] width 468 height 27
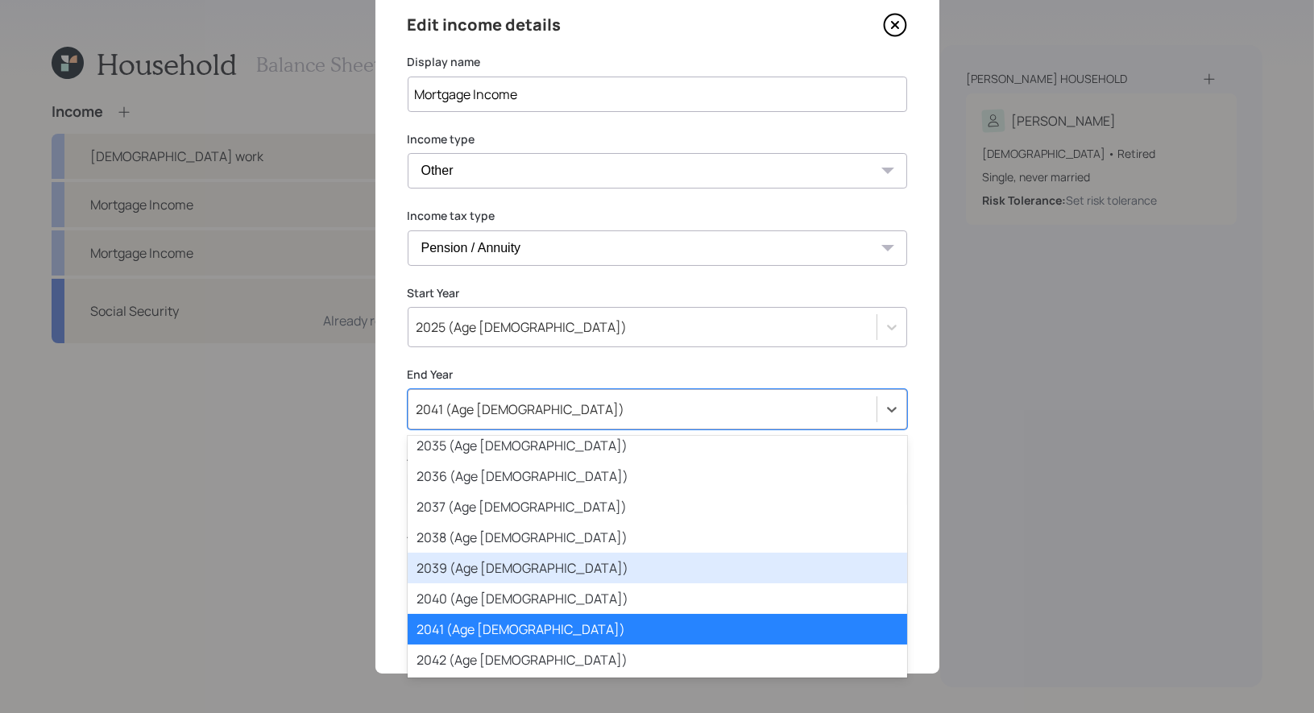
scroll to position [474, 0]
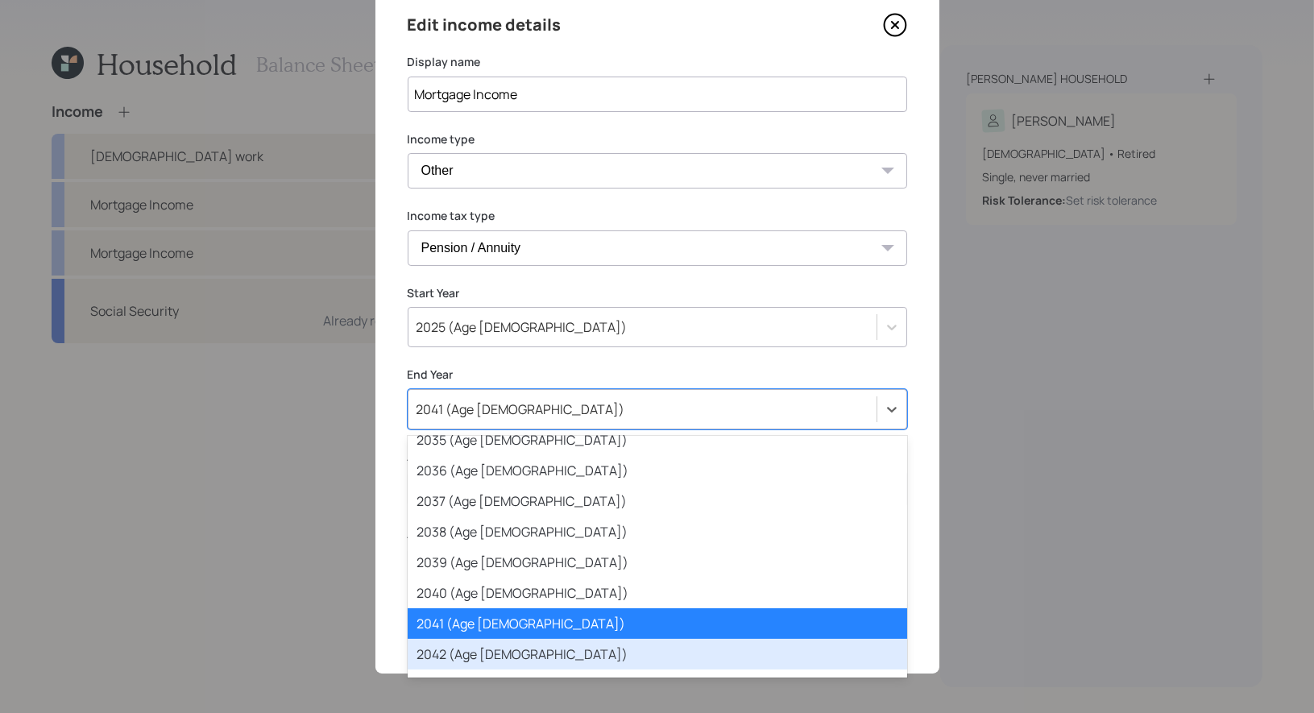
click at [527, 647] on div "2042 (Age [DEMOGRAPHIC_DATA])" at bounding box center [658, 654] width 500 height 31
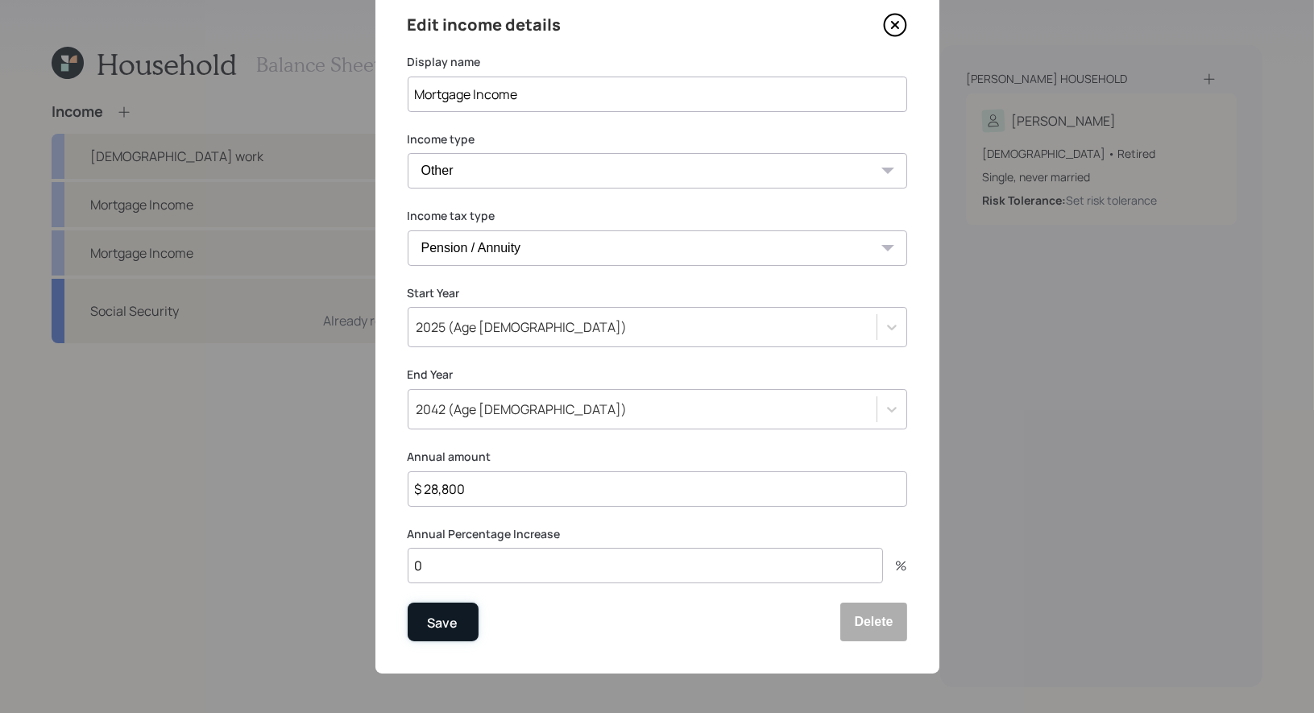
click at [444, 623] on div "Save" at bounding box center [443, 623] width 31 height 22
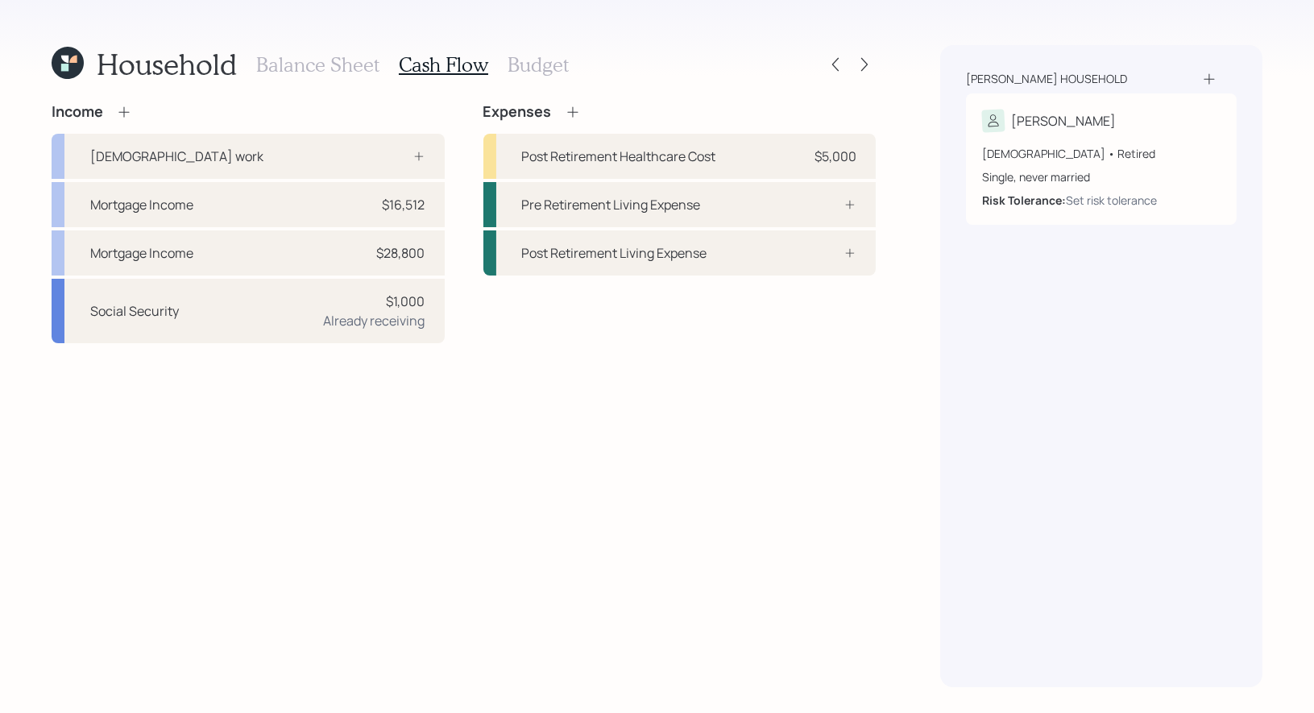
click at [315, 67] on h3 "Balance Sheet" at bounding box center [317, 64] width 123 height 23
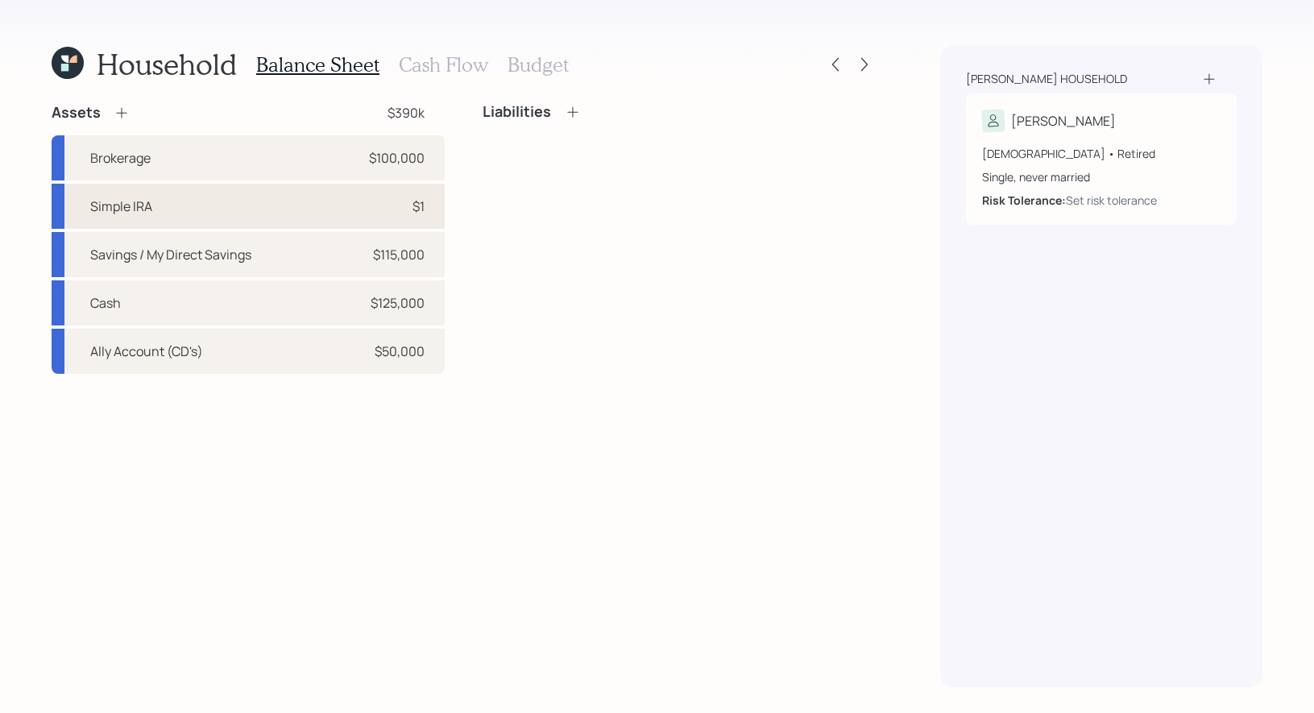
click at [333, 198] on div "Simple IRA $1" at bounding box center [248, 206] width 393 height 45
select select "ira"
select select "balanced"
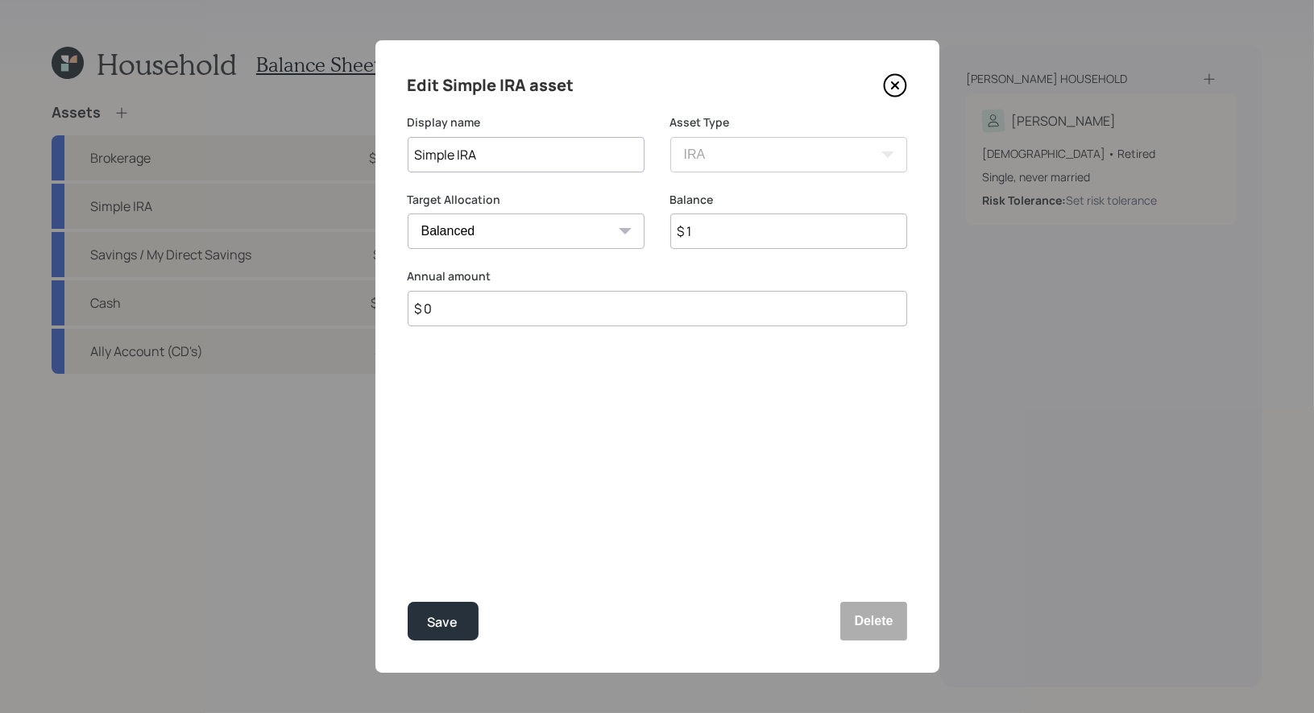
click at [733, 239] on input "$ 1" at bounding box center [789, 231] width 237 height 35
type input "$ 79,000"
click at [452, 625] on div "Save" at bounding box center [443, 623] width 31 height 22
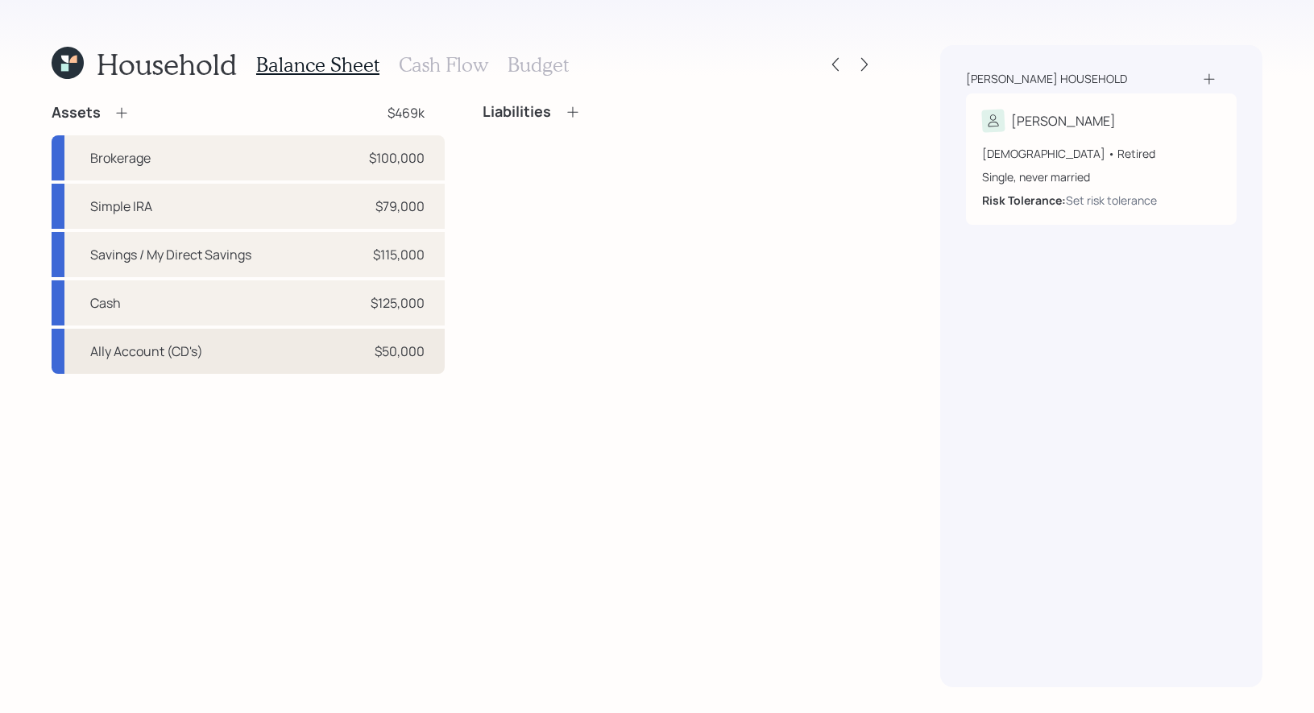
click at [262, 357] on div "Ally Account (CD's) $50,000" at bounding box center [248, 351] width 393 height 45
select select "taxable"
select select "conservative"
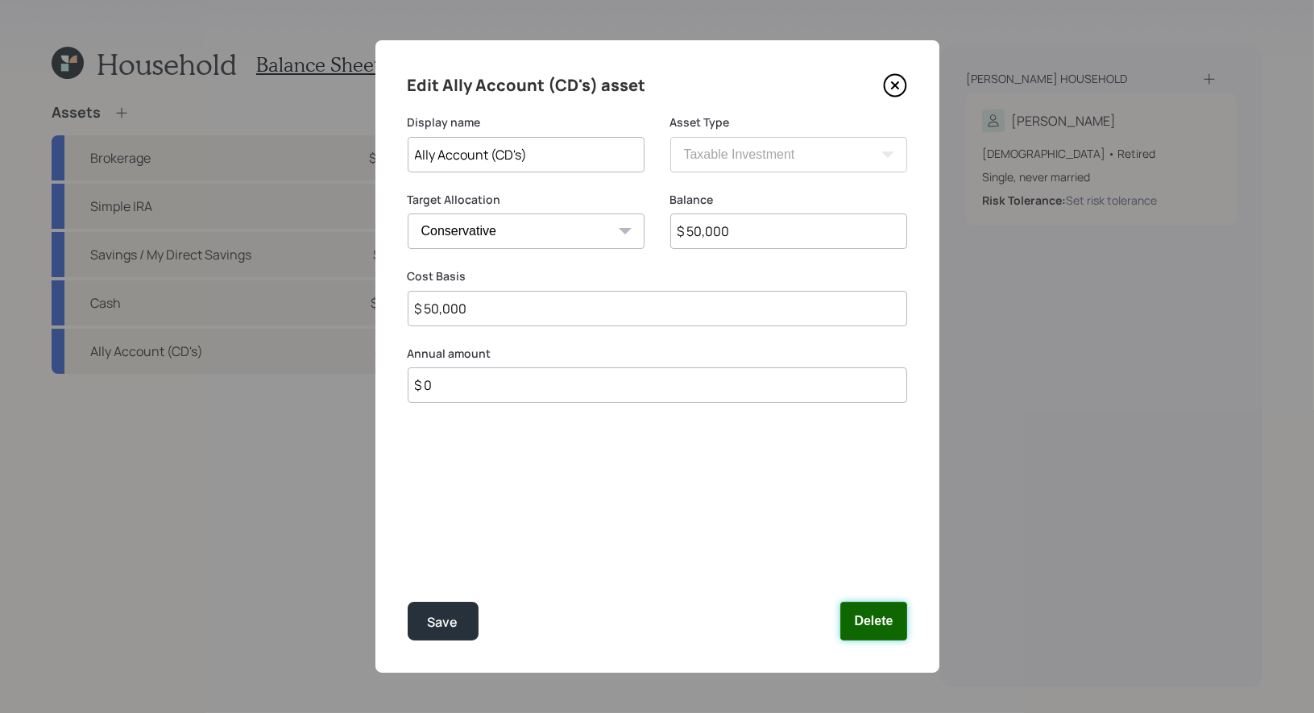
click at [878, 624] on button "Delete" at bounding box center [874, 621] width 66 height 39
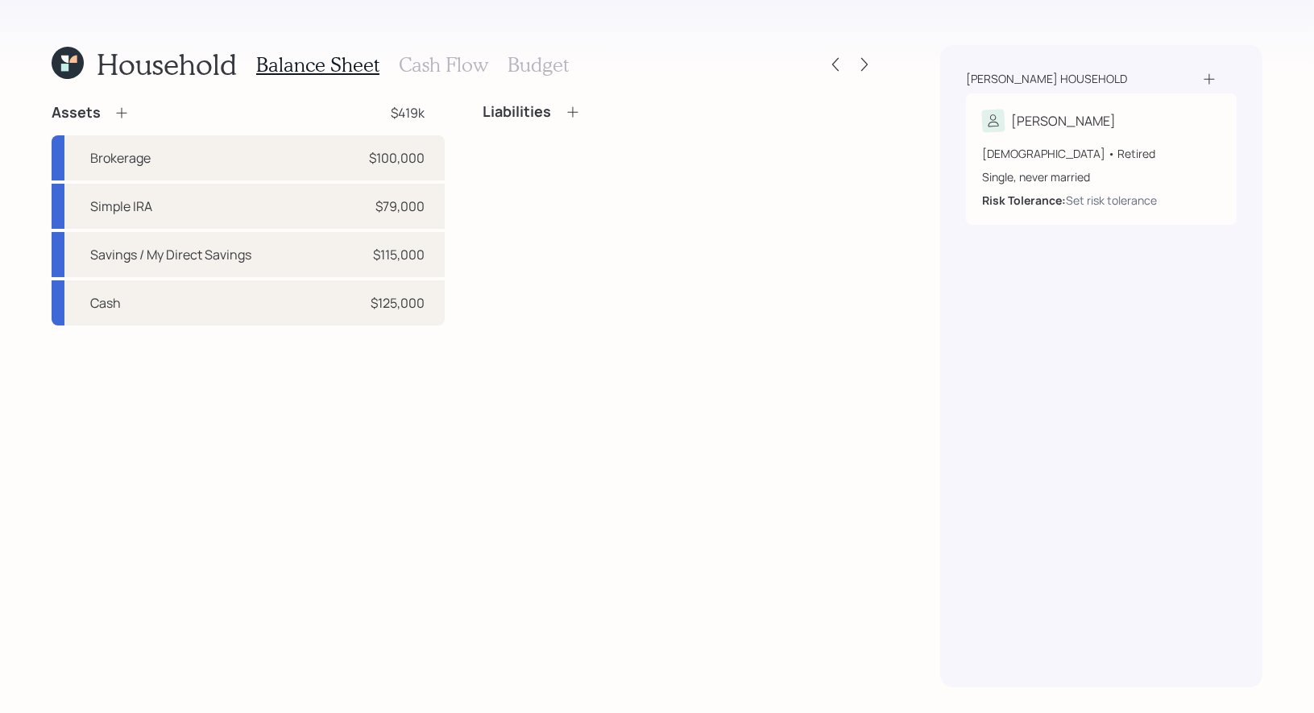
click at [119, 110] on icon at bounding box center [122, 113] width 16 height 16
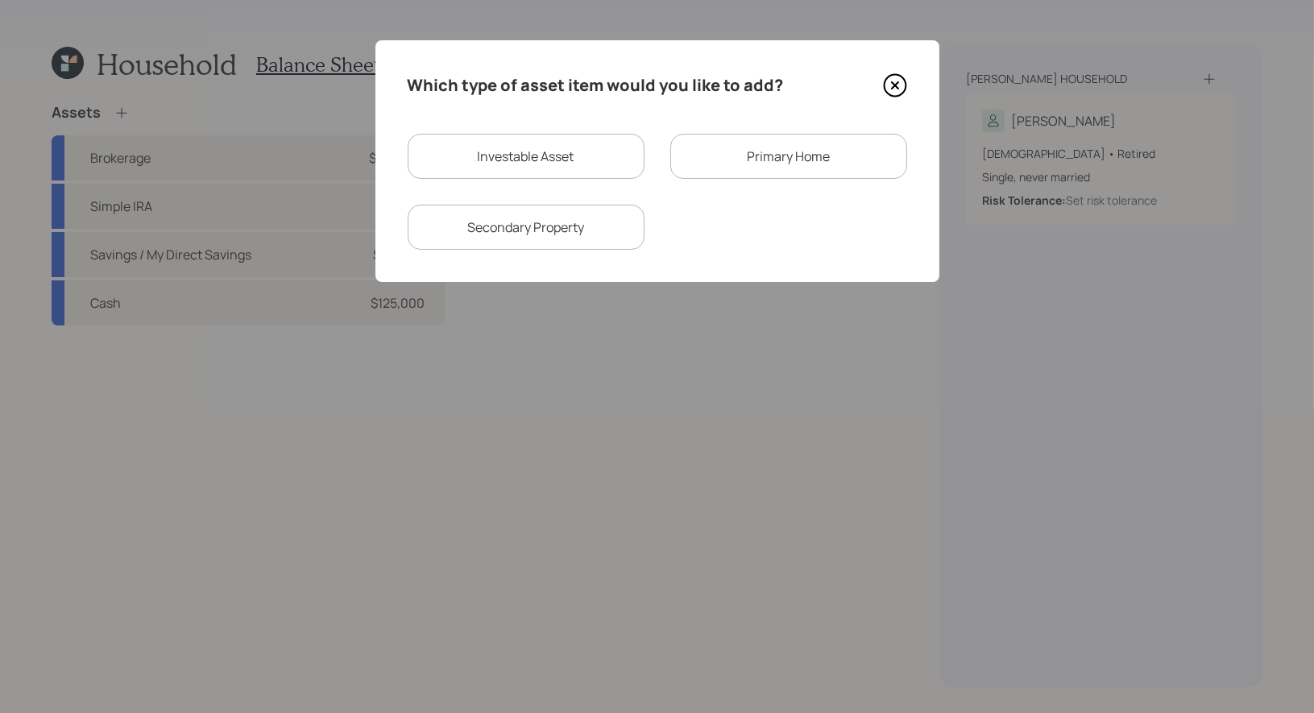
click at [559, 148] on div "Investable Asset" at bounding box center [526, 156] width 237 height 45
select select "taxable"
select select "balanced"
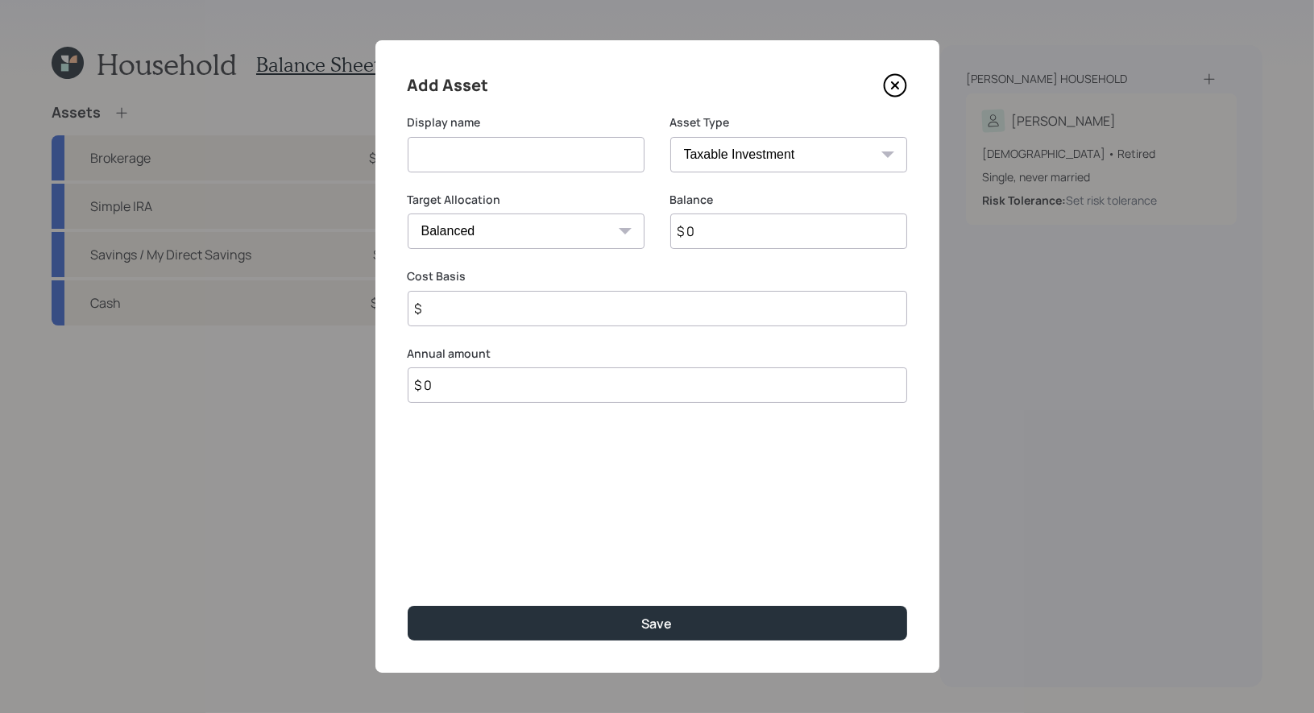
click at [570, 159] on input at bounding box center [526, 154] width 237 height 35
type input "Ally CD's (IRA)"
click at [820, 153] on select "SEP [PERSON_NAME] IRA 401(k) [PERSON_NAME] 401(k) 403(b) [PERSON_NAME] 403(b) 4…" at bounding box center [789, 154] width 237 height 35
select select "ira"
type input "$"
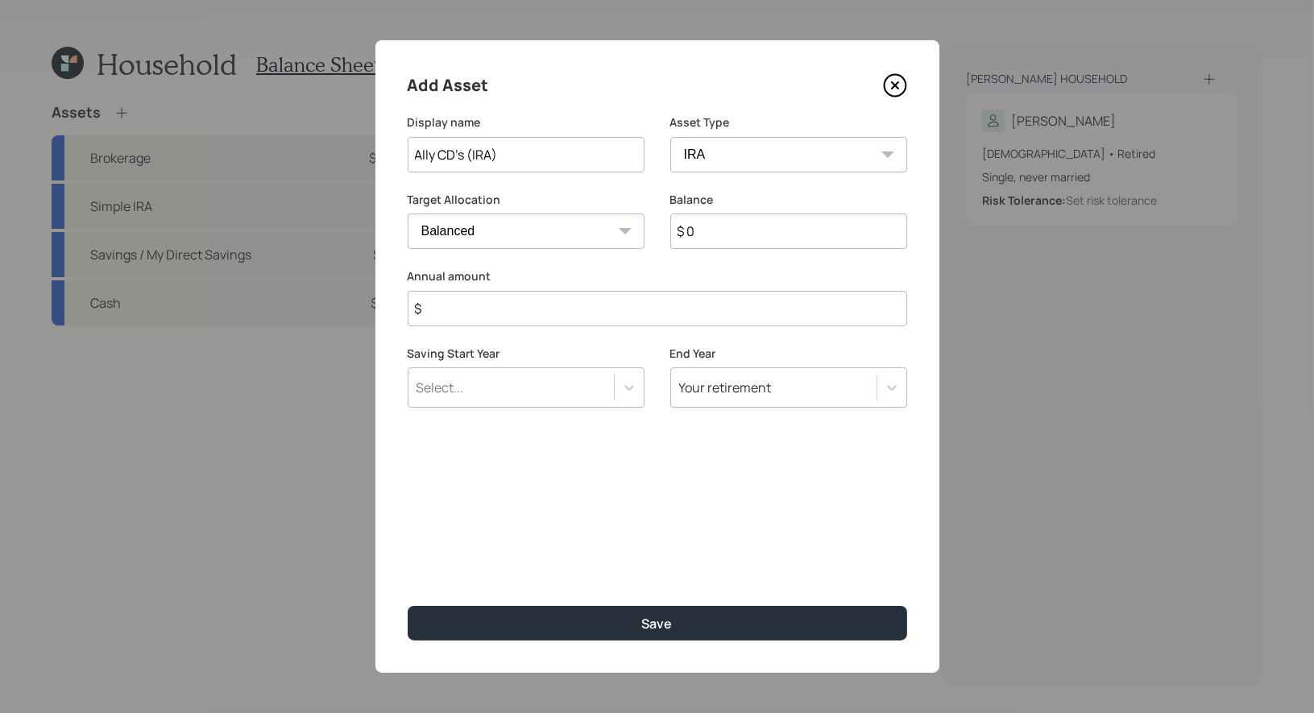
click at [774, 232] on input "$ 0" at bounding box center [789, 231] width 237 height 35
type input "$ 50,000"
click at [543, 237] on select "Cash Conservative Balanced Aggressive" at bounding box center [526, 231] width 237 height 35
select select "conservative"
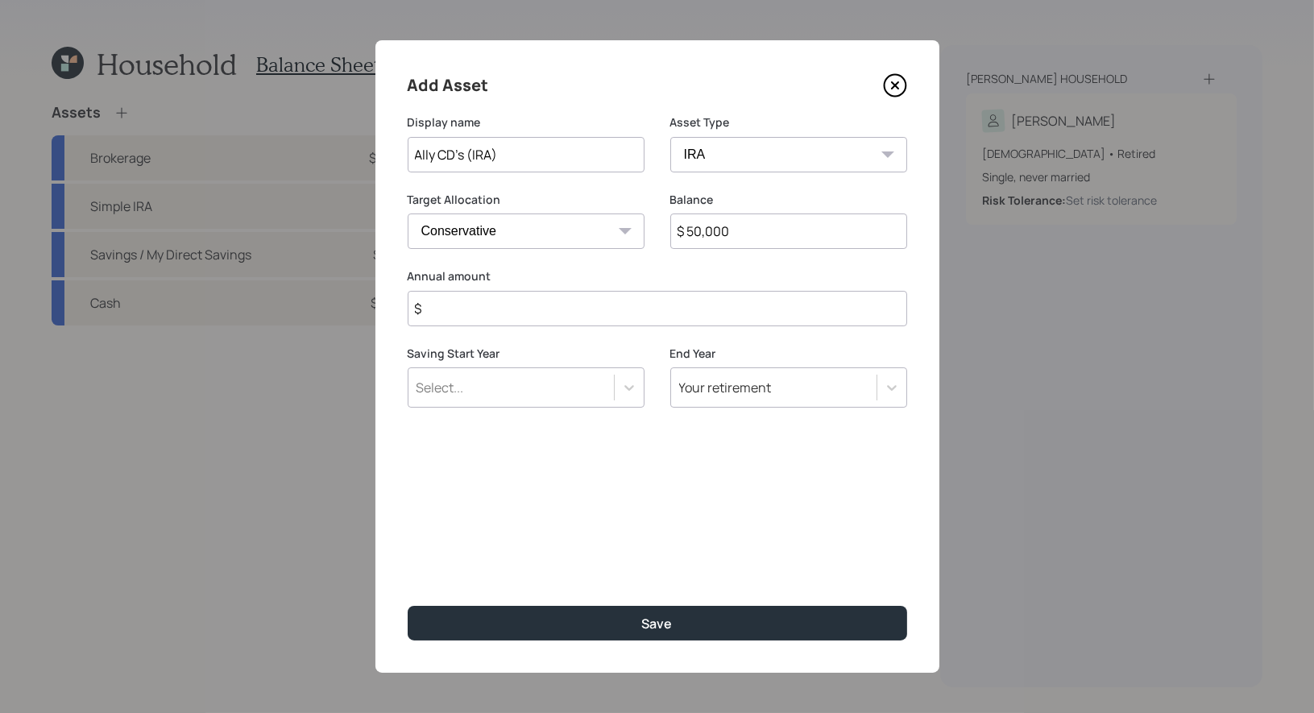
click at [525, 312] on input "$" at bounding box center [658, 308] width 500 height 35
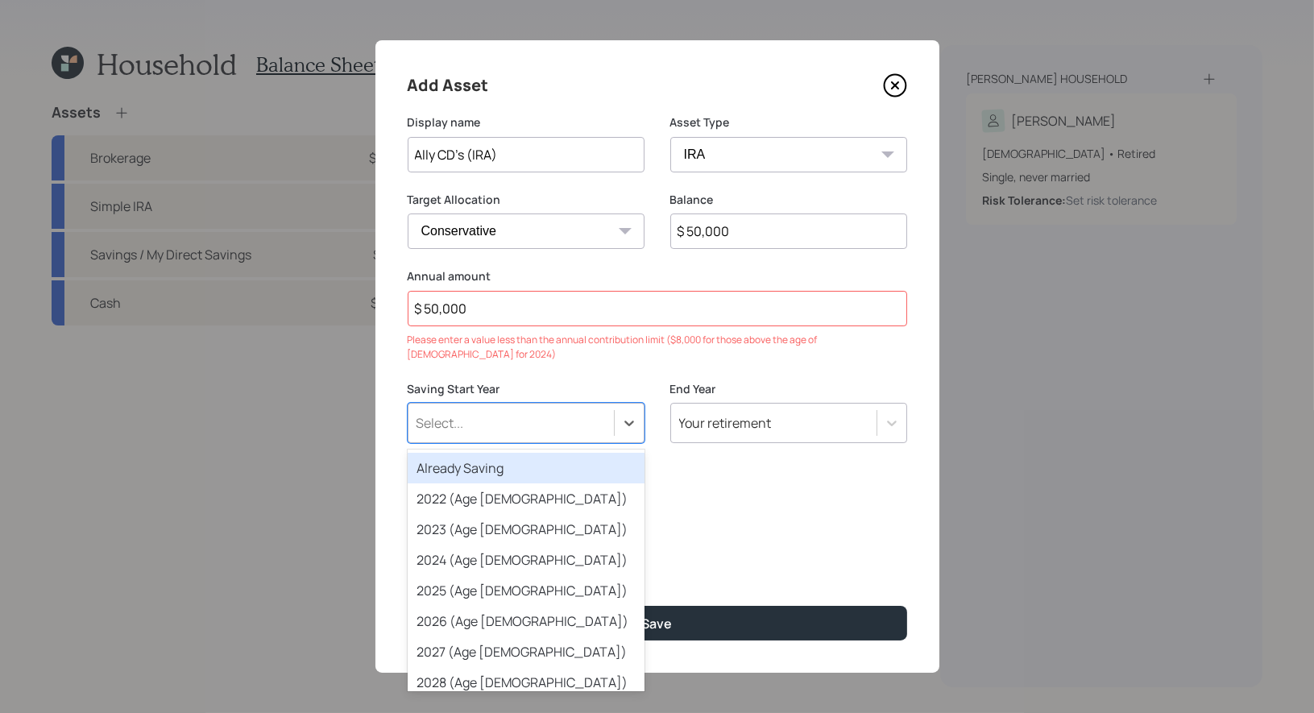
click at [507, 403] on div "Select..." at bounding box center [526, 423] width 237 height 40
click at [536, 360] on div "Add Asset Display name Ally CD's (IRA) Asset Type SEP [PERSON_NAME] IRA 401(k) …" at bounding box center [658, 356] width 564 height 633
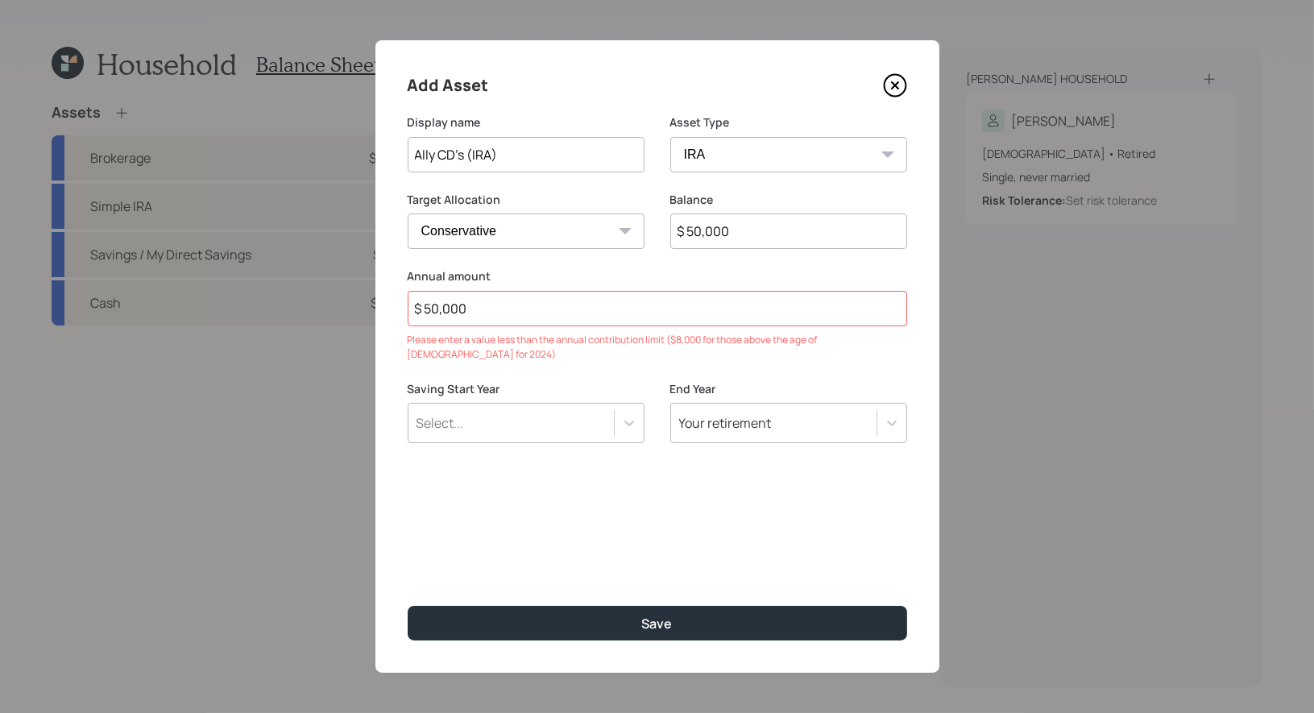
click at [536, 313] on input "$ 50,000" at bounding box center [658, 308] width 500 height 35
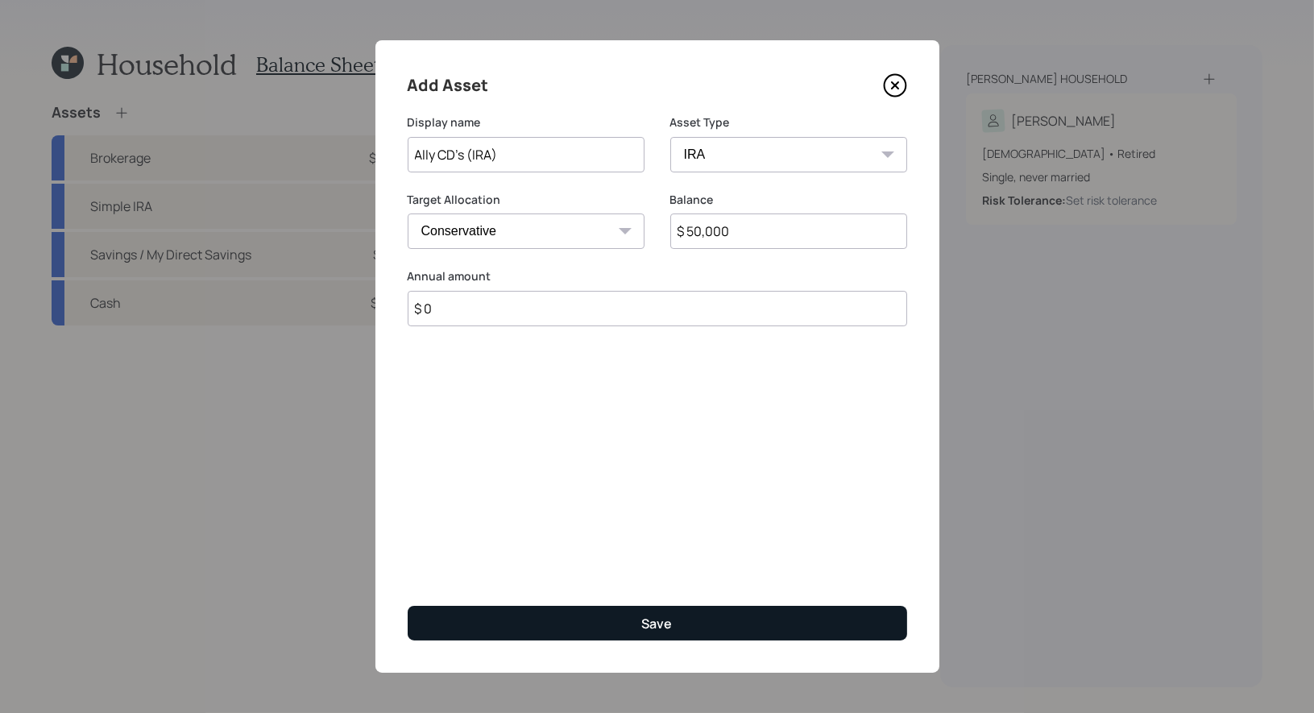
type input "$ 0"
click at [570, 624] on button "Save" at bounding box center [658, 623] width 500 height 35
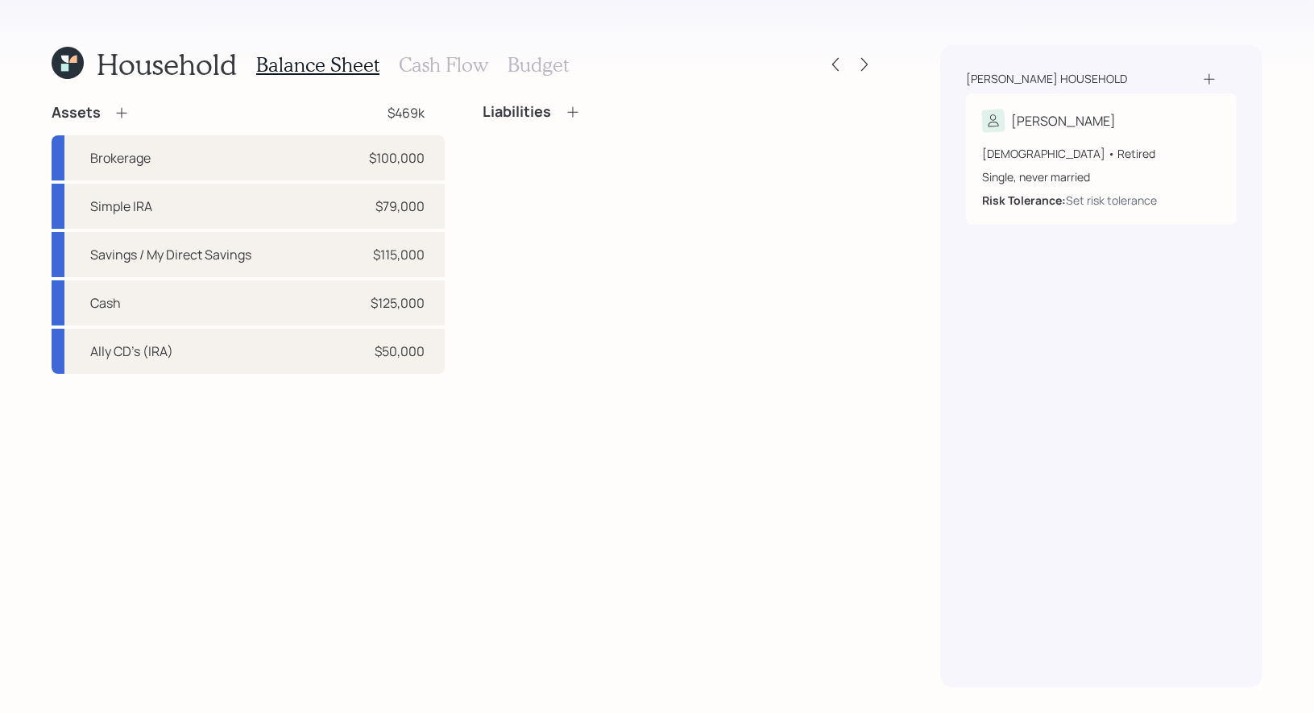
click at [446, 63] on h3 "Cash Flow" at bounding box center [443, 64] width 89 height 23
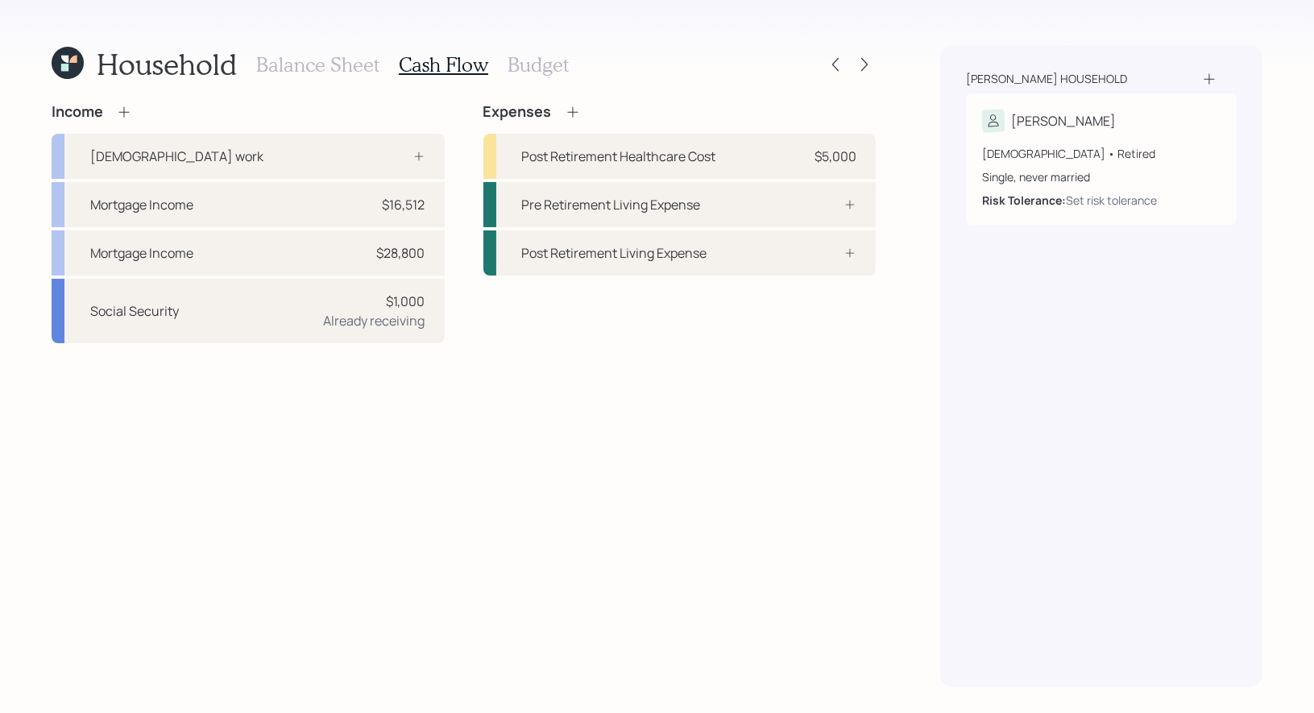
click at [534, 65] on h3 "Budget" at bounding box center [538, 64] width 61 height 23
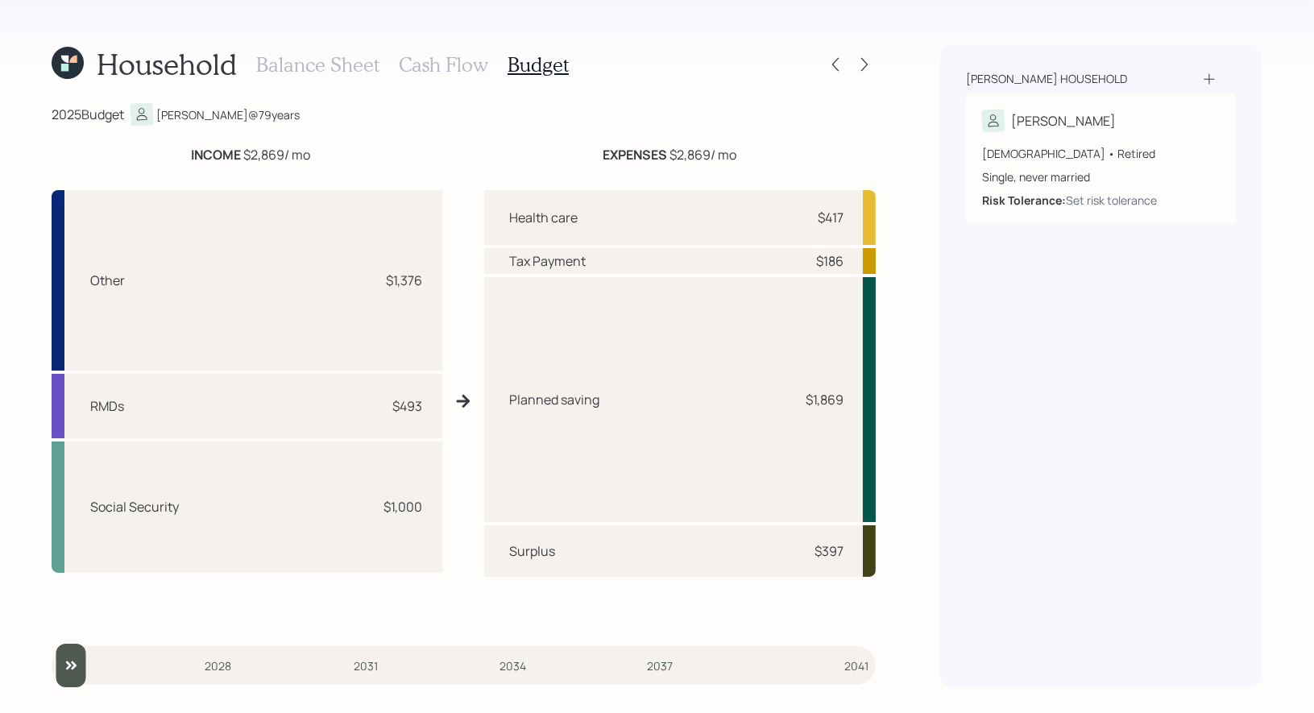
click at [449, 59] on h3 "Cash Flow" at bounding box center [443, 64] width 89 height 23
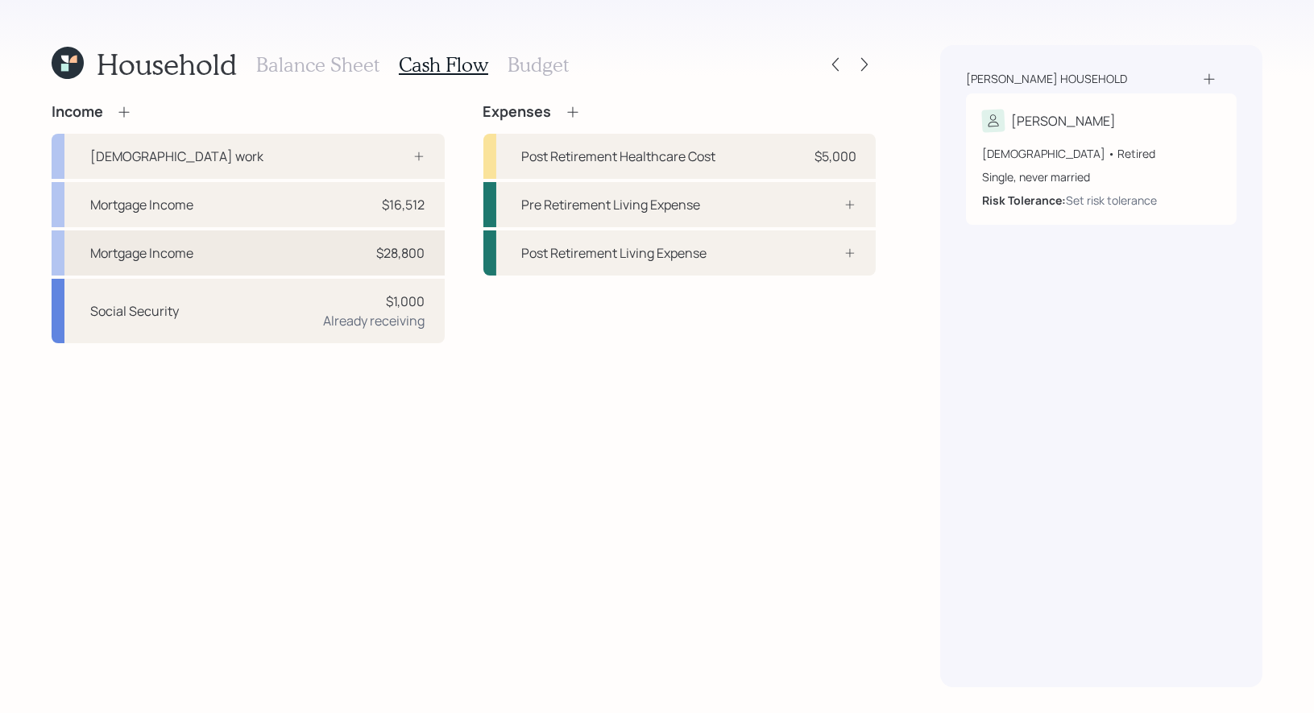
click at [244, 242] on div "Mortgage Income $28,800" at bounding box center [248, 252] width 393 height 45
select select "other"
select select "pension_annuity"
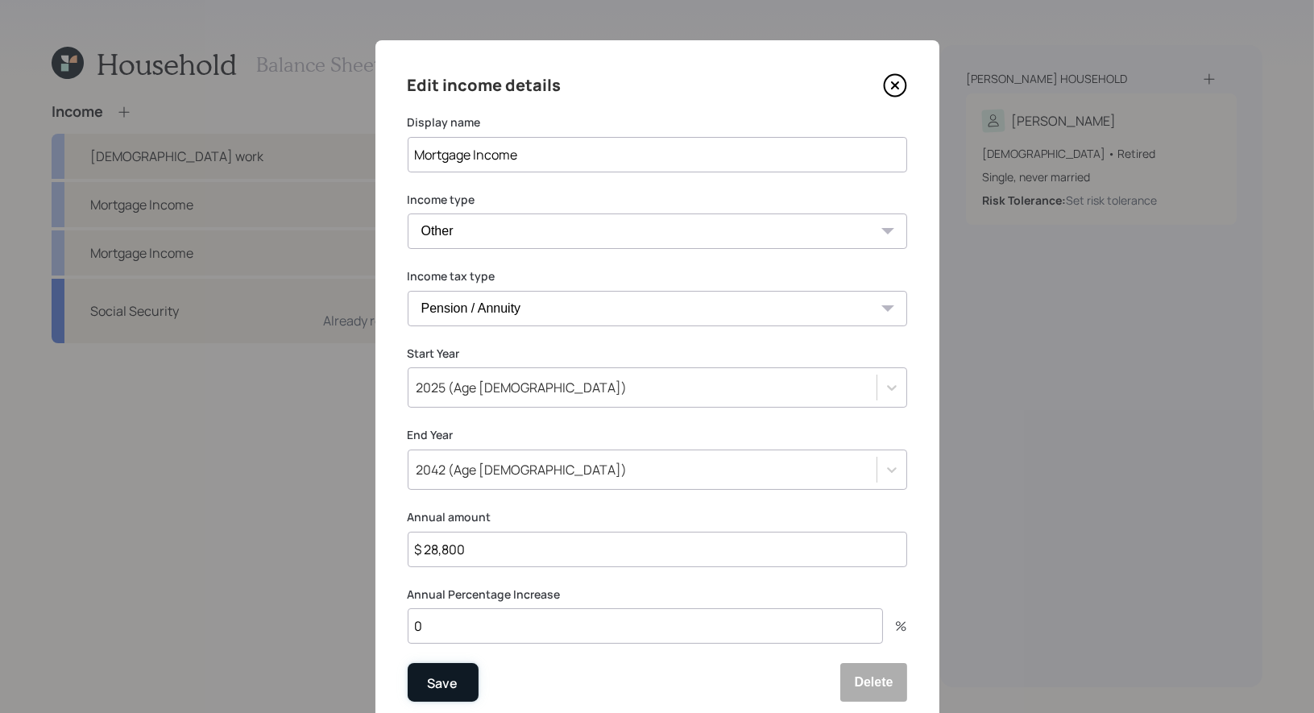
click at [445, 686] on div "Save" at bounding box center [443, 684] width 31 height 22
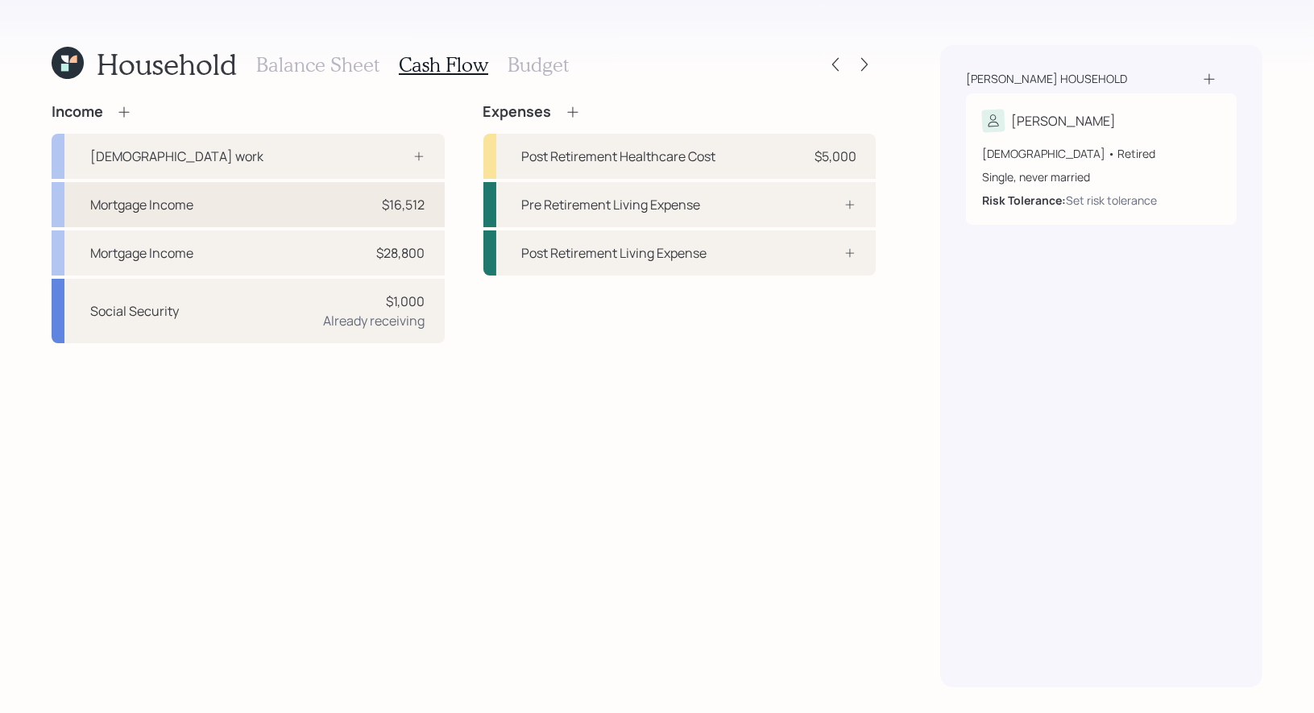
click at [293, 197] on div "Mortgage Income $16,512" at bounding box center [248, 204] width 393 height 45
select select "other"
select select "alimony"
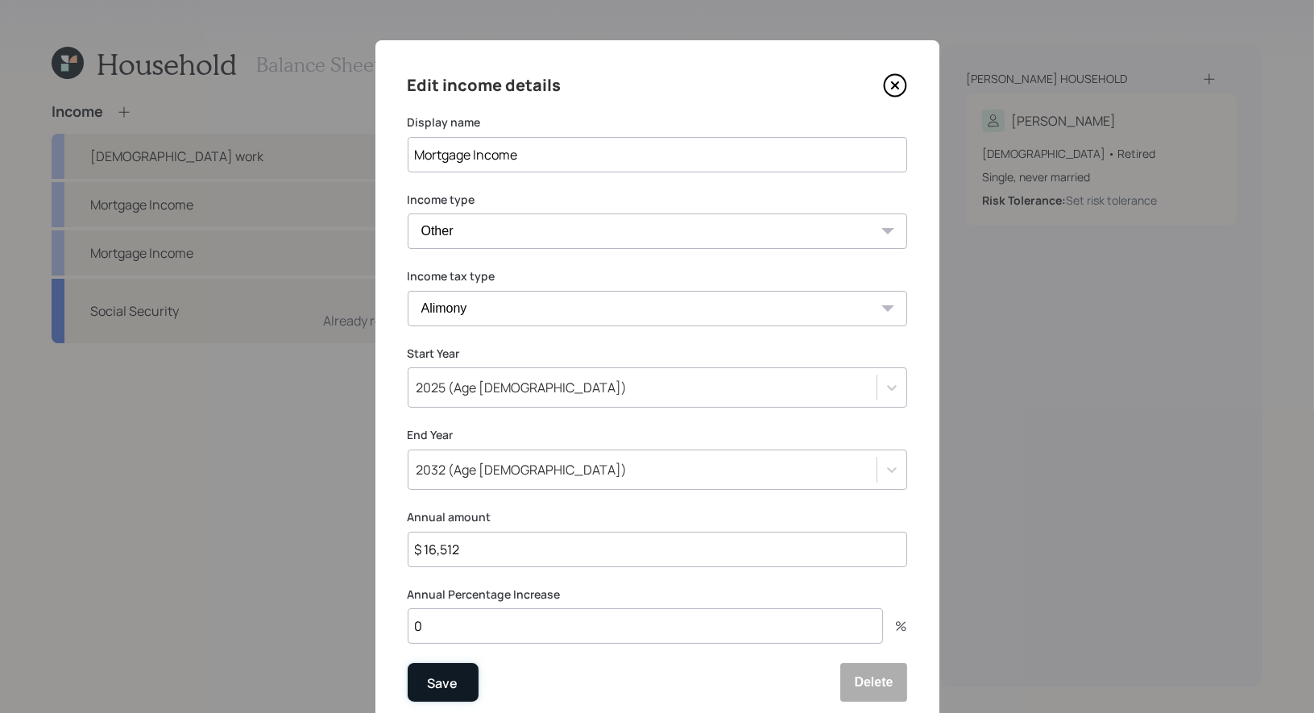
click at [439, 682] on div "Save" at bounding box center [443, 684] width 31 height 22
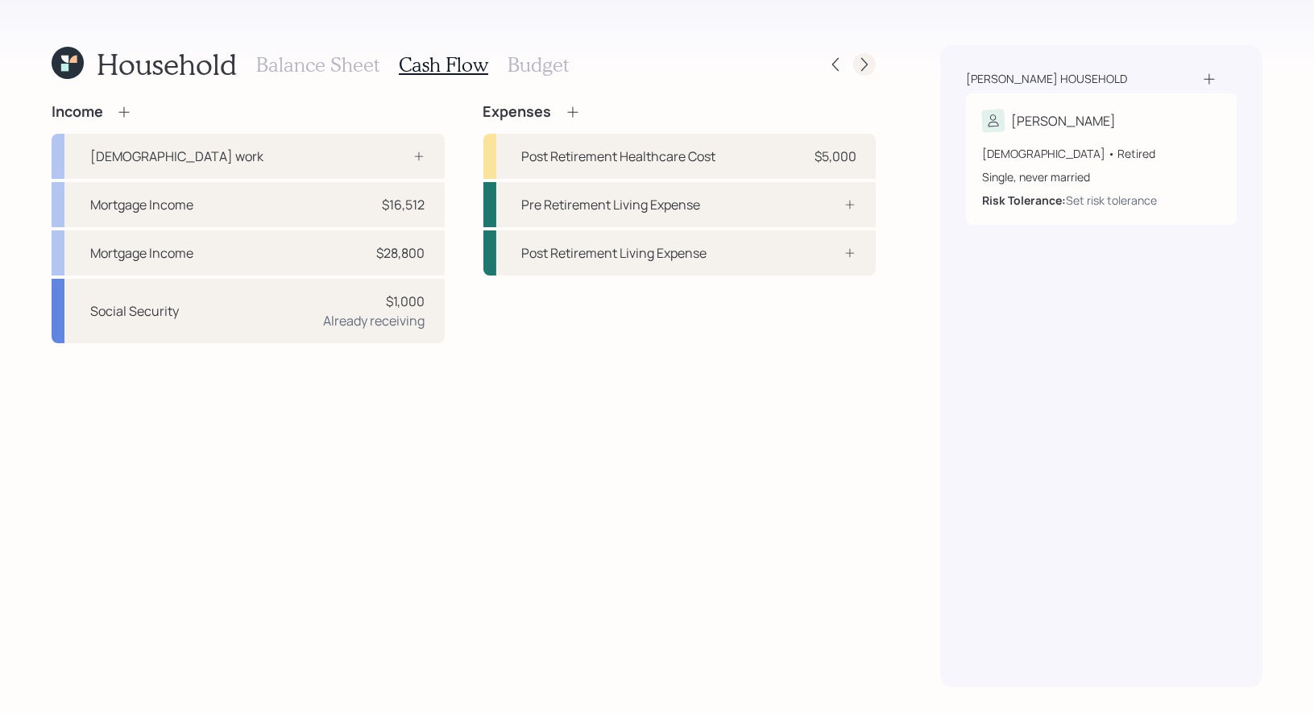
click at [866, 65] on icon at bounding box center [865, 65] width 6 height 14
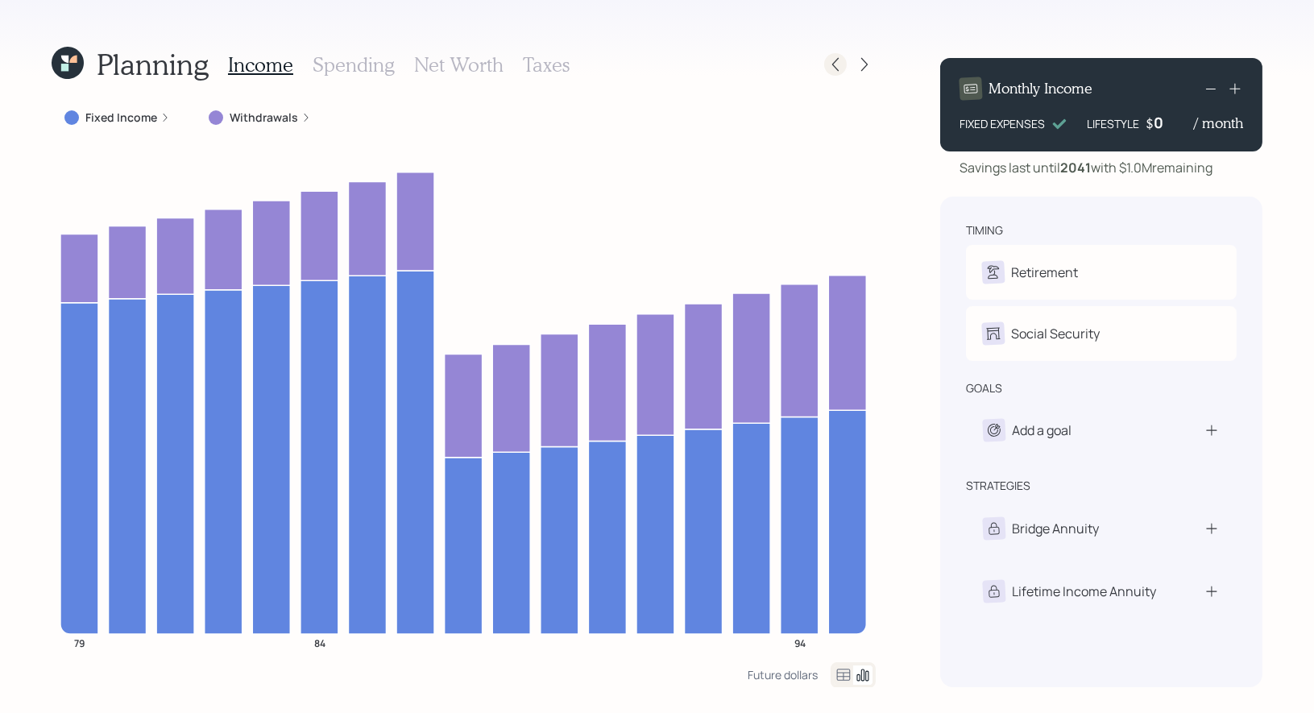
click at [836, 66] on icon at bounding box center [836, 64] width 16 height 16
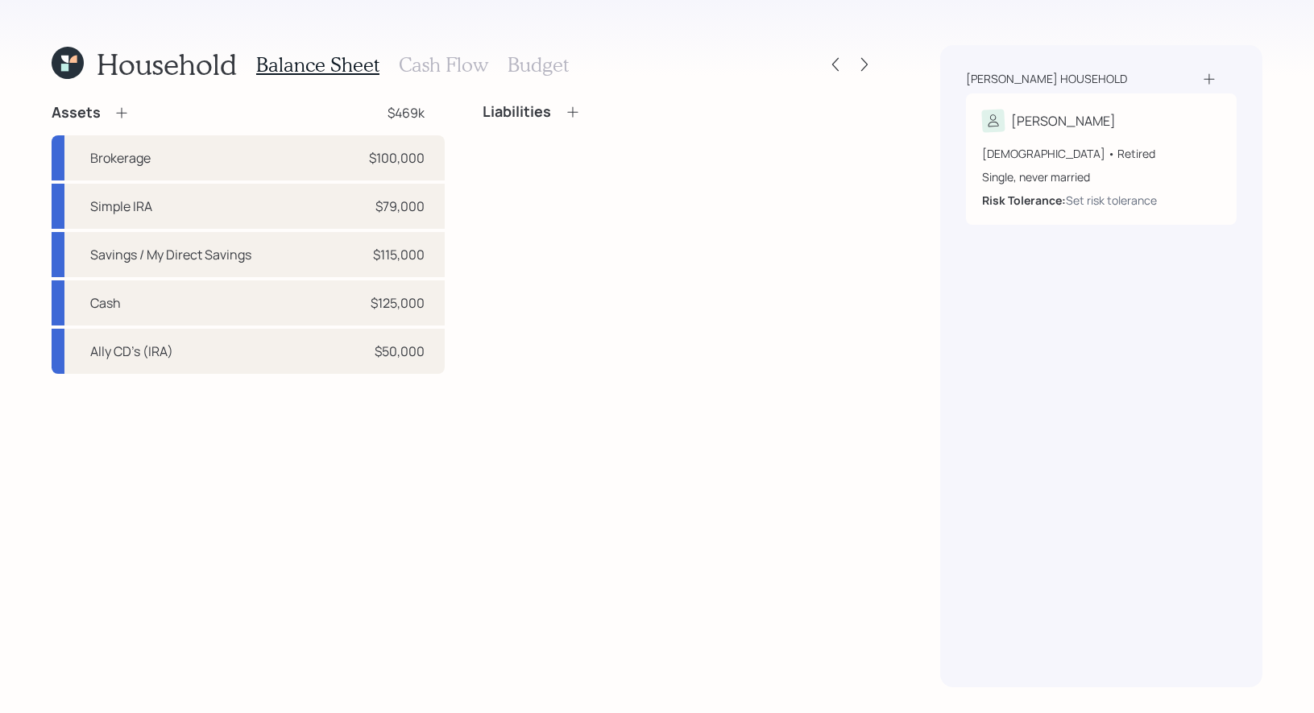
click at [452, 60] on h3 "Cash Flow" at bounding box center [443, 64] width 89 height 23
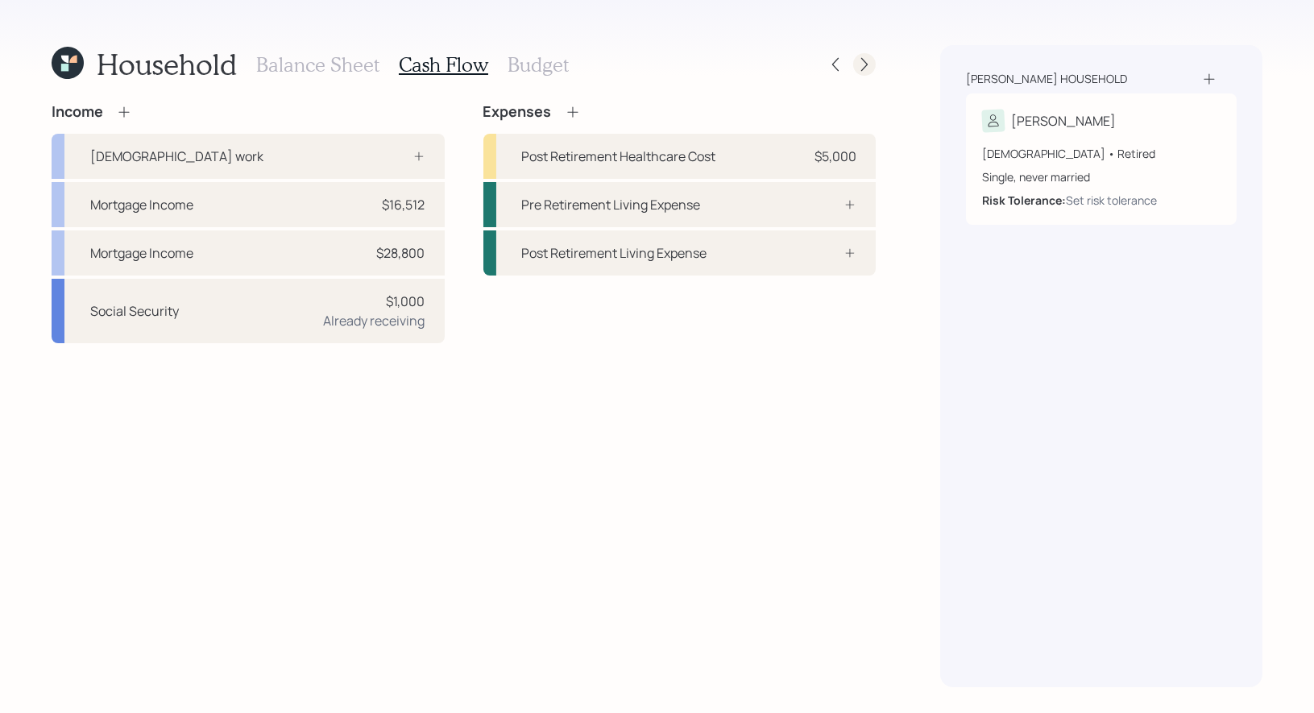
click at [869, 60] on icon at bounding box center [865, 64] width 16 height 16
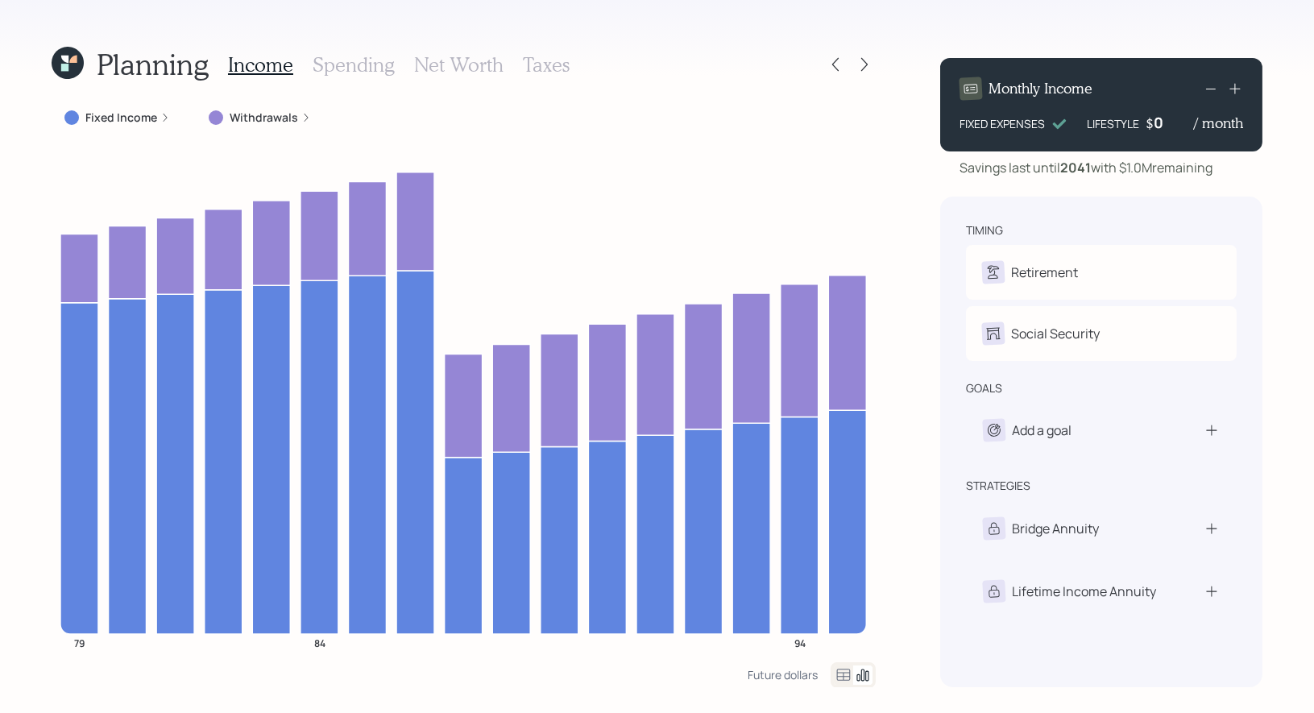
click at [840, 679] on icon at bounding box center [843, 675] width 19 height 19
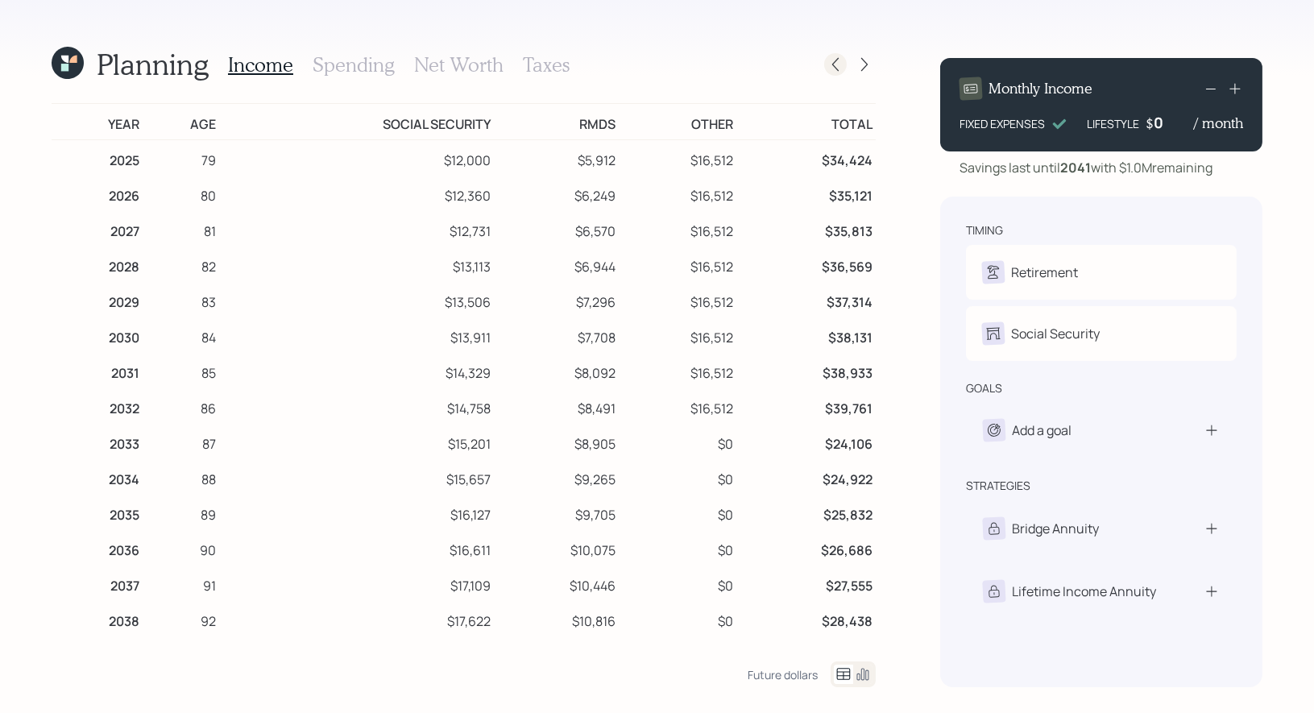
click at [838, 63] on icon at bounding box center [836, 64] width 16 height 16
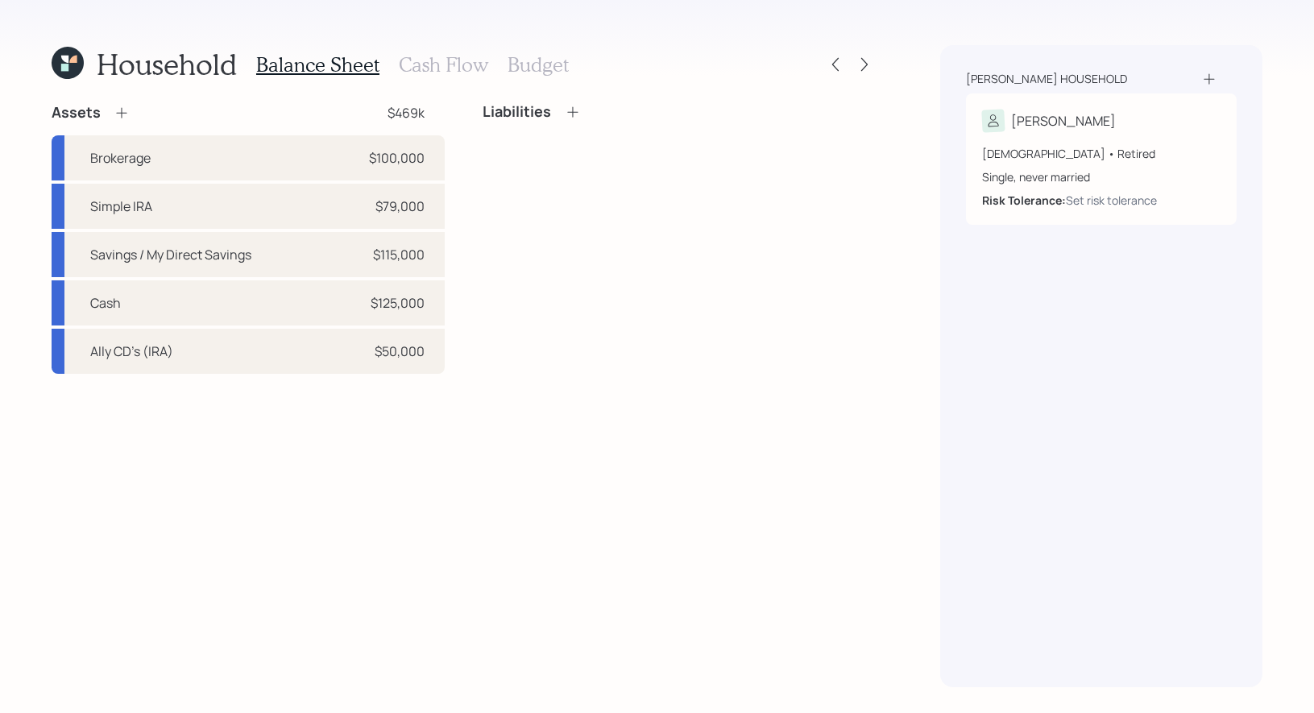
click at [448, 70] on h3 "Cash Flow" at bounding box center [443, 64] width 89 height 23
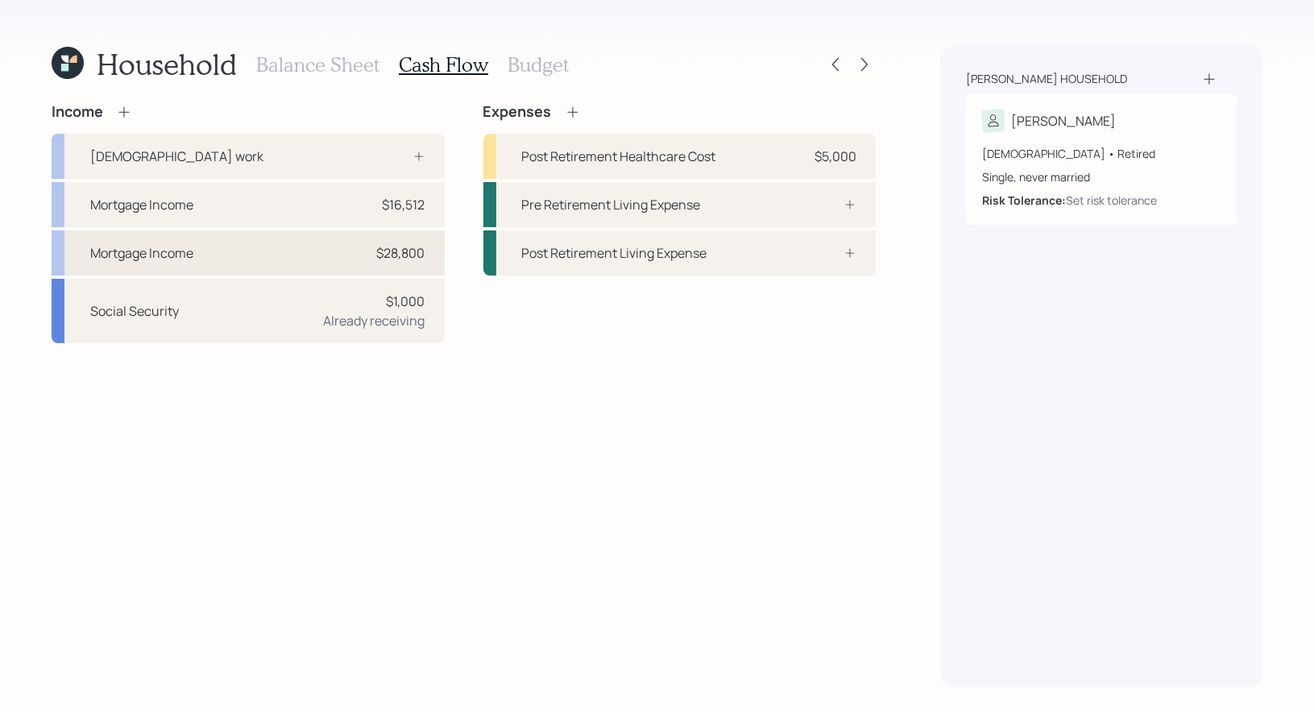
click at [325, 239] on div "Mortgage Income $28,800" at bounding box center [248, 252] width 393 height 45
select select "other"
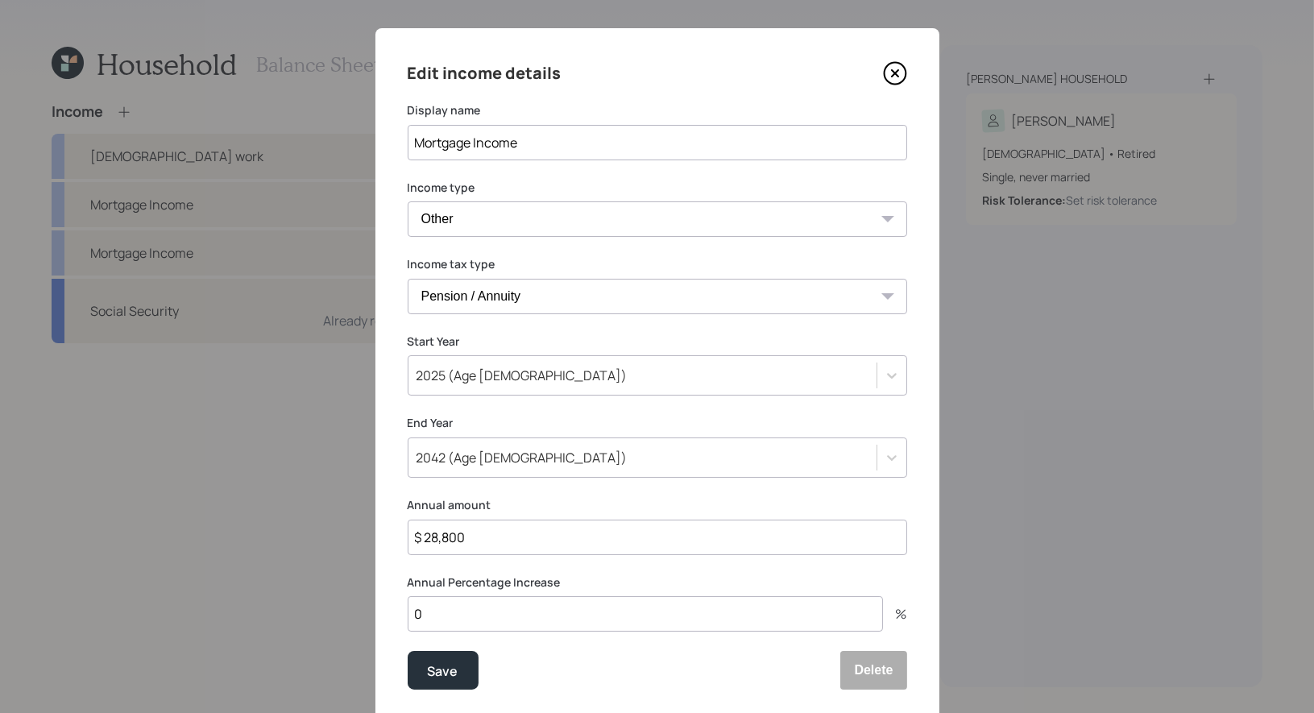
scroll to position [13, 0]
click at [548, 293] on select "Tax-free Earned Self Employment Alimony Royalties Pension / Annuity Interest Di…" at bounding box center [658, 295] width 500 height 35
select select "earned"
click at [432, 677] on div "Save" at bounding box center [443, 671] width 31 height 22
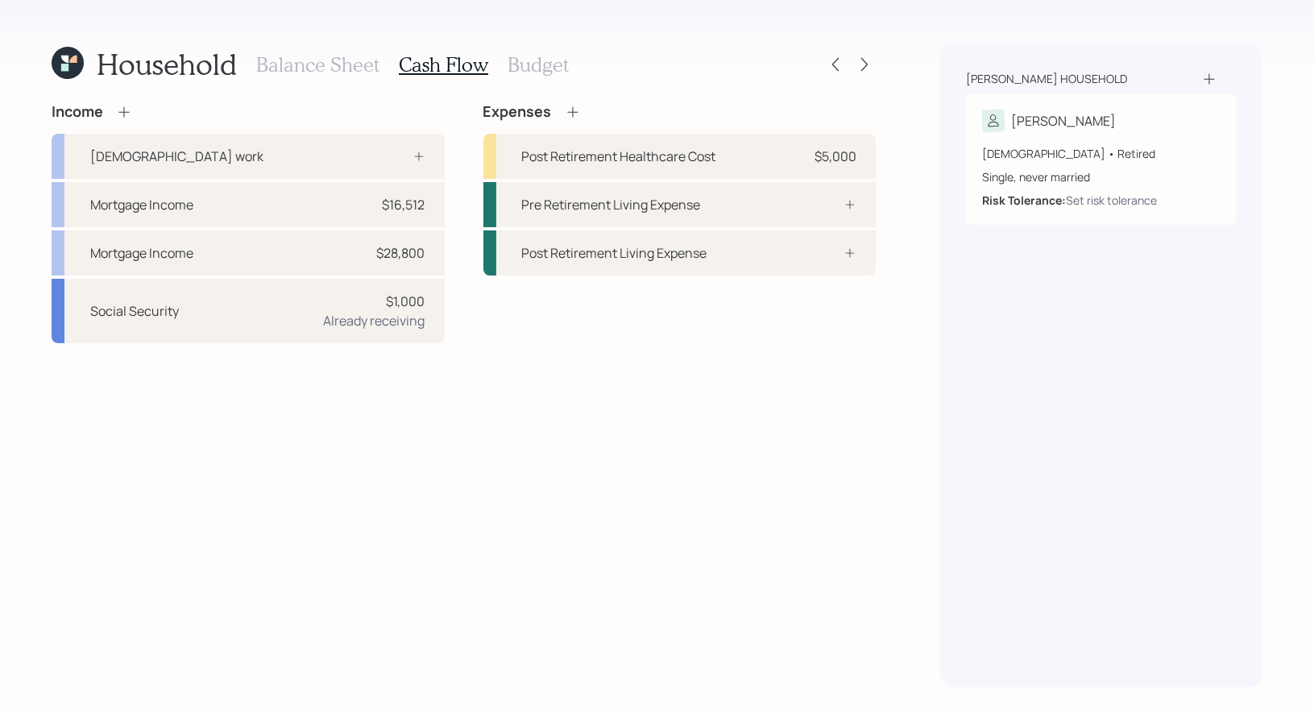
click at [517, 66] on h3 "Budget" at bounding box center [538, 64] width 61 height 23
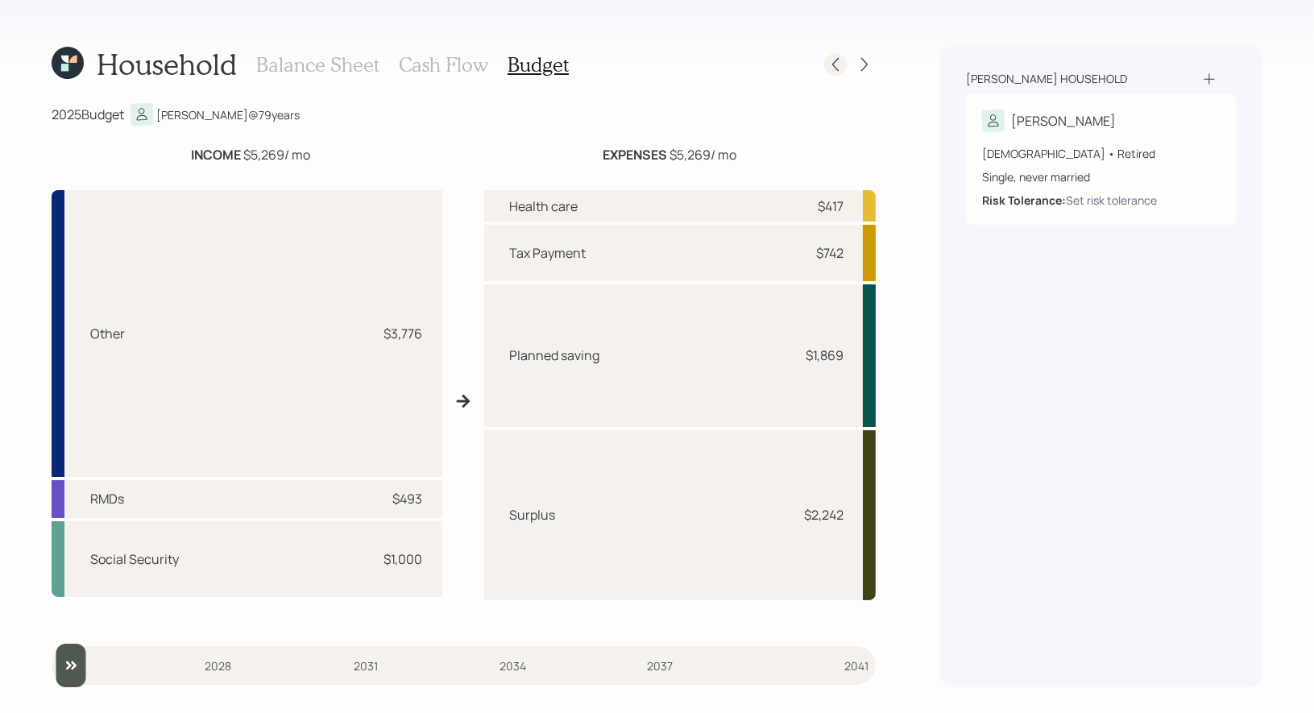
click at [841, 66] on icon at bounding box center [836, 64] width 16 height 16
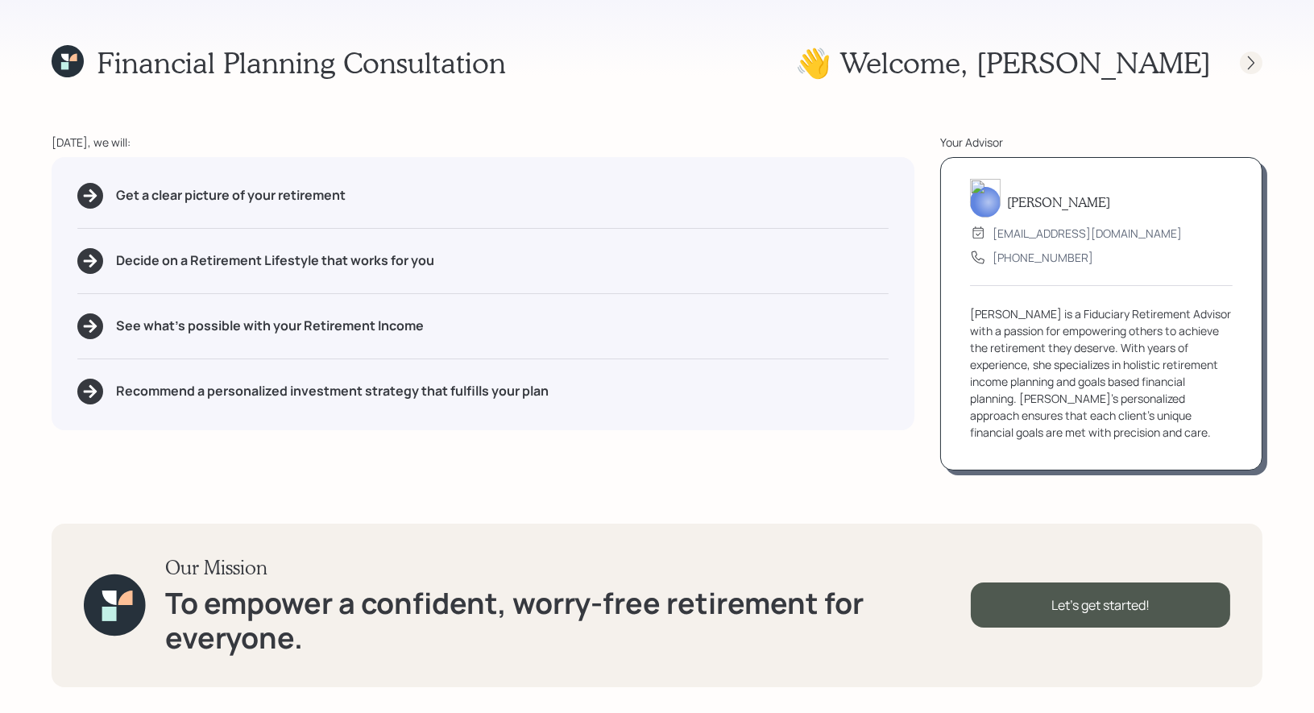
click at [1244, 57] on icon at bounding box center [1252, 63] width 16 height 16
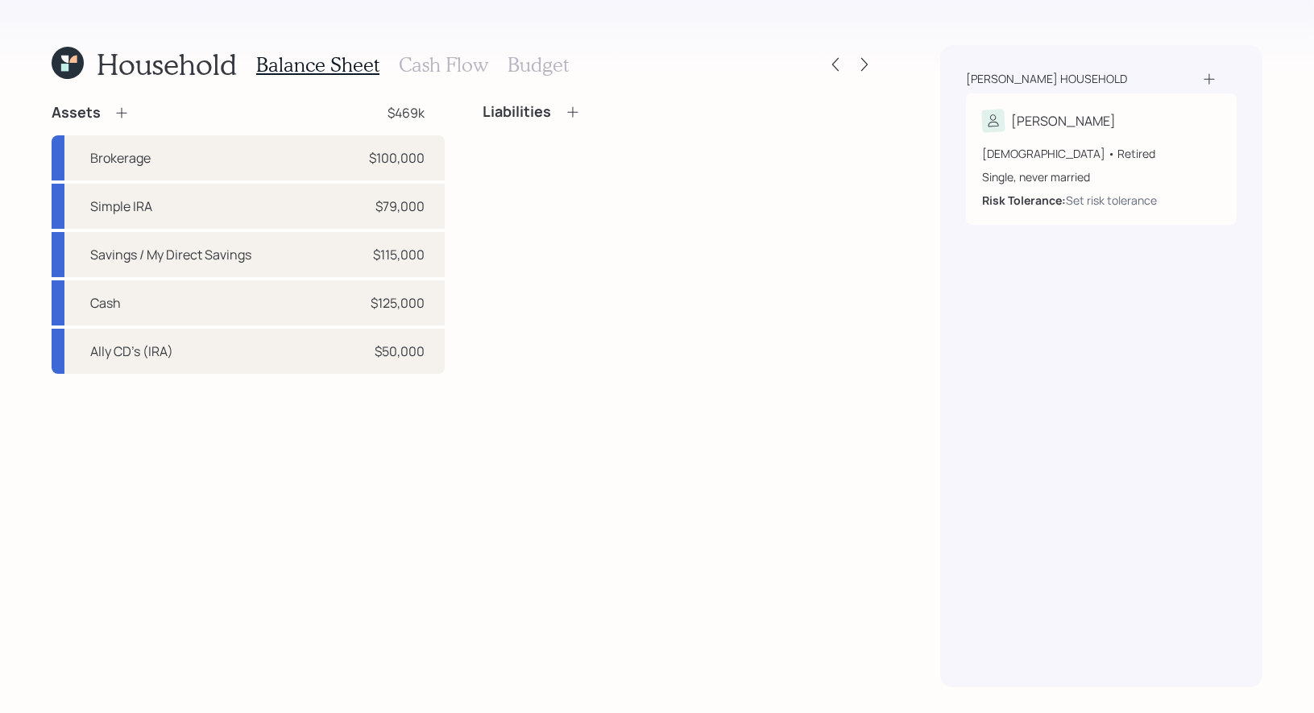
click at [114, 106] on icon at bounding box center [122, 113] width 16 height 16
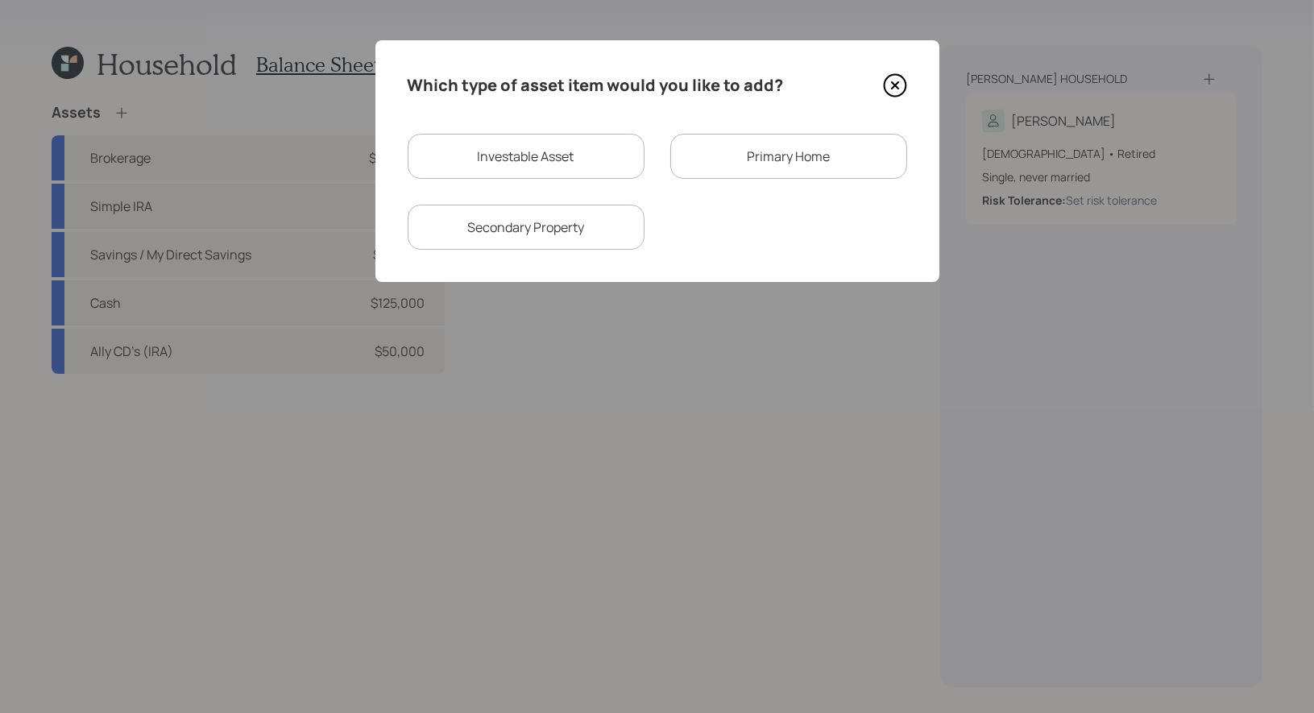
click at [726, 162] on div "Primary Home" at bounding box center [789, 156] width 237 height 45
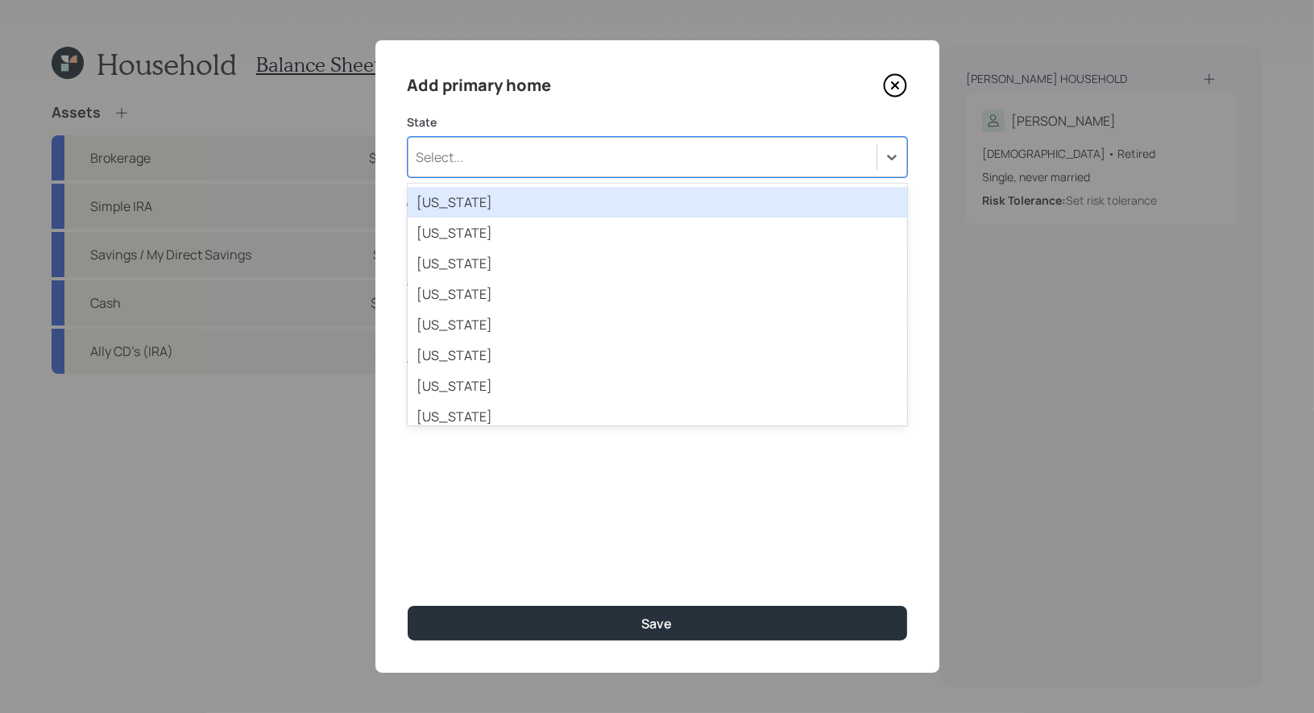
click at [613, 158] on div "Select..." at bounding box center [643, 156] width 468 height 27
type input "ver"
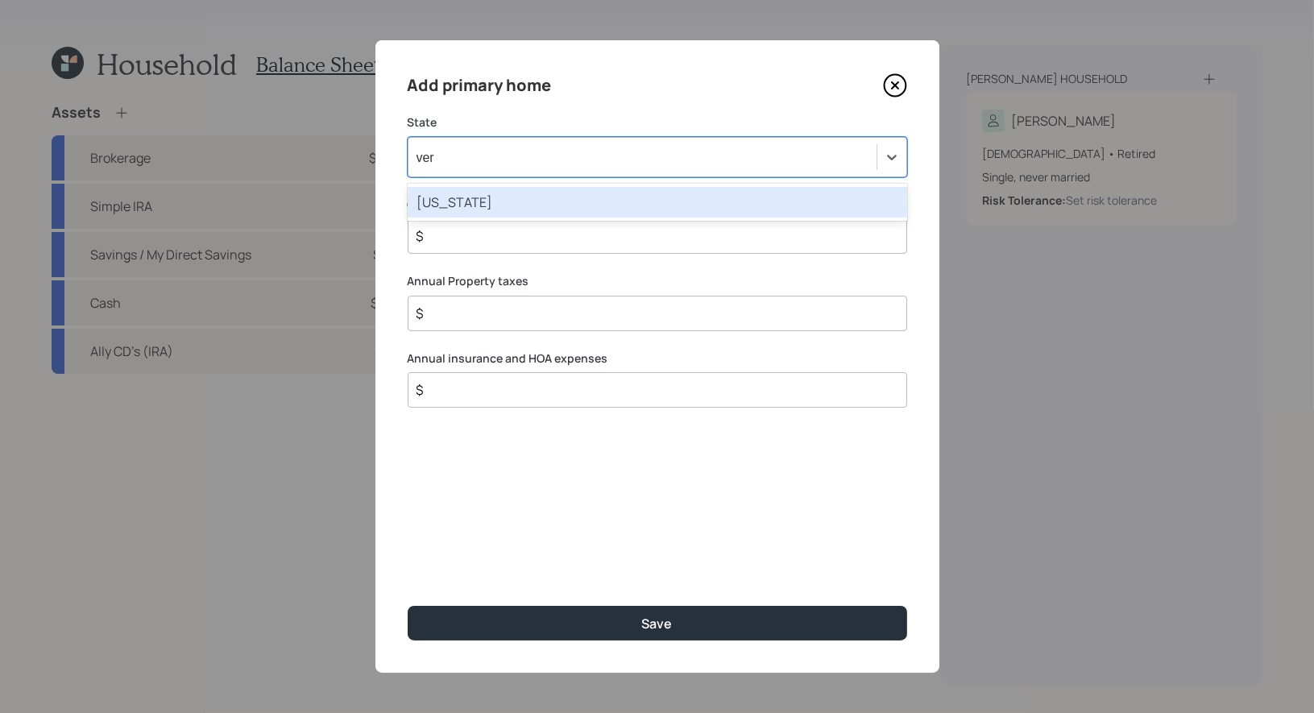
click at [605, 205] on div "[US_STATE]" at bounding box center [658, 202] width 500 height 31
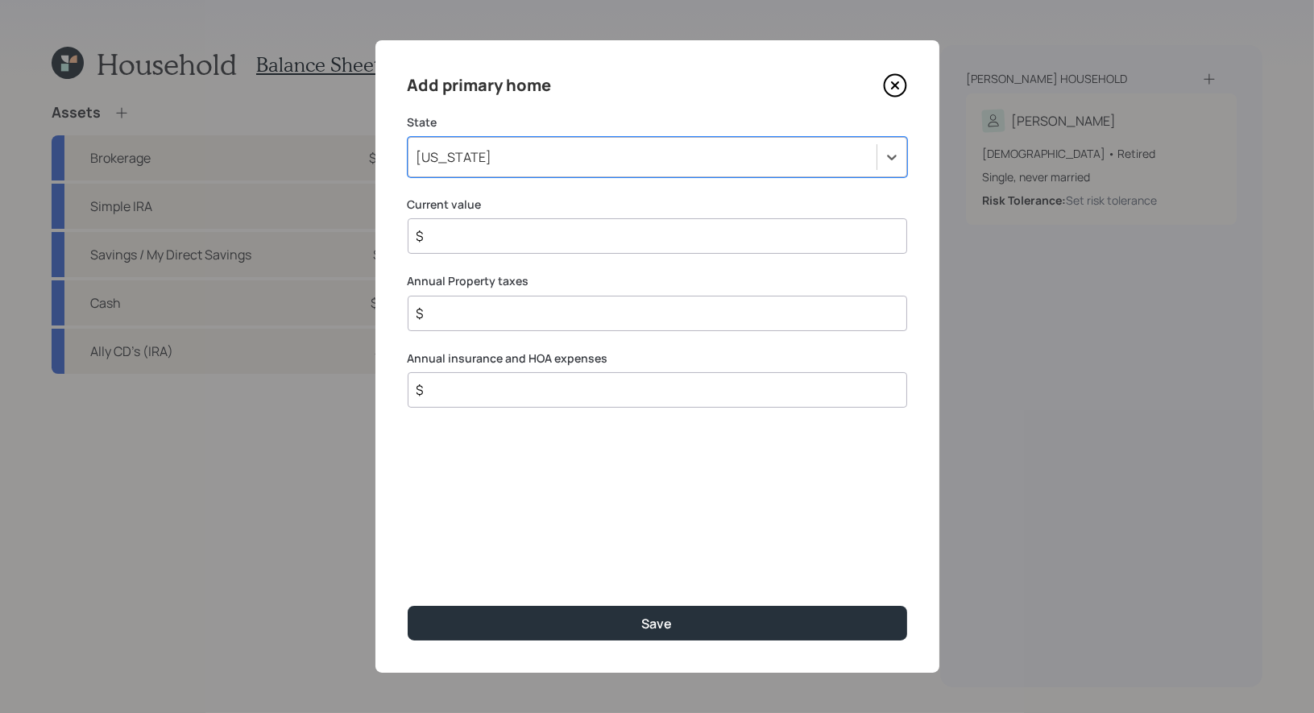
click at [553, 236] on input "$" at bounding box center [651, 235] width 472 height 19
type input "$ 500,000"
click at [505, 314] on input "$" at bounding box center [651, 313] width 472 height 19
type input "$ 9,000"
click at [542, 392] on input "$" at bounding box center [651, 389] width 472 height 19
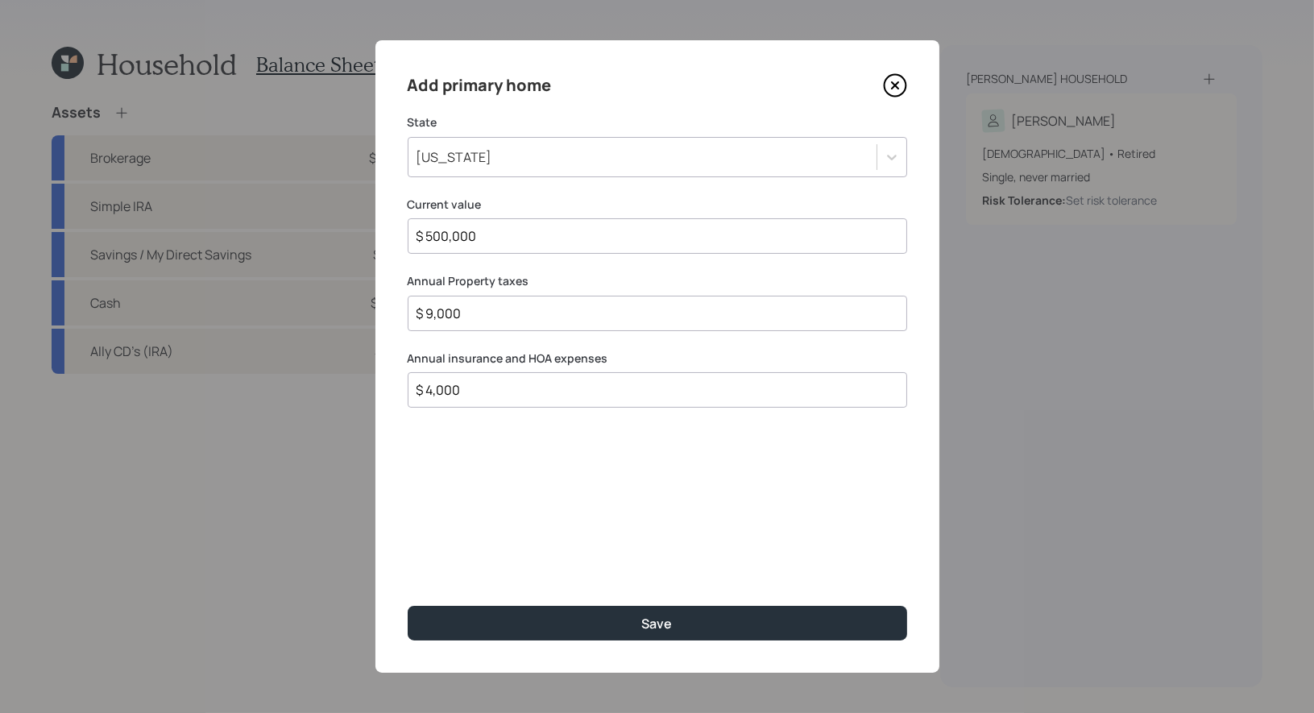
click at [472, 388] on input "$ 4,000" at bounding box center [651, 389] width 472 height 19
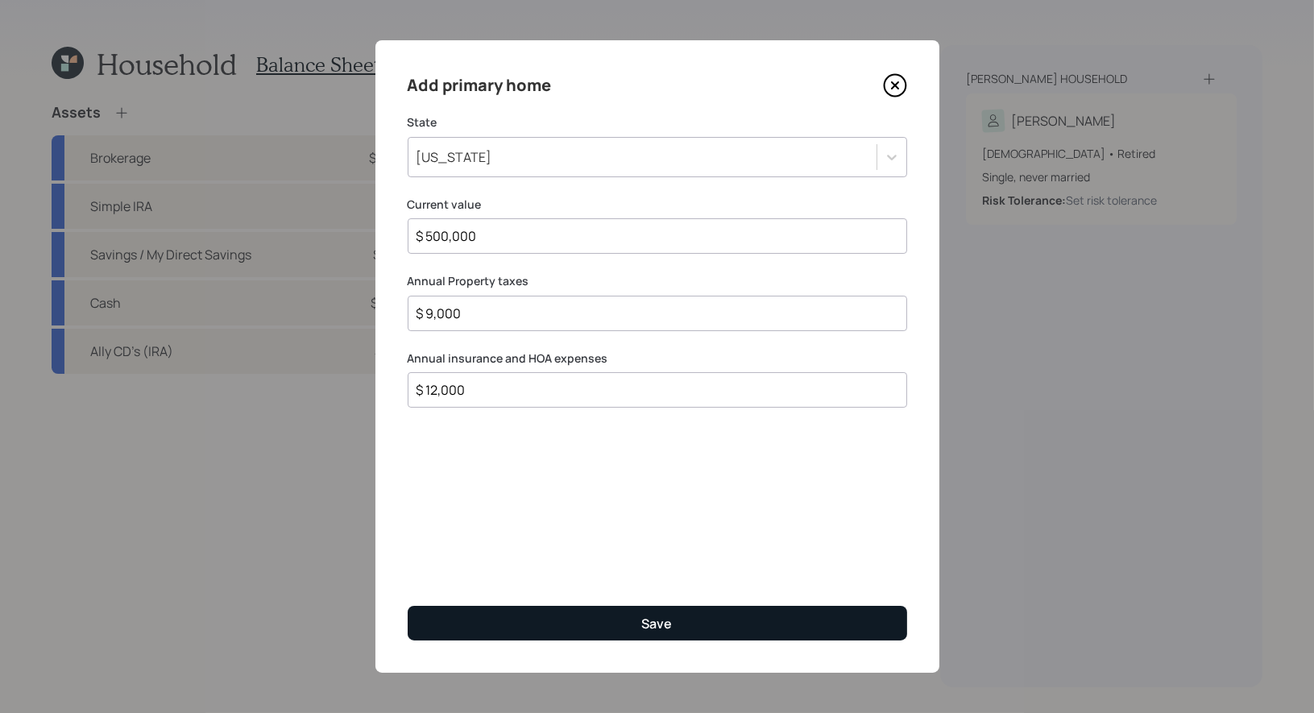
type input "$ 12,000"
click at [506, 613] on button "Save" at bounding box center [658, 623] width 500 height 35
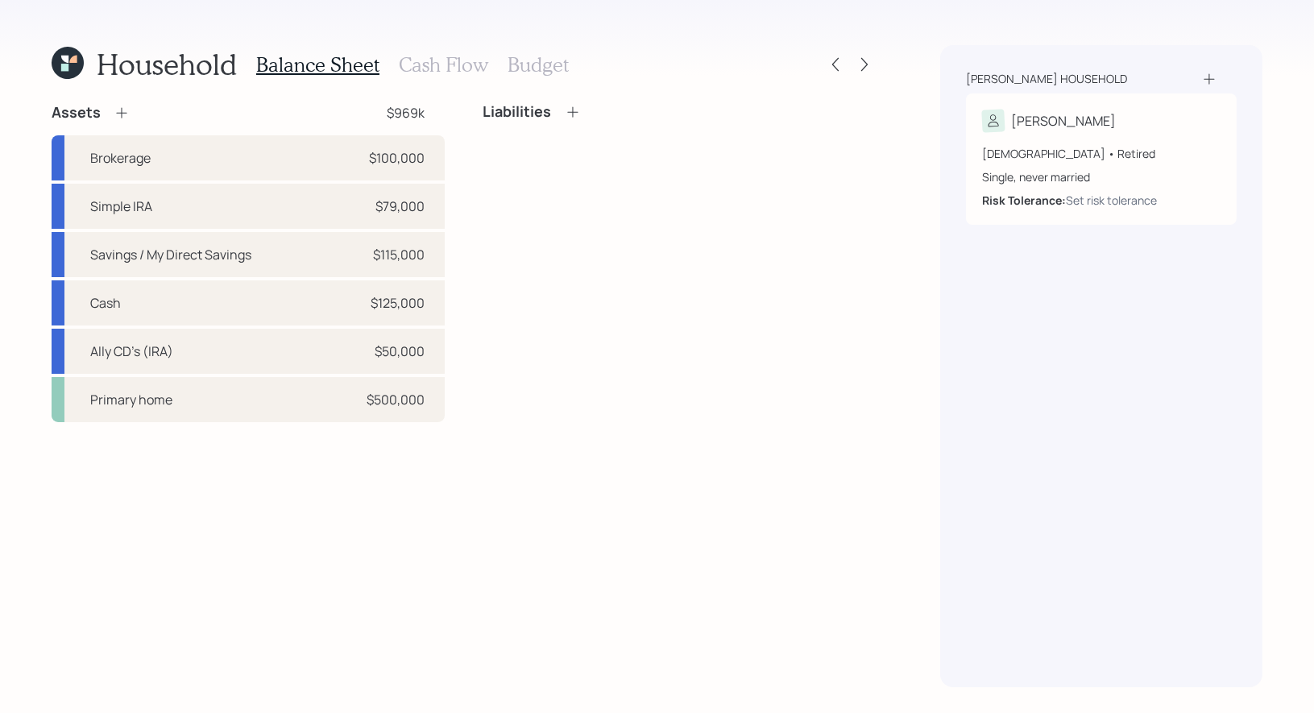
click at [533, 64] on h3 "Budget" at bounding box center [538, 64] width 61 height 23
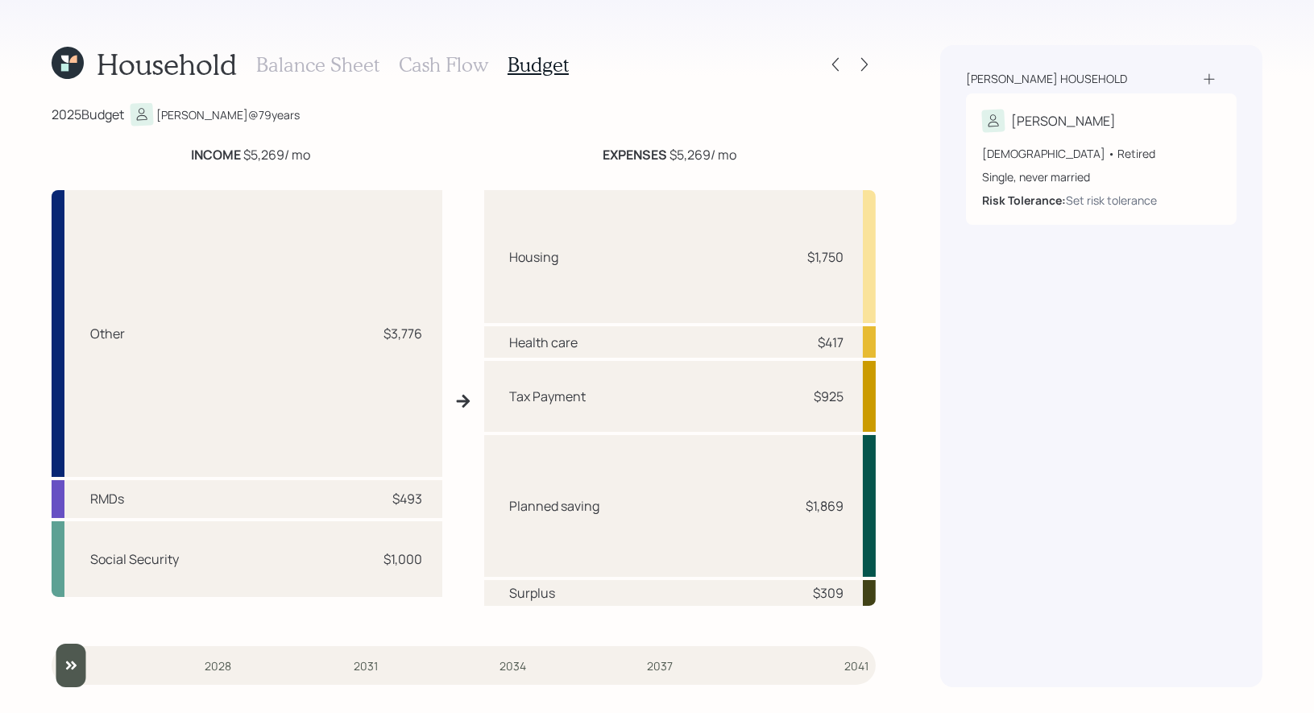
click at [424, 66] on h3 "Cash Flow" at bounding box center [443, 64] width 89 height 23
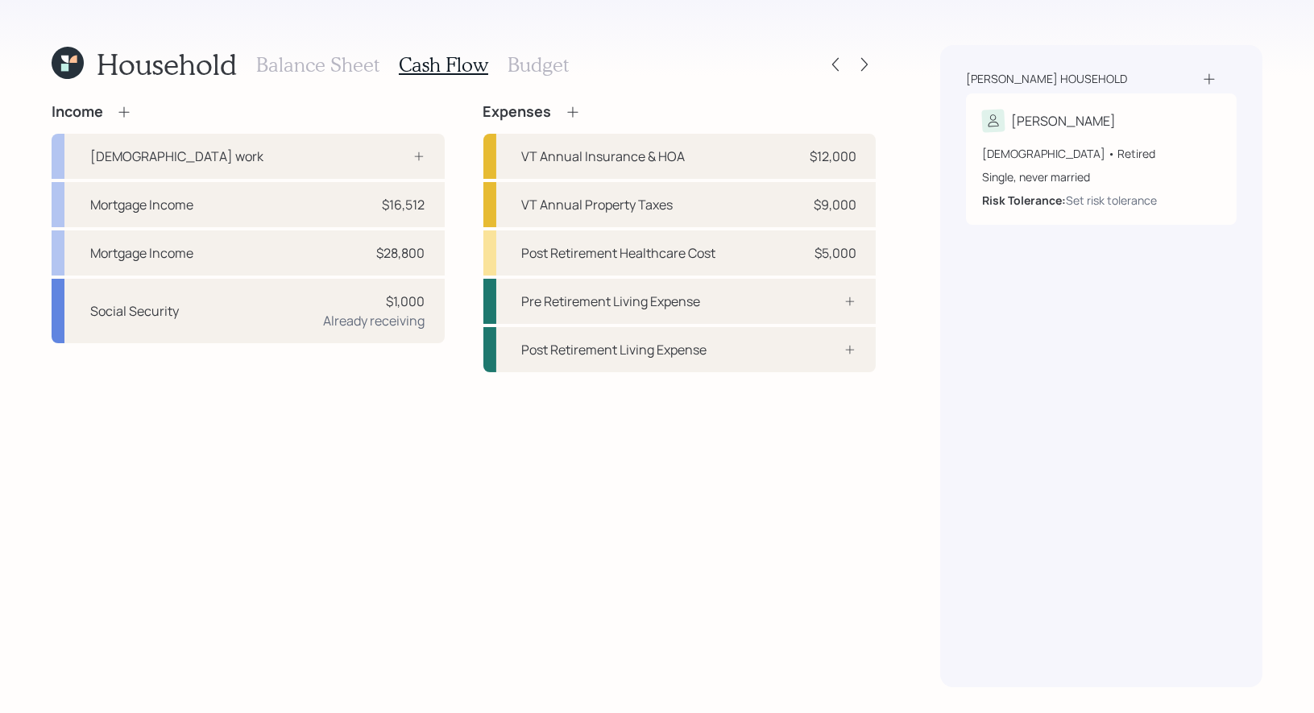
click at [308, 66] on h3 "Balance Sheet" at bounding box center [317, 64] width 123 height 23
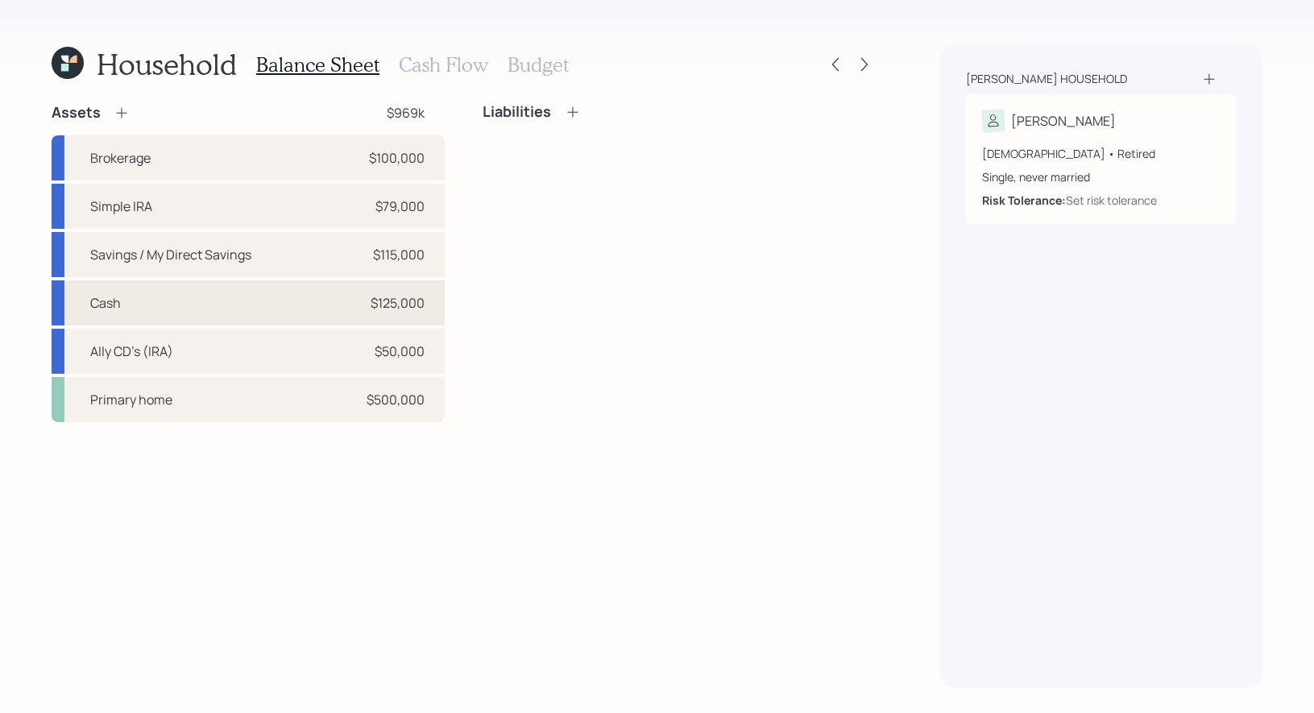
click at [261, 309] on div "Cash $125,000" at bounding box center [248, 302] width 393 height 45
select select "taxable"
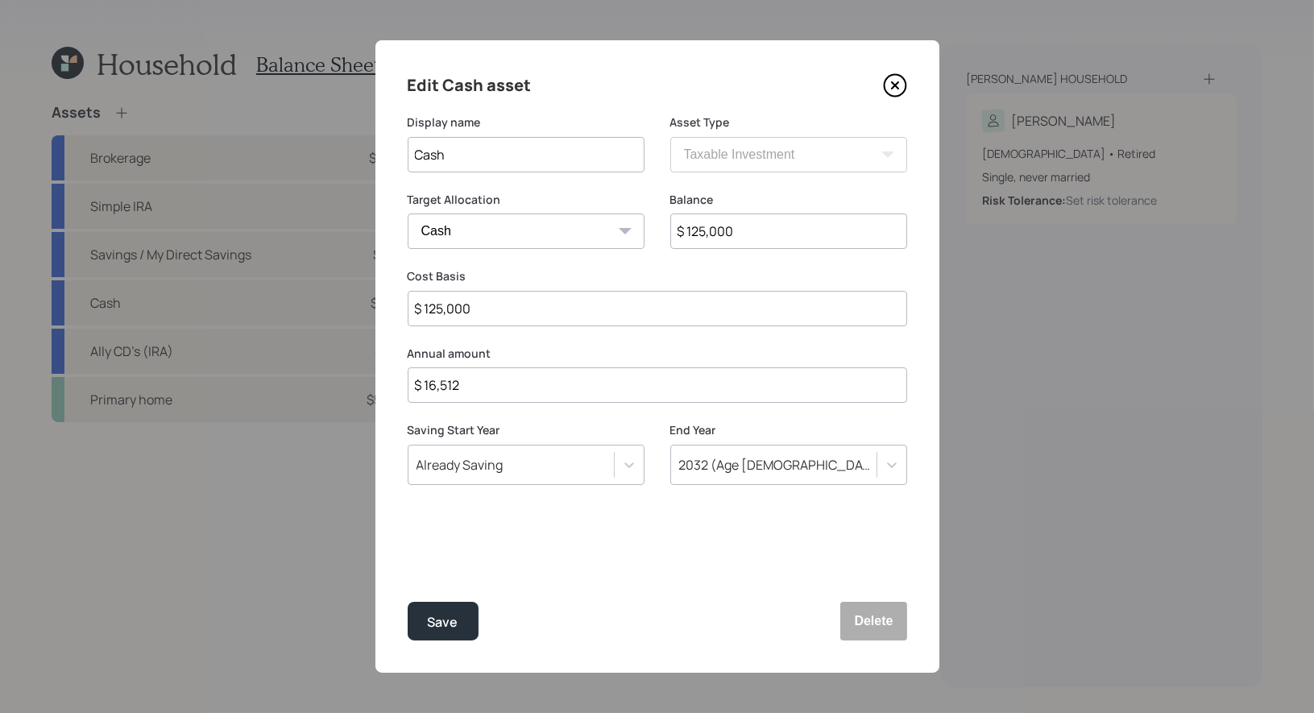
click at [500, 401] on input "$ 16,512" at bounding box center [658, 384] width 500 height 35
type input "$ 0"
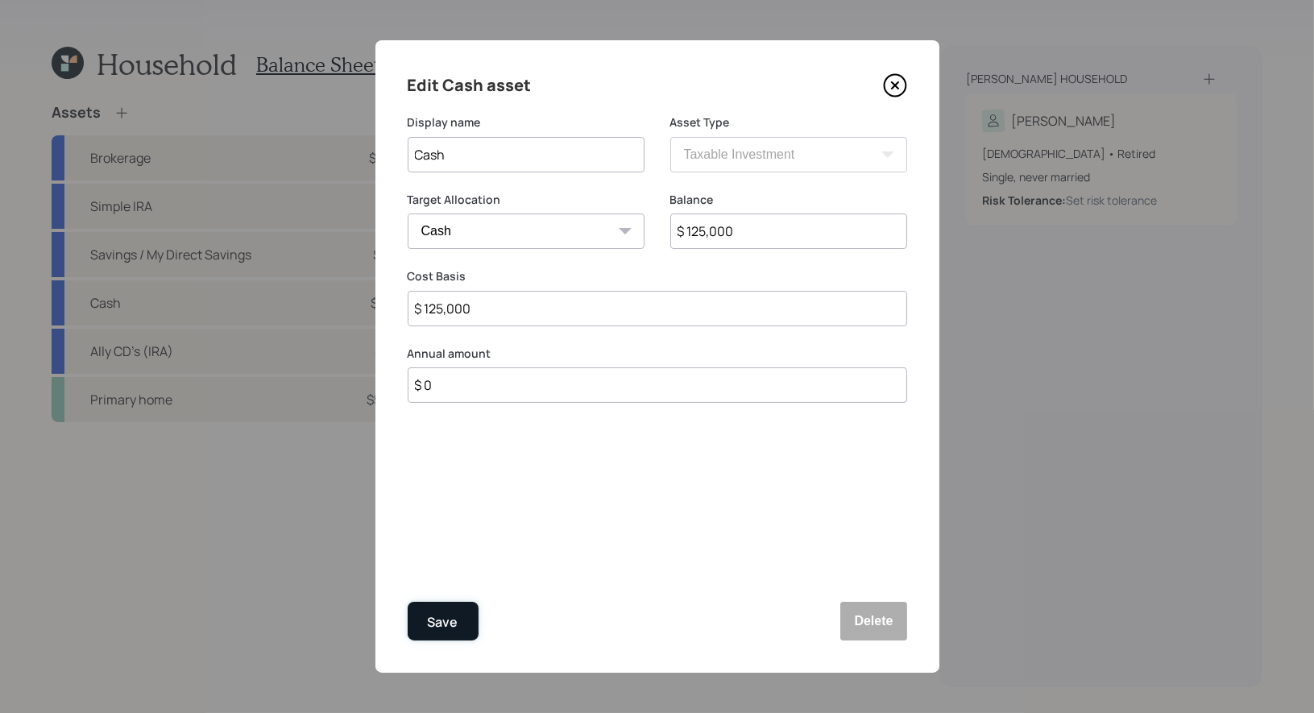
click at [443, 615] on div "Save" at bounding box center [443, 623] width 31 height 22
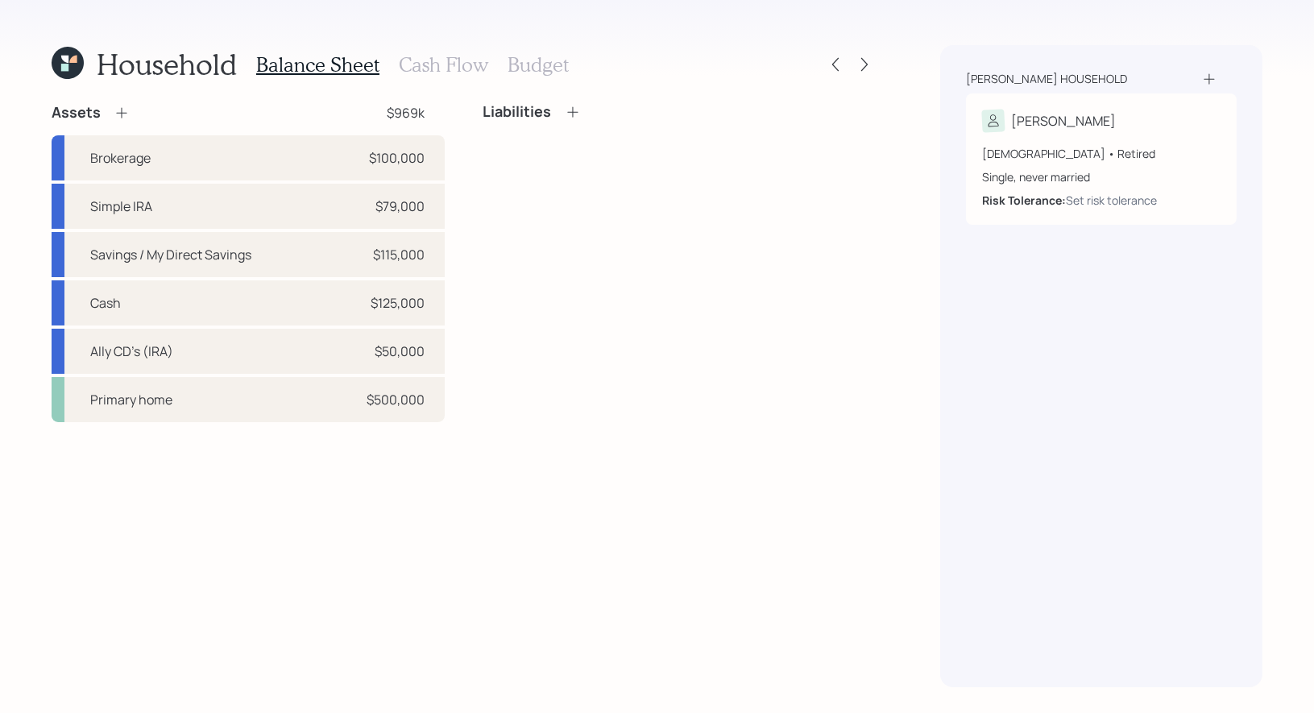
click at [457, 71] on h3 "Cash Flow" at bounding box center [443, 64] width 89 height 23
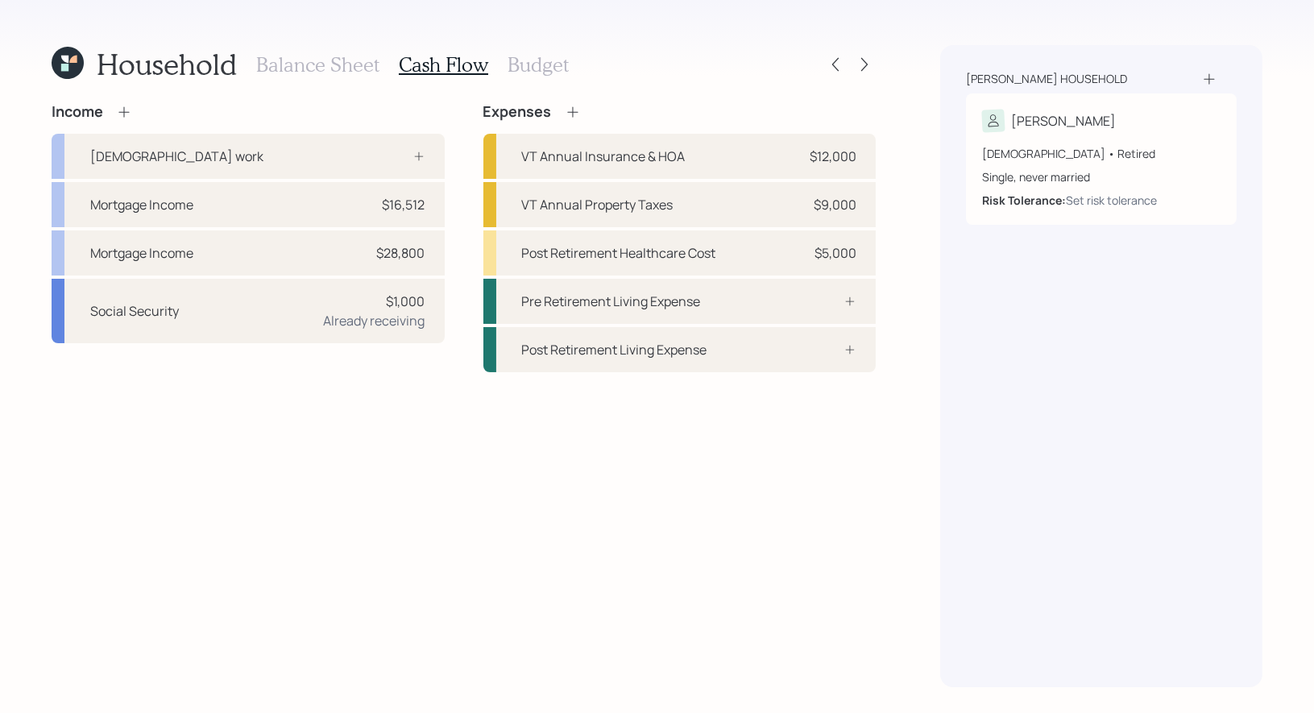
click at [538, 67] on h3 "Budget" at bounding box center [538, 64] width 61 height 23
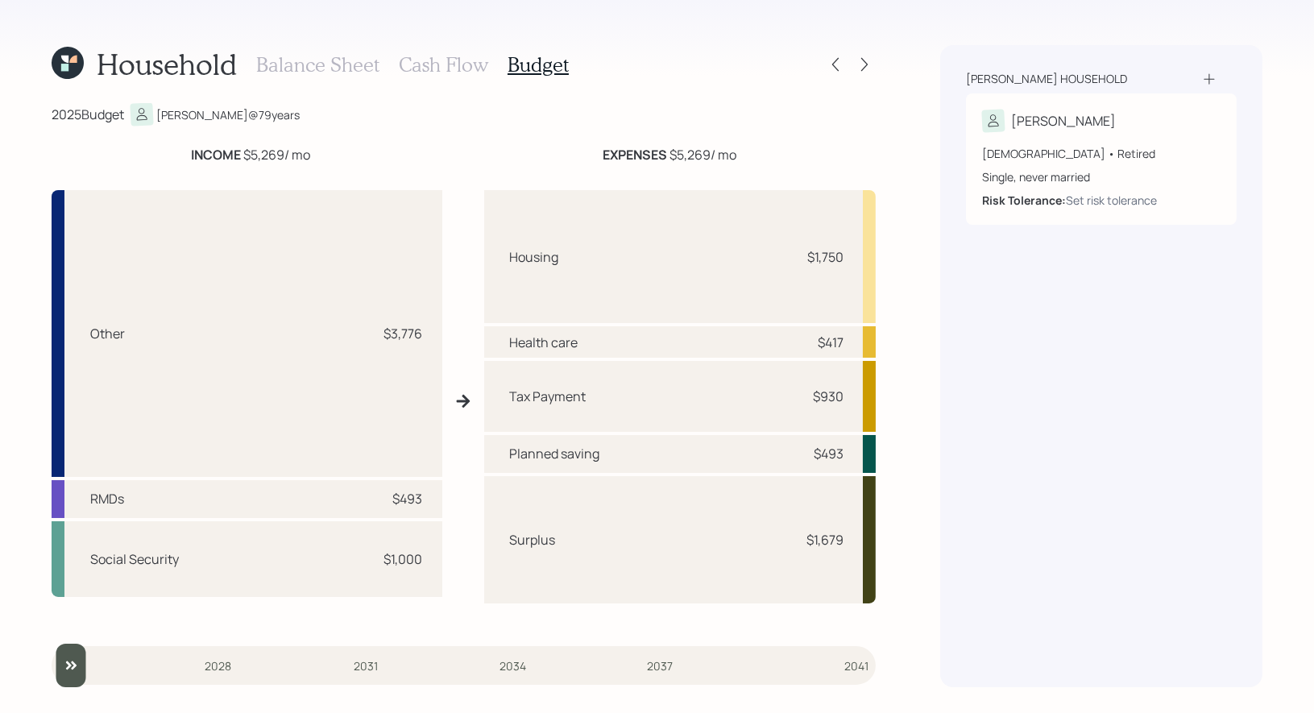
click at [425, 62] on h3 "Cash Flow" at bounding box center [443, 64] width 89 height 23
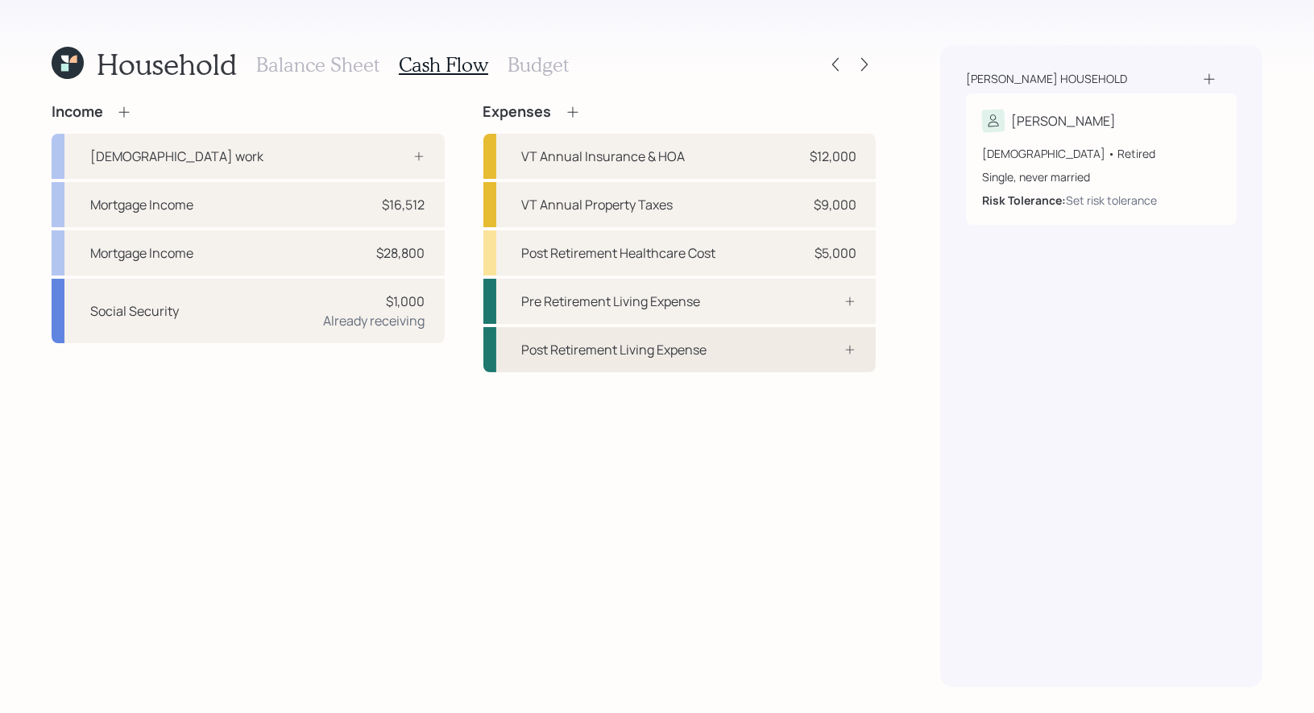
click at [645, 355] on div "Post Retirement Living Expense" at bounding box center [614, 349] width 185 height 19
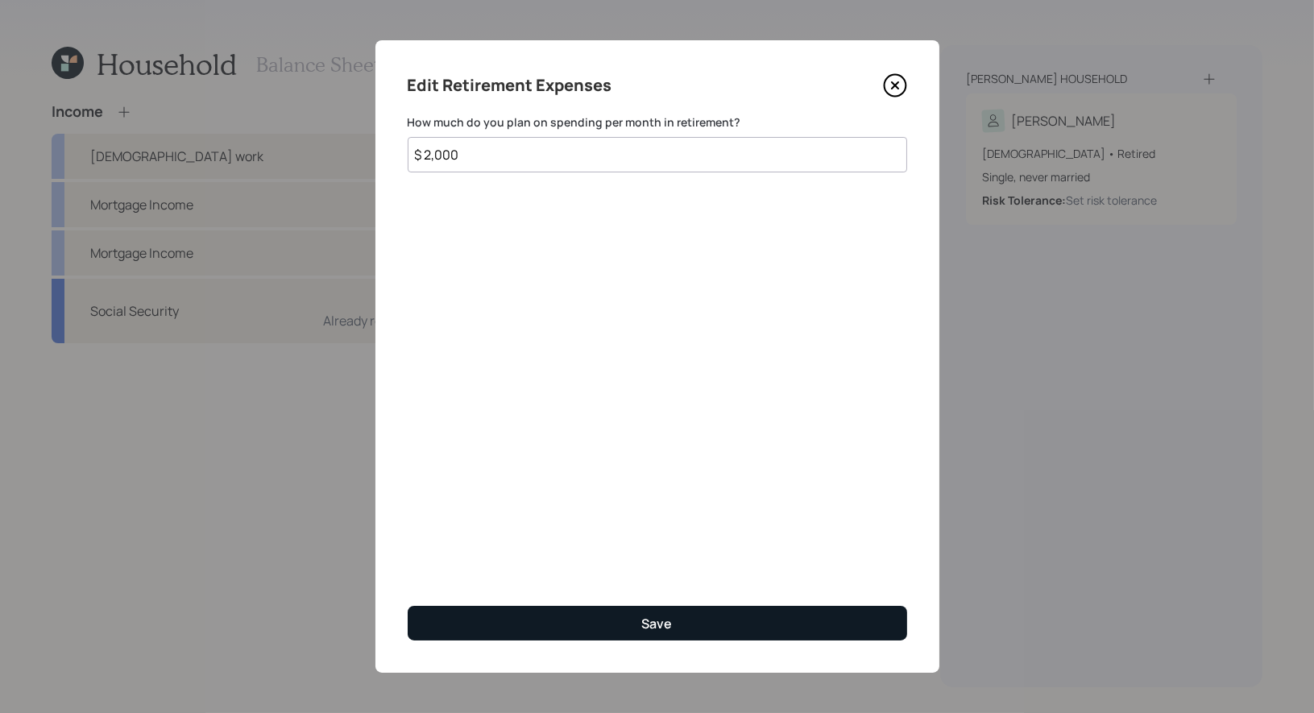
type input "$ 2,000"
click at [651, 626] on div "Save" at bounding box center [657, 624] width 31 height 18
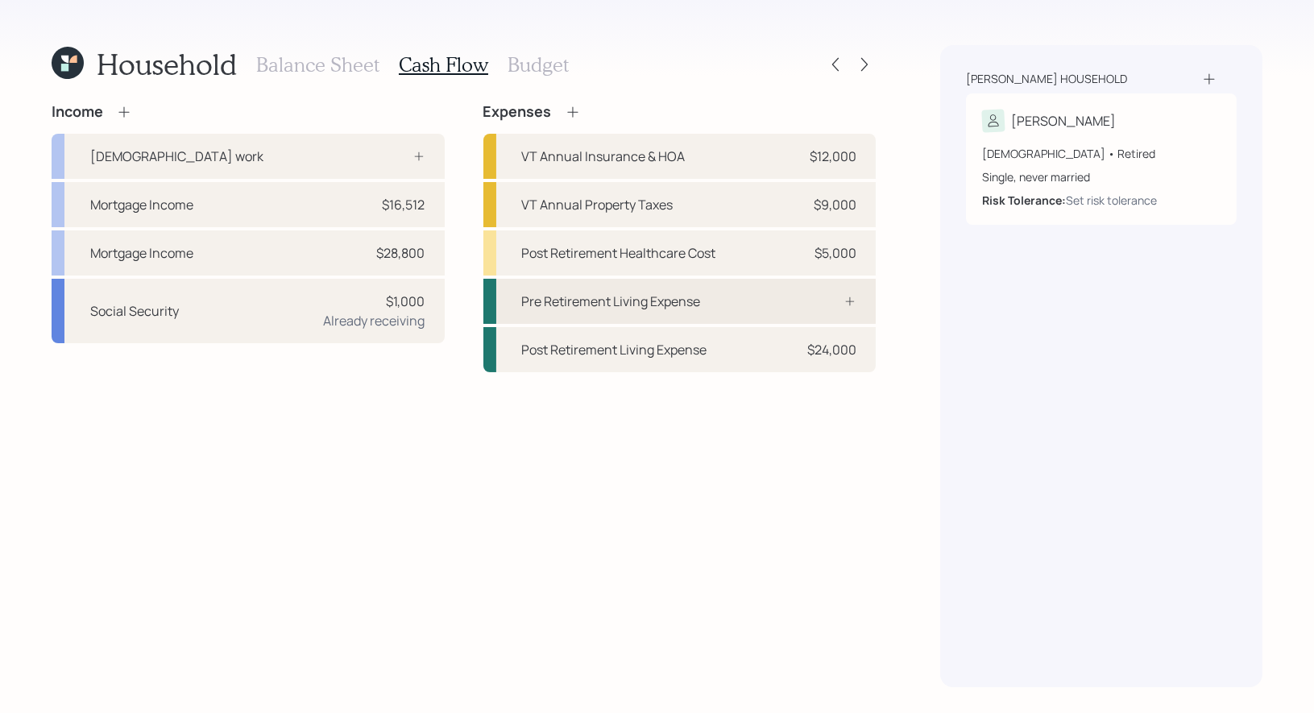
click at [588, 297] on div "Pre Retirement Living Expense" at bounding box center [611, 301] width 179 height 19
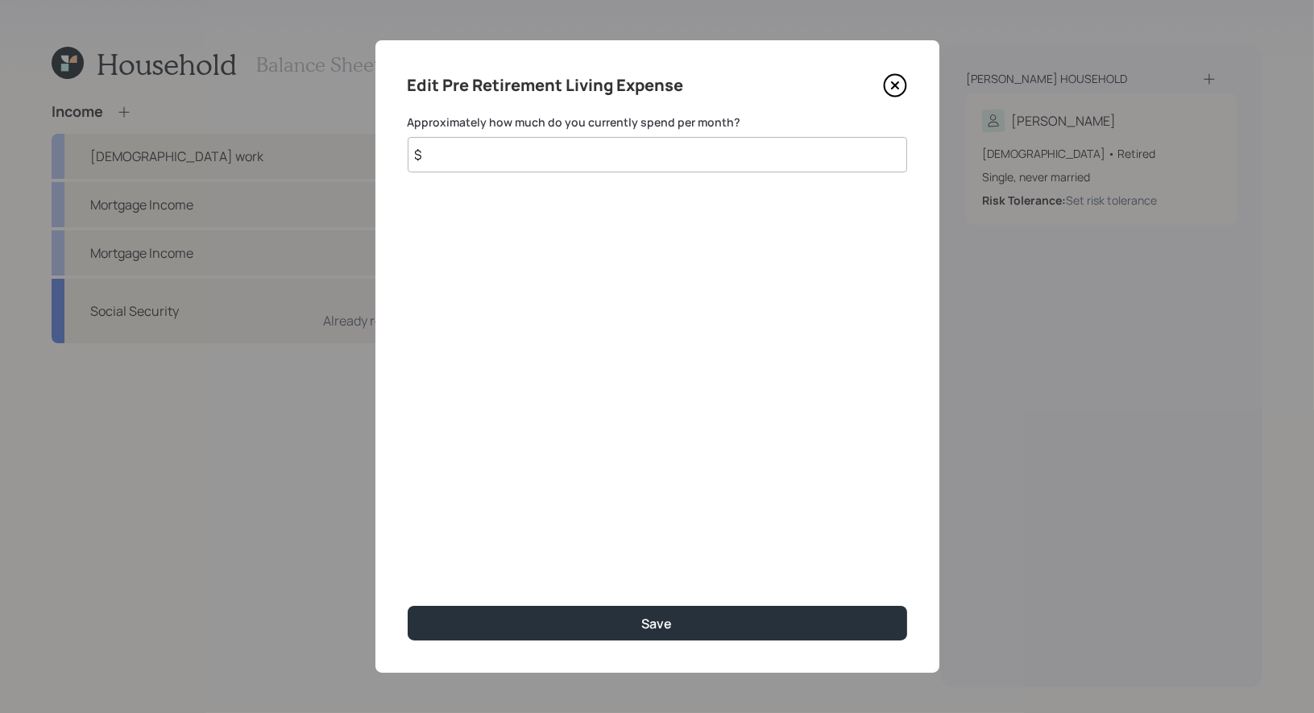
click at [557, 161] on input "$" at bounding box center [658, 154] width 500 height 35
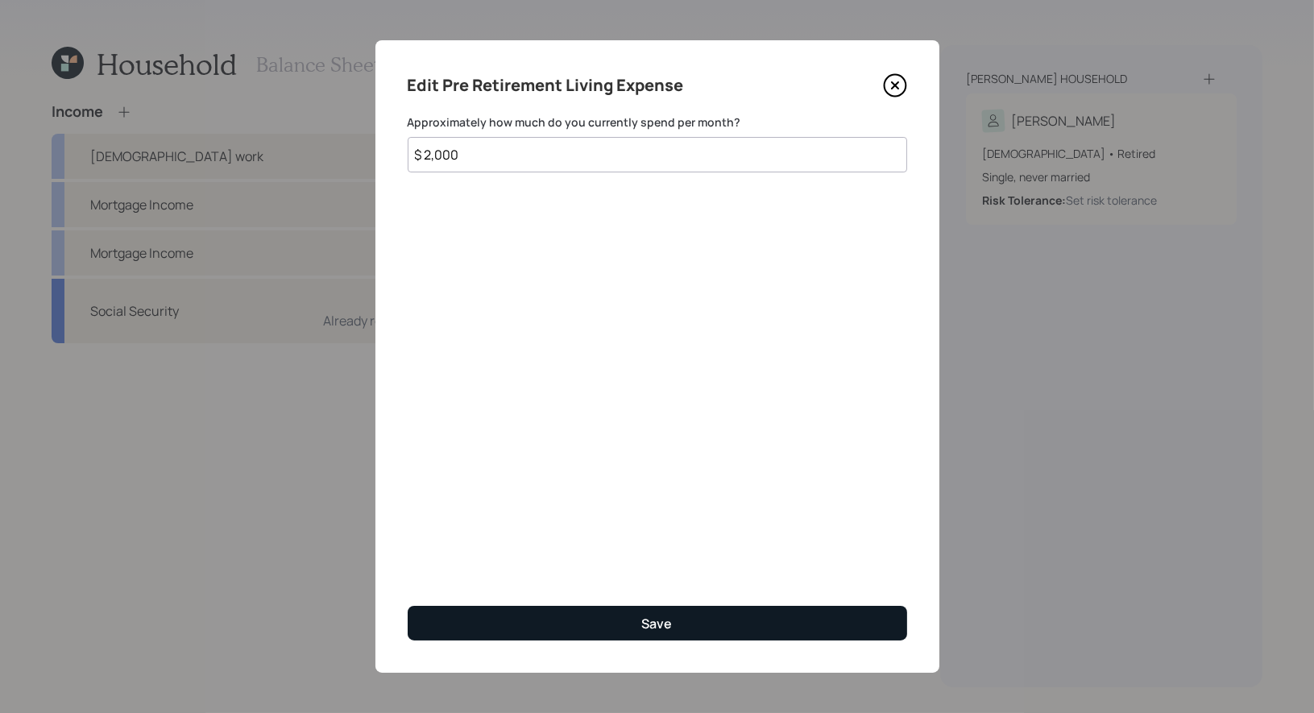
type input "$ 2,000"
click at [574, 617] on button "Save" at bounding box center [658, 623] width 500 height 35
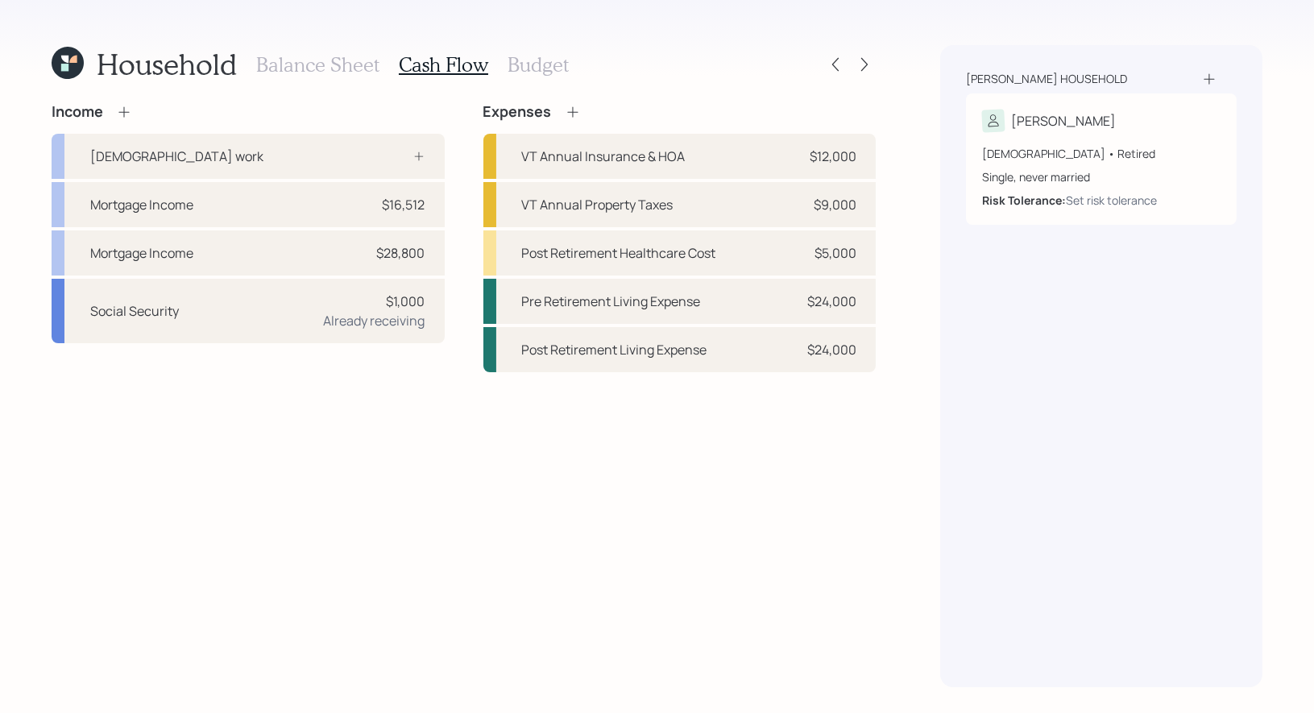
click at [528, 63] on h3 "Budget" at bounding box center [538, 64] width 61 height 23
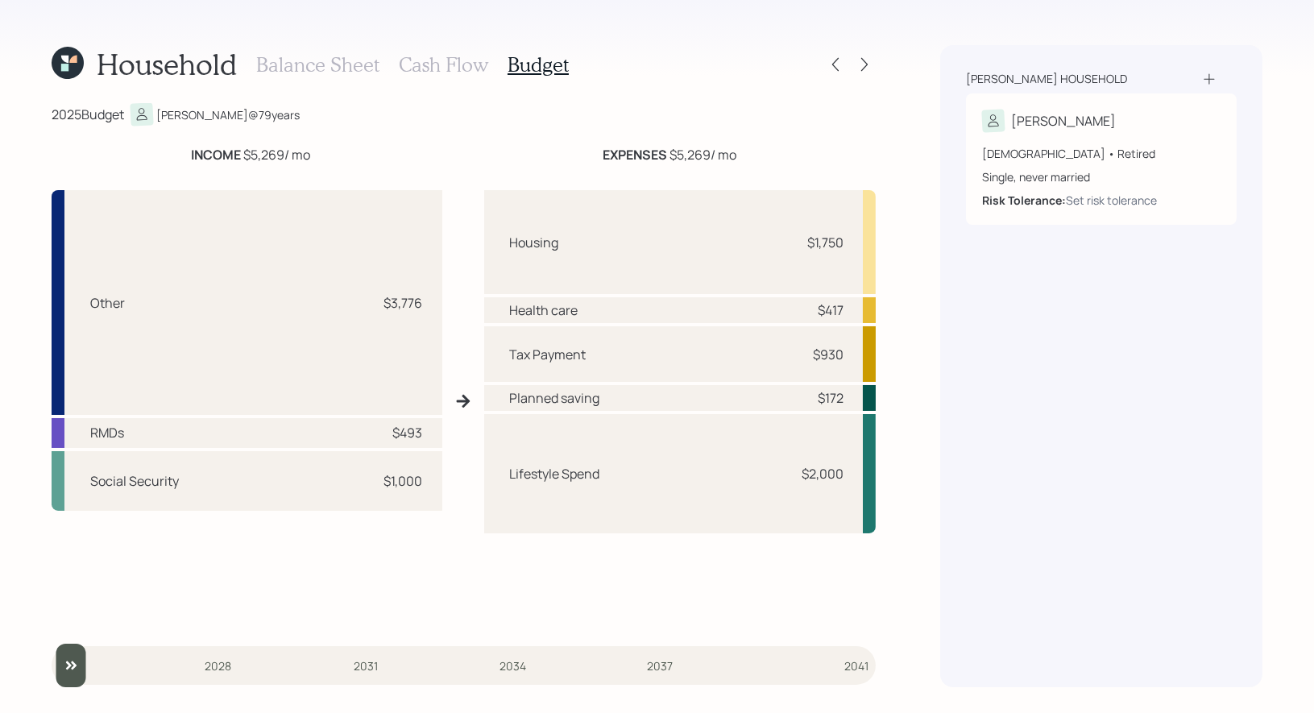
click at [62, 62] on icon at bounding box center [68, 63] width 32 height 32
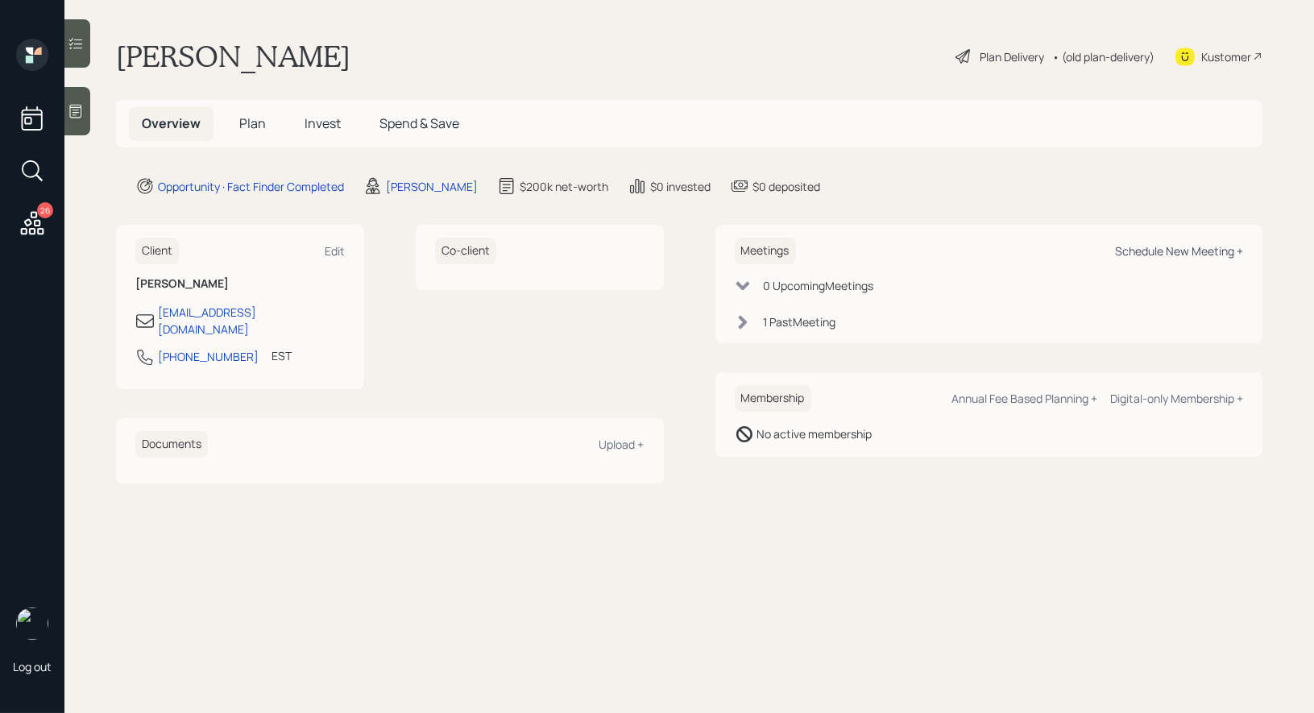
click at [1177, 253] on div "Schedule New Meeting +" at bounding box center [1179, 250] width 128 height 15
select select "8b79112e-3cfb-44f9-89e7-15267fe946c1"
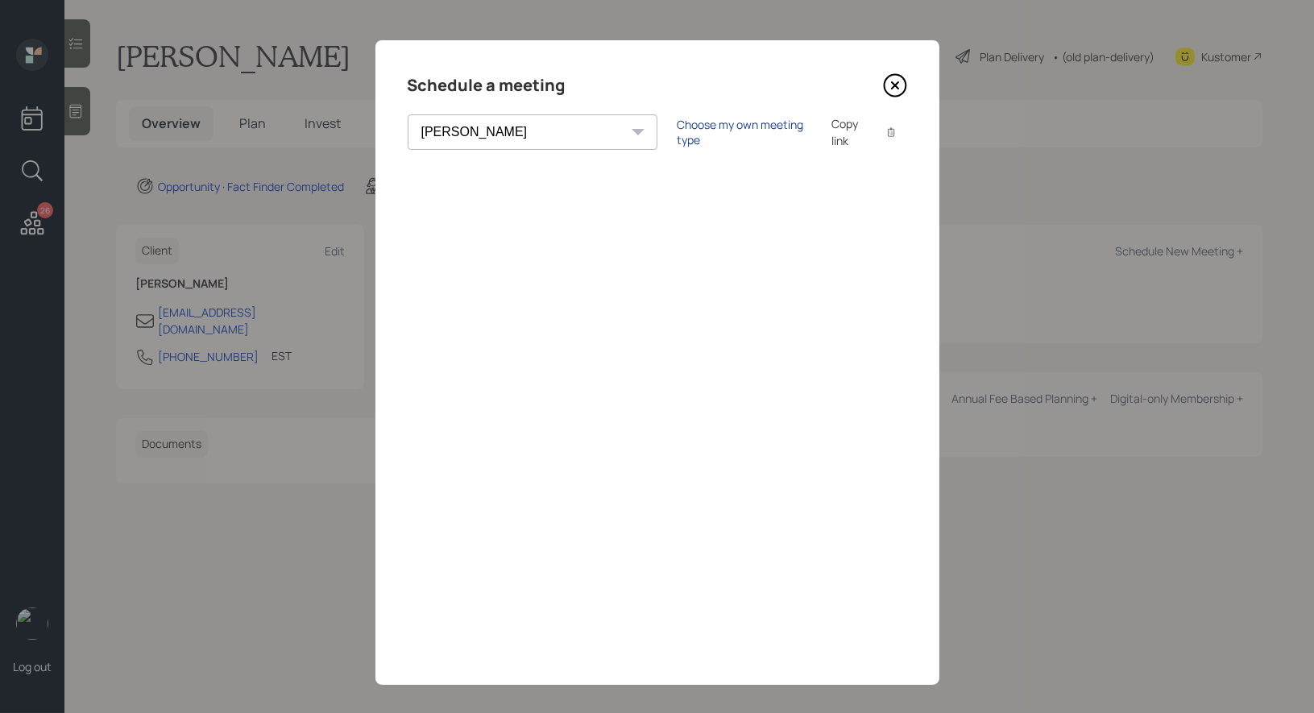
click at [677, 133] on div "Choose my own meeting type" at bounding box center [744, 132] width 135 height 31
click at [895, 81] on icon at bounding box center [895, 85] width 24 height 24
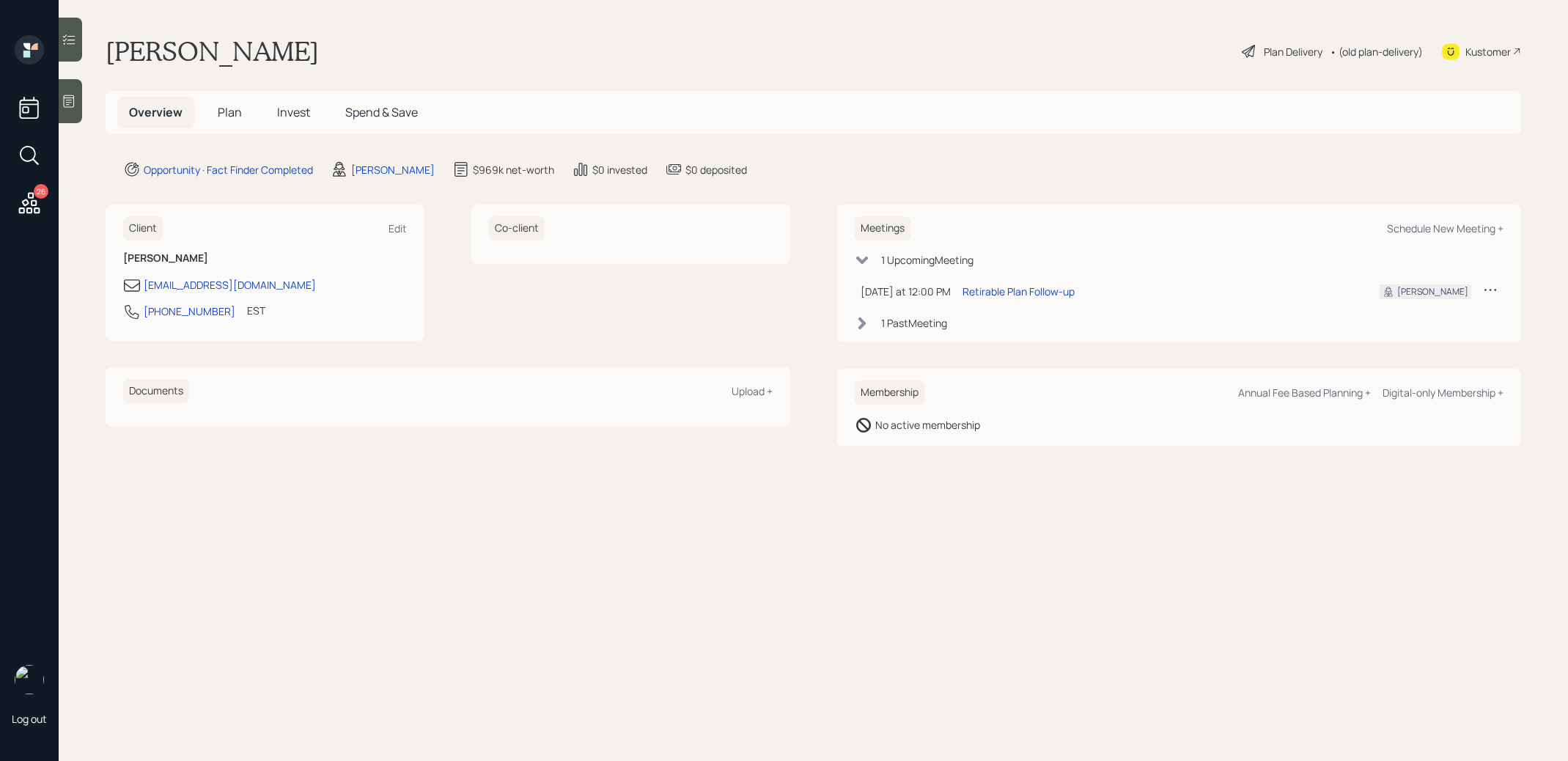
click at [291, 106] on span "Invest" at bounding box center [294, 112] width 33 height 16
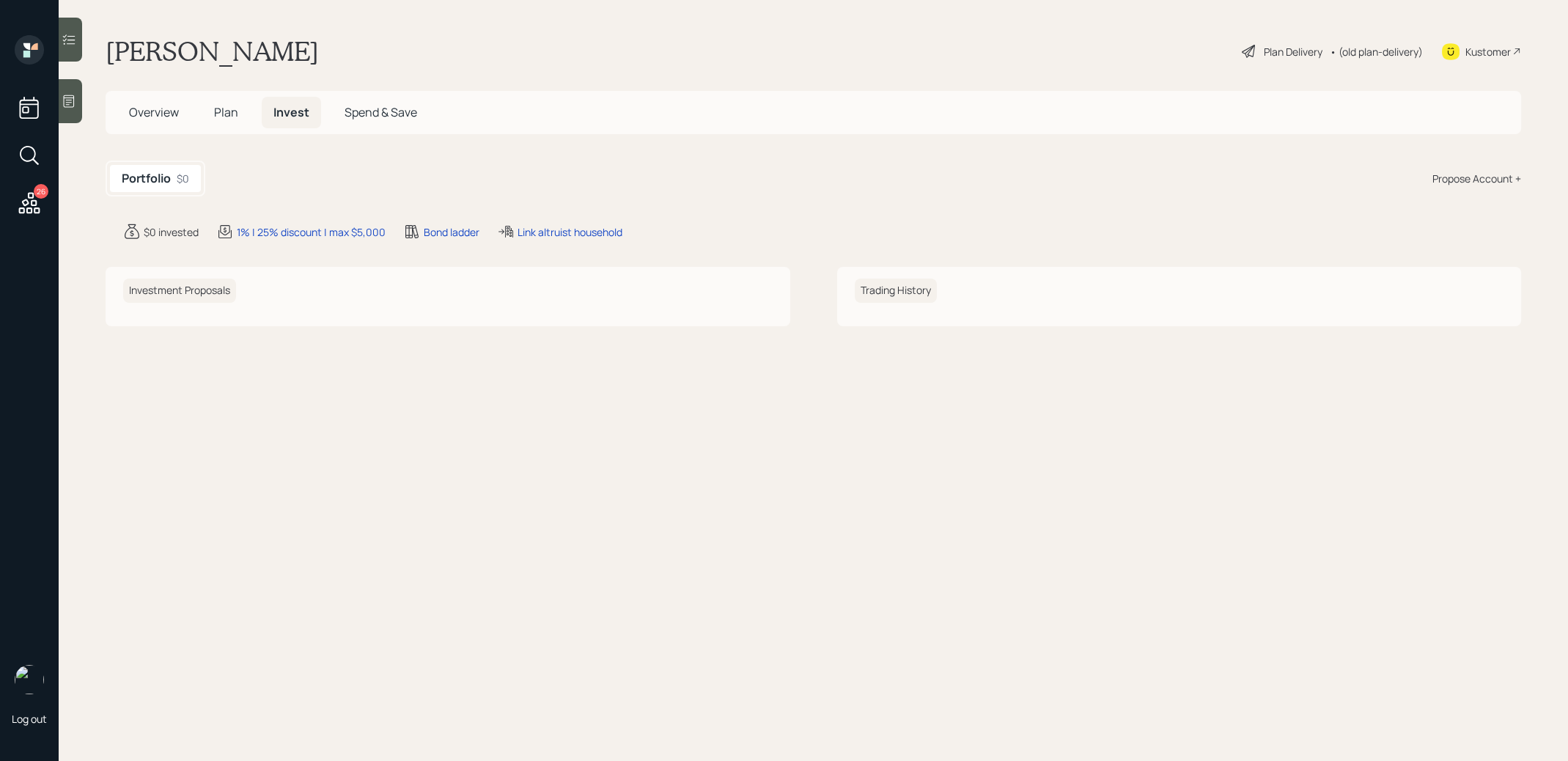
click at [230, 107] on span "Plan" at bounding box center [226, 112] width 25 height 16
